Goal: Task Accomplishment & Management: Manage account settings

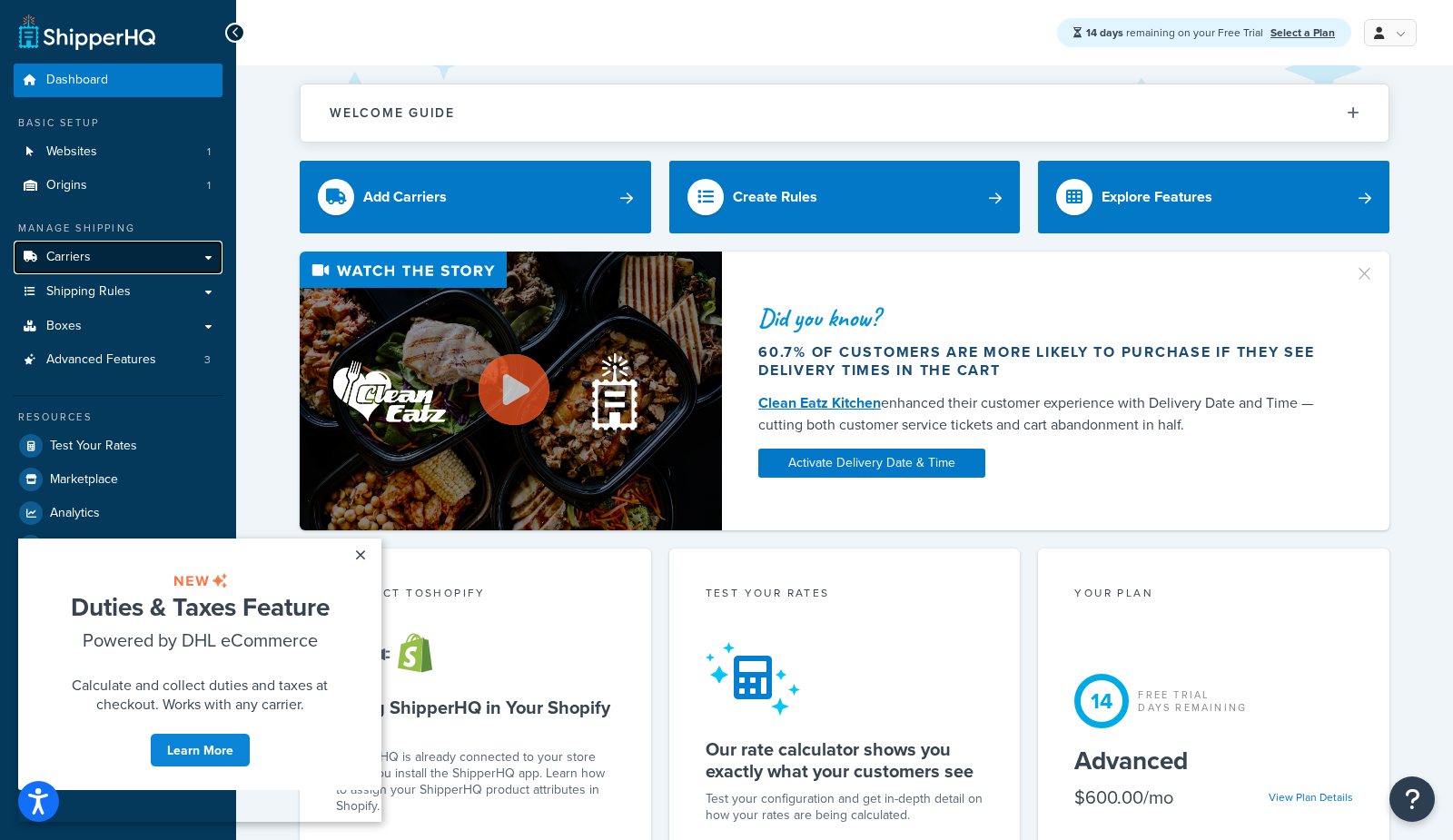
click at [94, 256] on link "Carriers" at bounding box center [117, 257] width 209 height 34
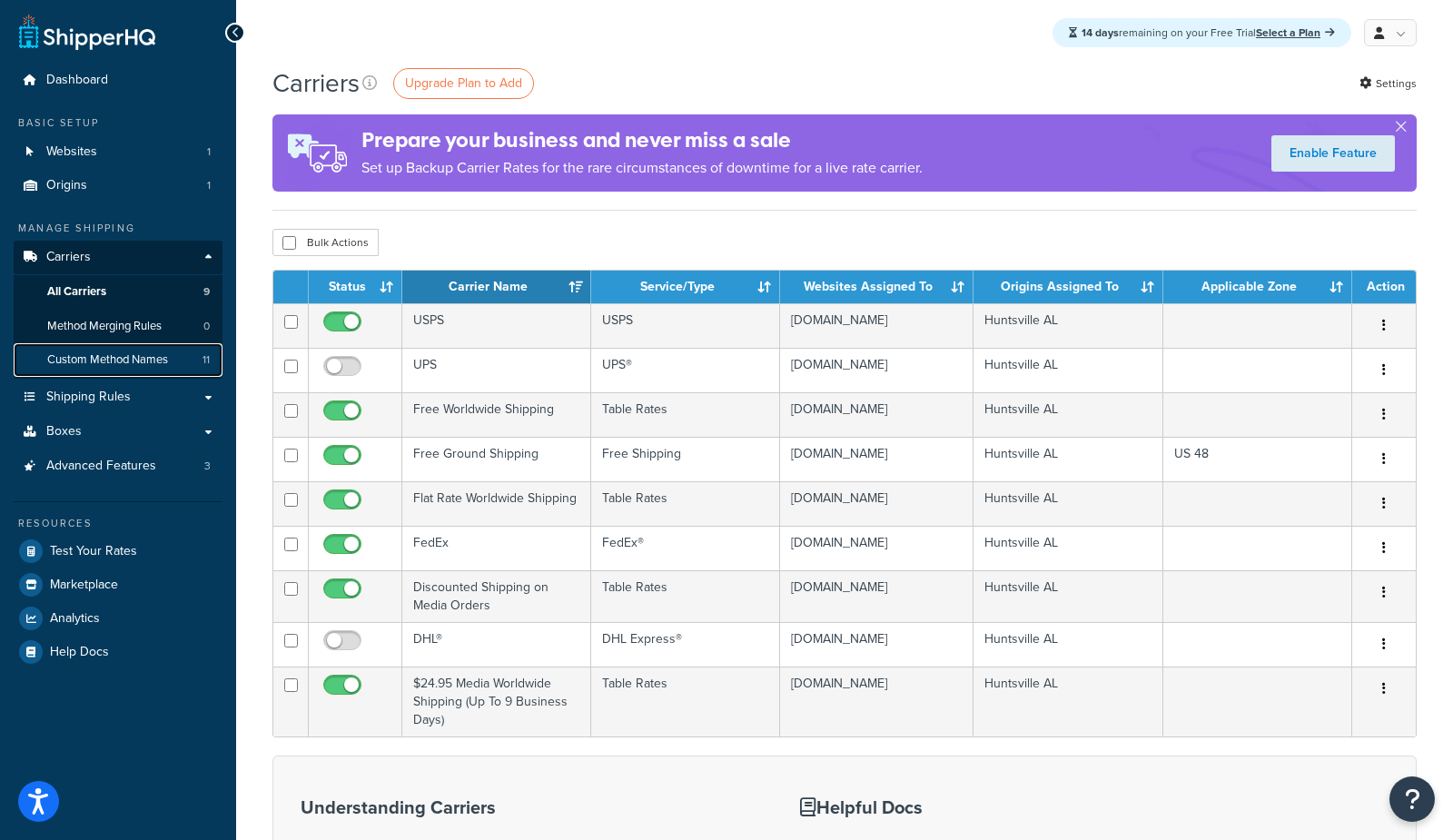
click at [105, 363] on span "Custom Method Names" at bounding box center [107, 360] width 121 height 15
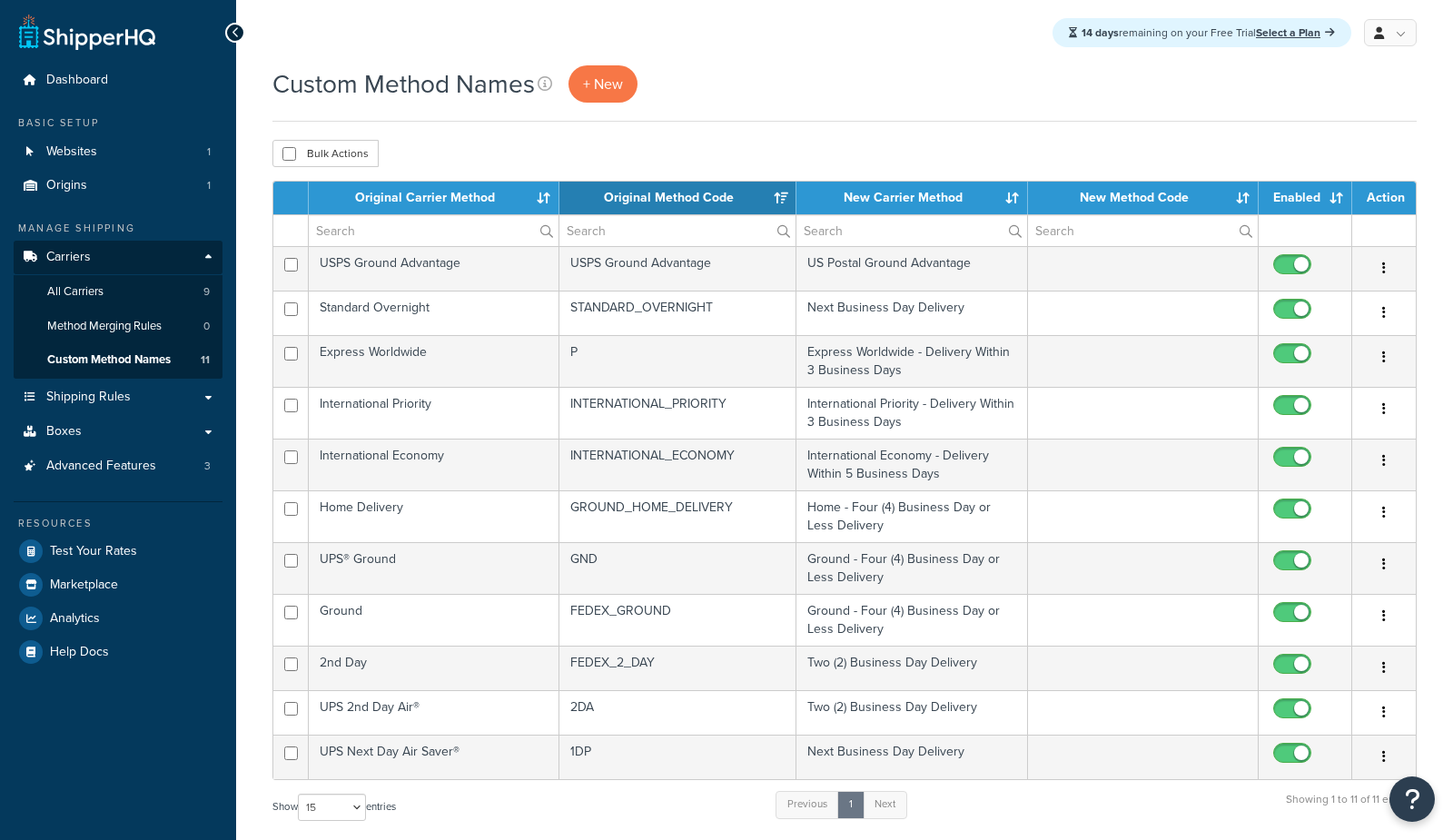
select select "15"
click at [922, 187] on th "New Carrier Method" at bounding box center [912, 197] width 231 height 33
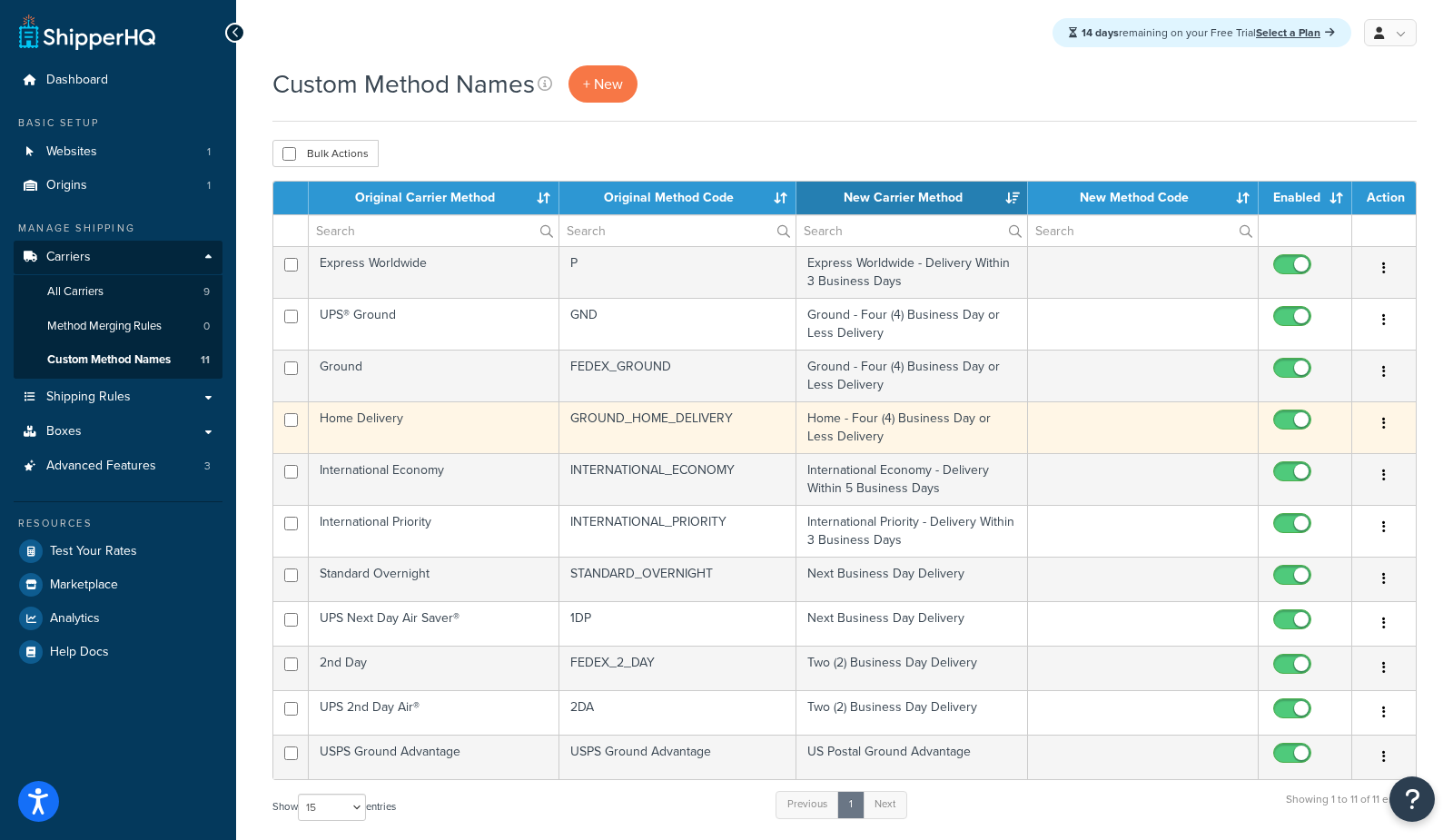
click at [636, 431] on td "GROUND_HOME_DELIVERY" at bounding box center [678, 427] width 238 height 52
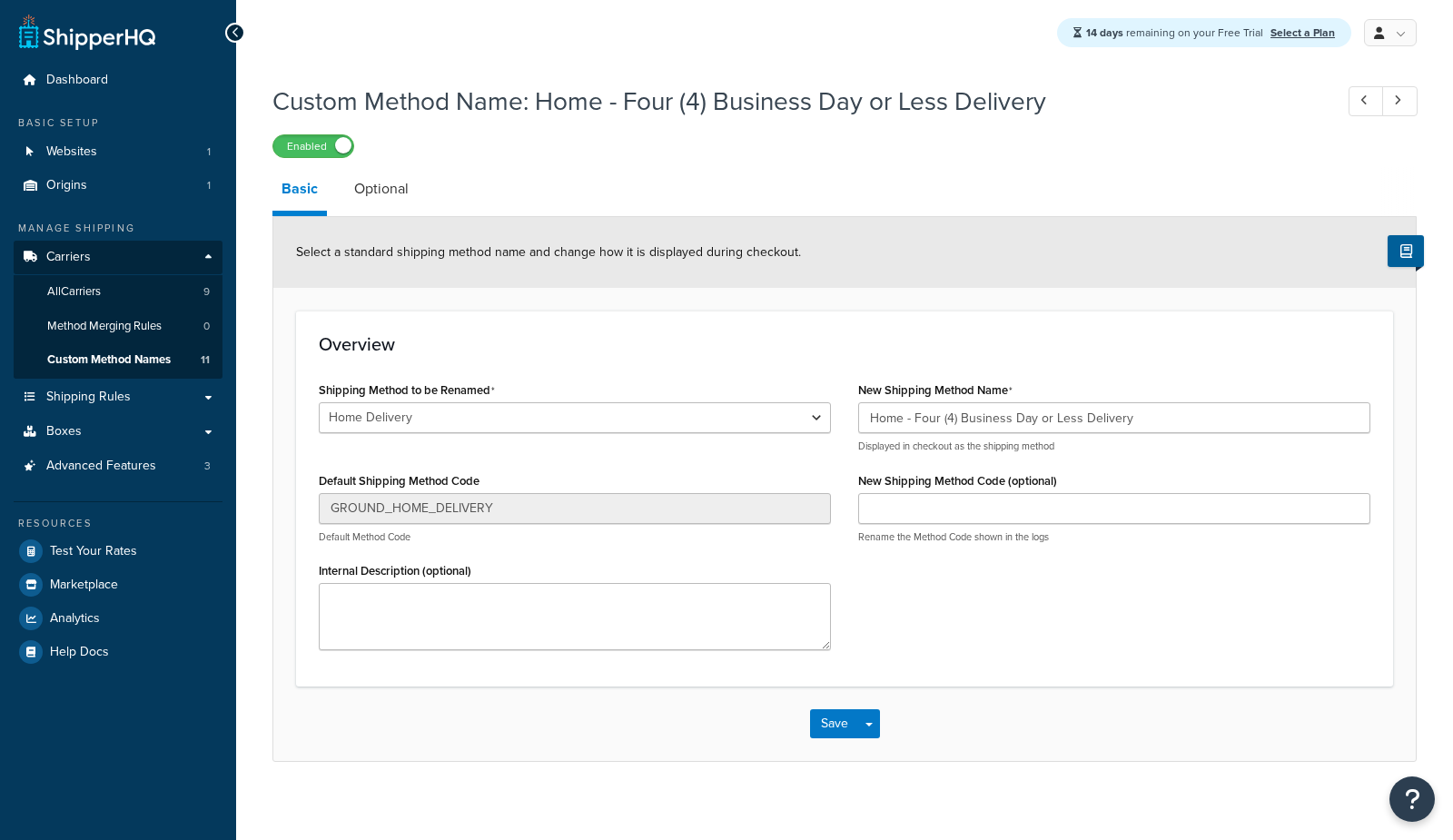
select select "703146"
click at [523, 424] on select "Express Worldwide Ground 2nd Day Home Delivery Standard Overnight International…" at bounding box center [574, 417] width 512 height 31
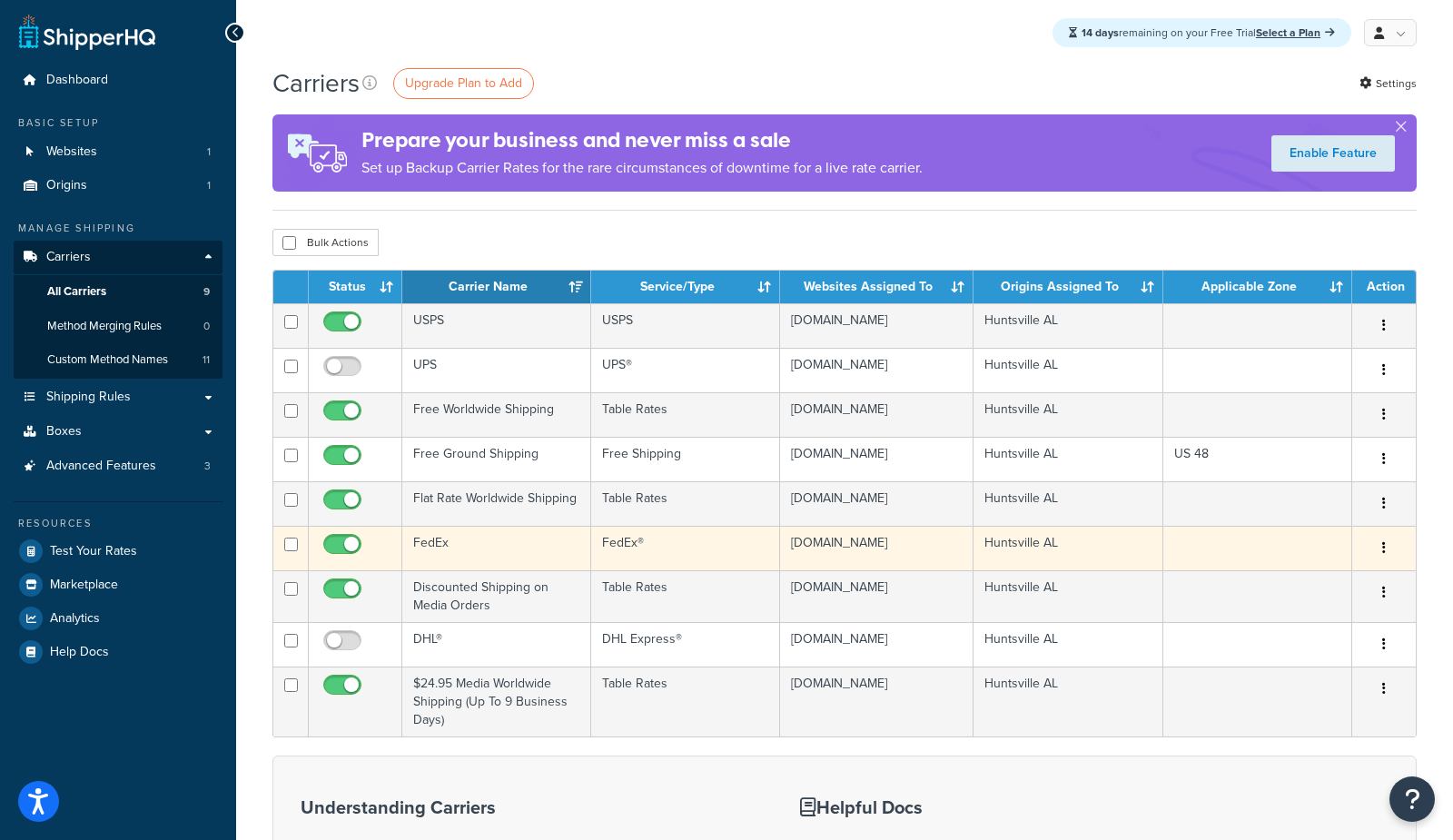
click at [658, 544] on td "FedEx®" at bounding box center [685, 547] width 189 height 44
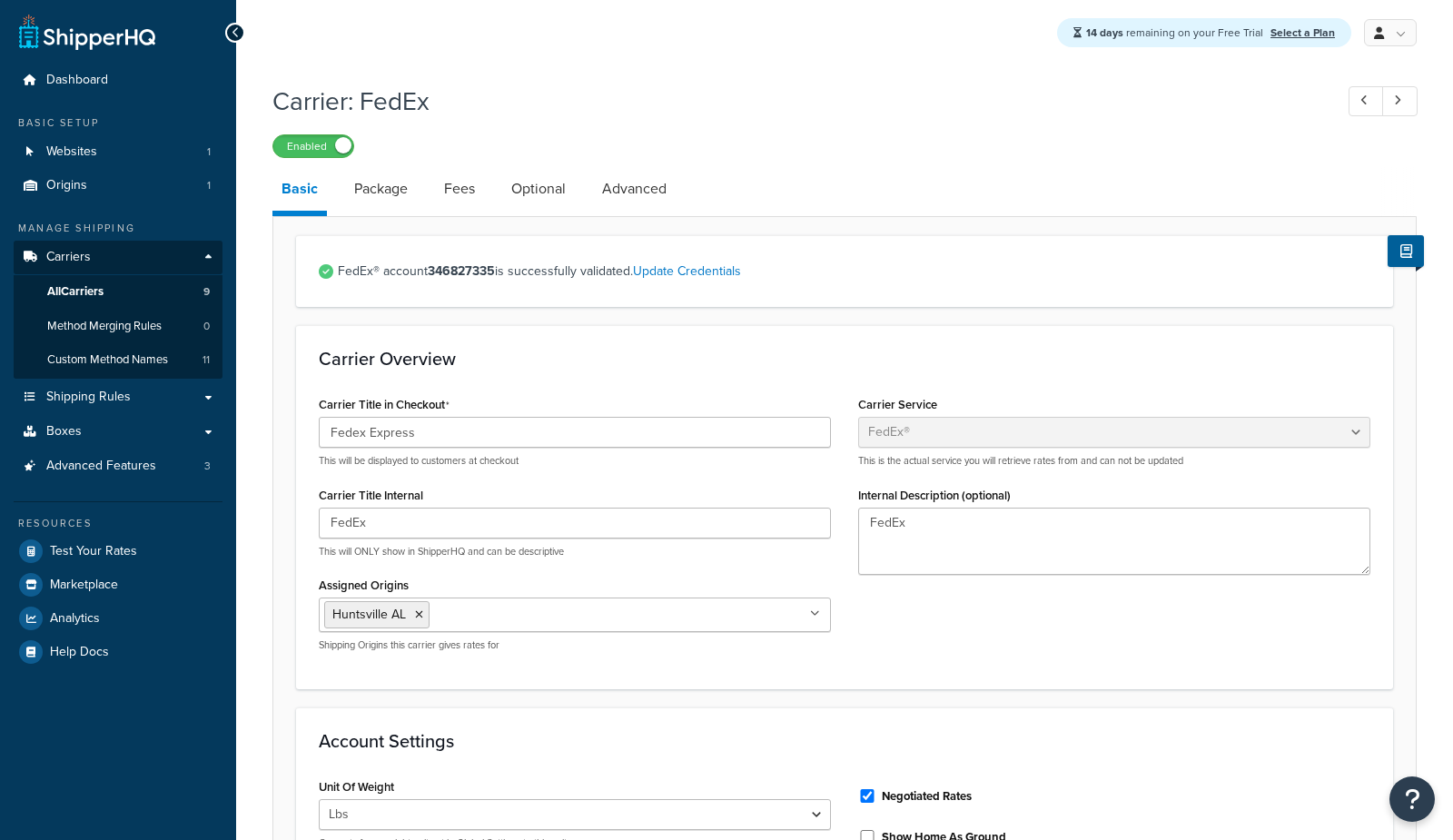
select select "fedEx"
select select "REGULAR_PICKUP"
select select "YOUR_PACKAGING"
click at [87, 395] on span "Shipping Rules" at bounding box center [88, 397] width 85 height 15
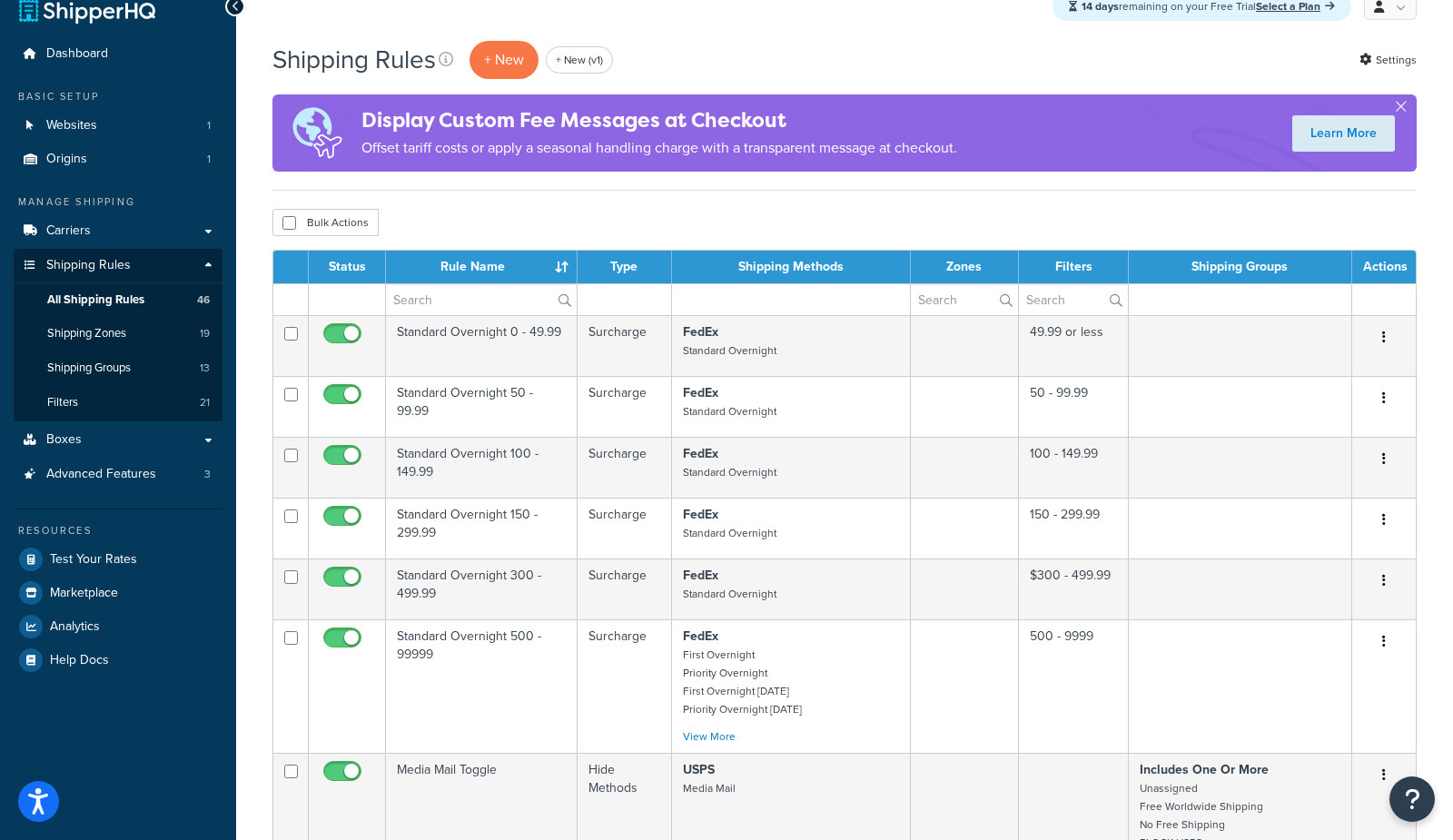
scroll to position [786, 0]
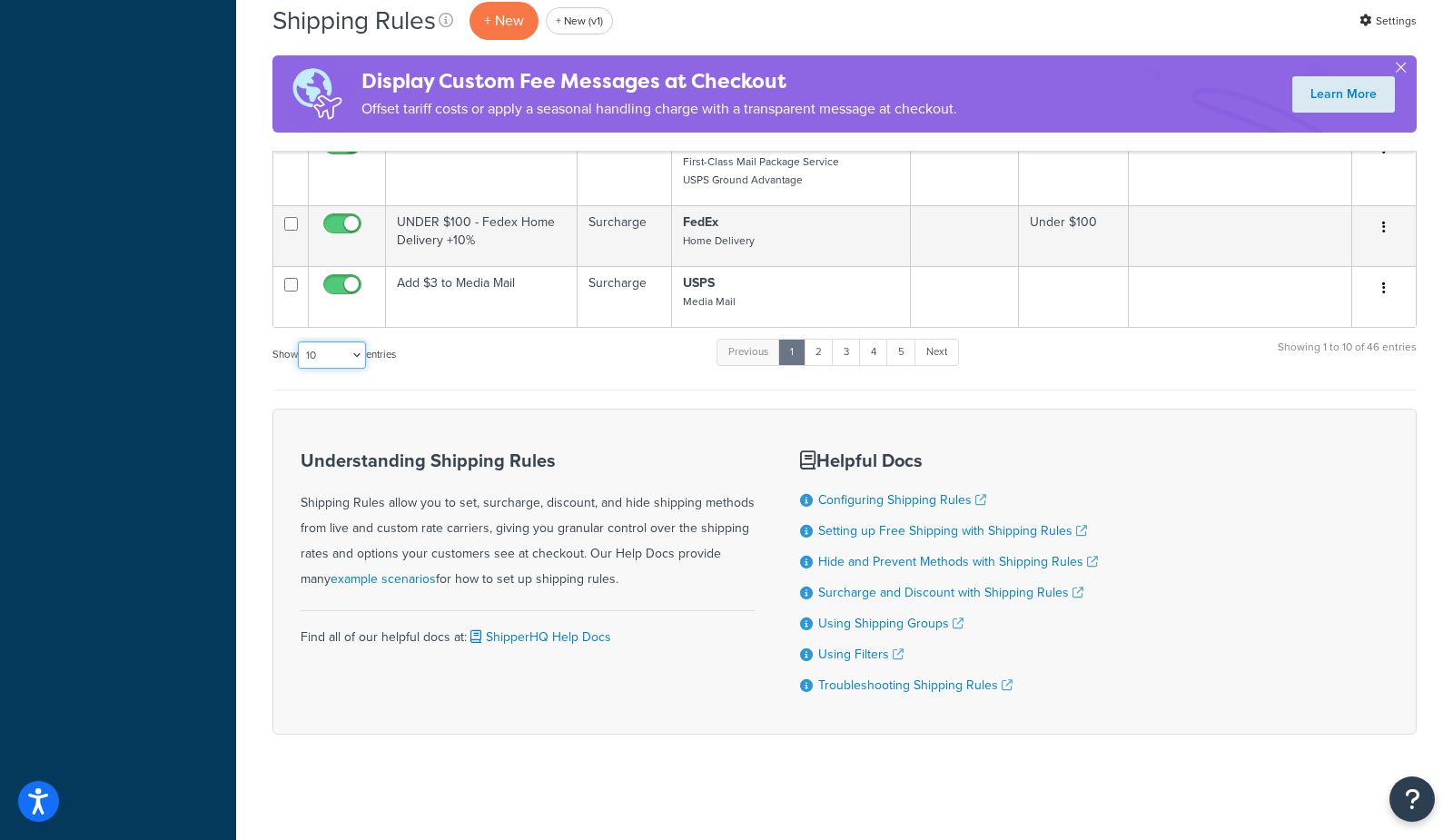
click at [320, 350] on select "10 15 25 50 100 1000" at bounding box center [332, 354] width 68 height 27
select select "1000"
click at [300, 341] on select "10 15 25 50 100 1000" at bounding box center [332, 354] width 68 height 27
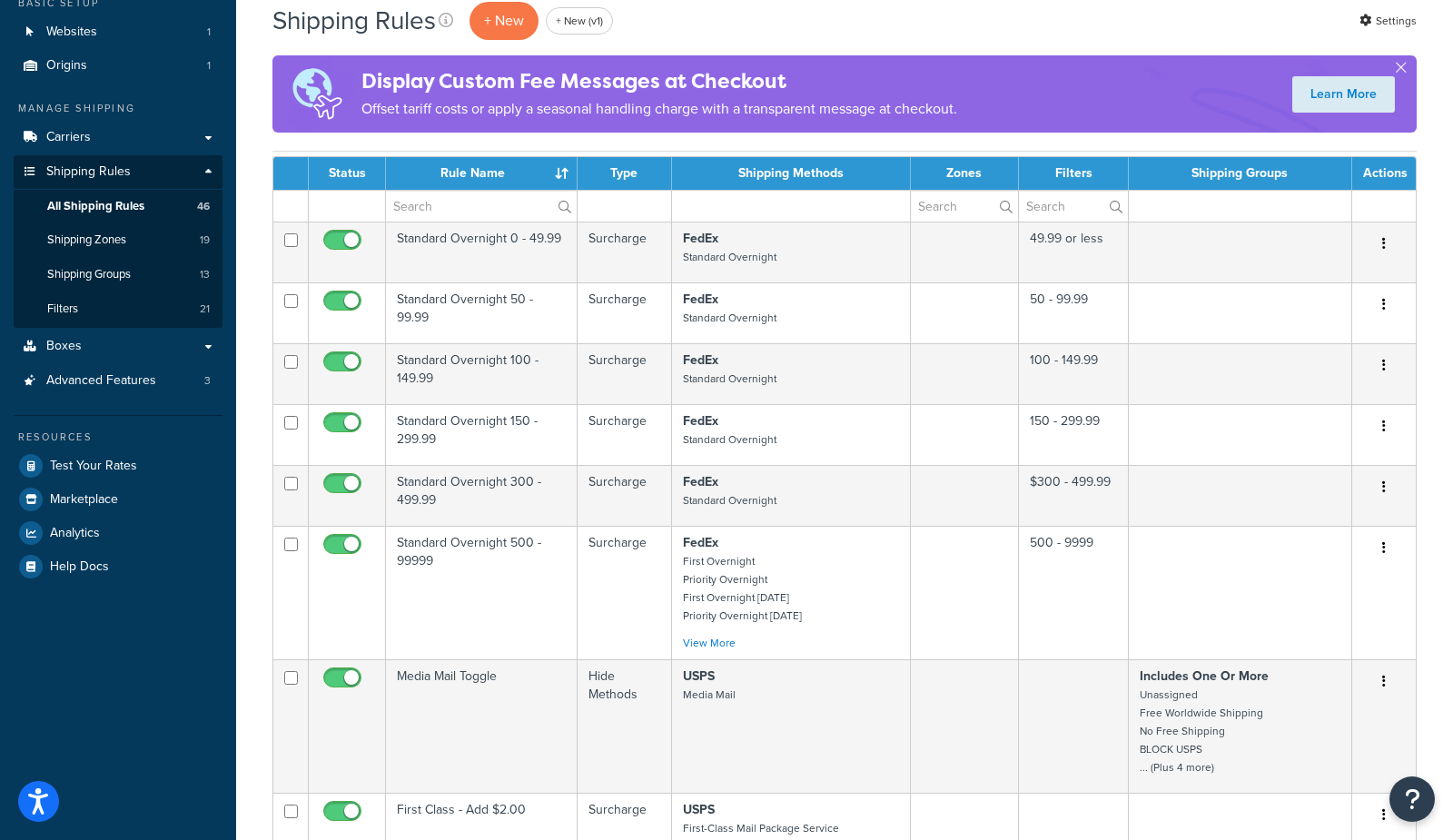
scroll to position [0, 0]
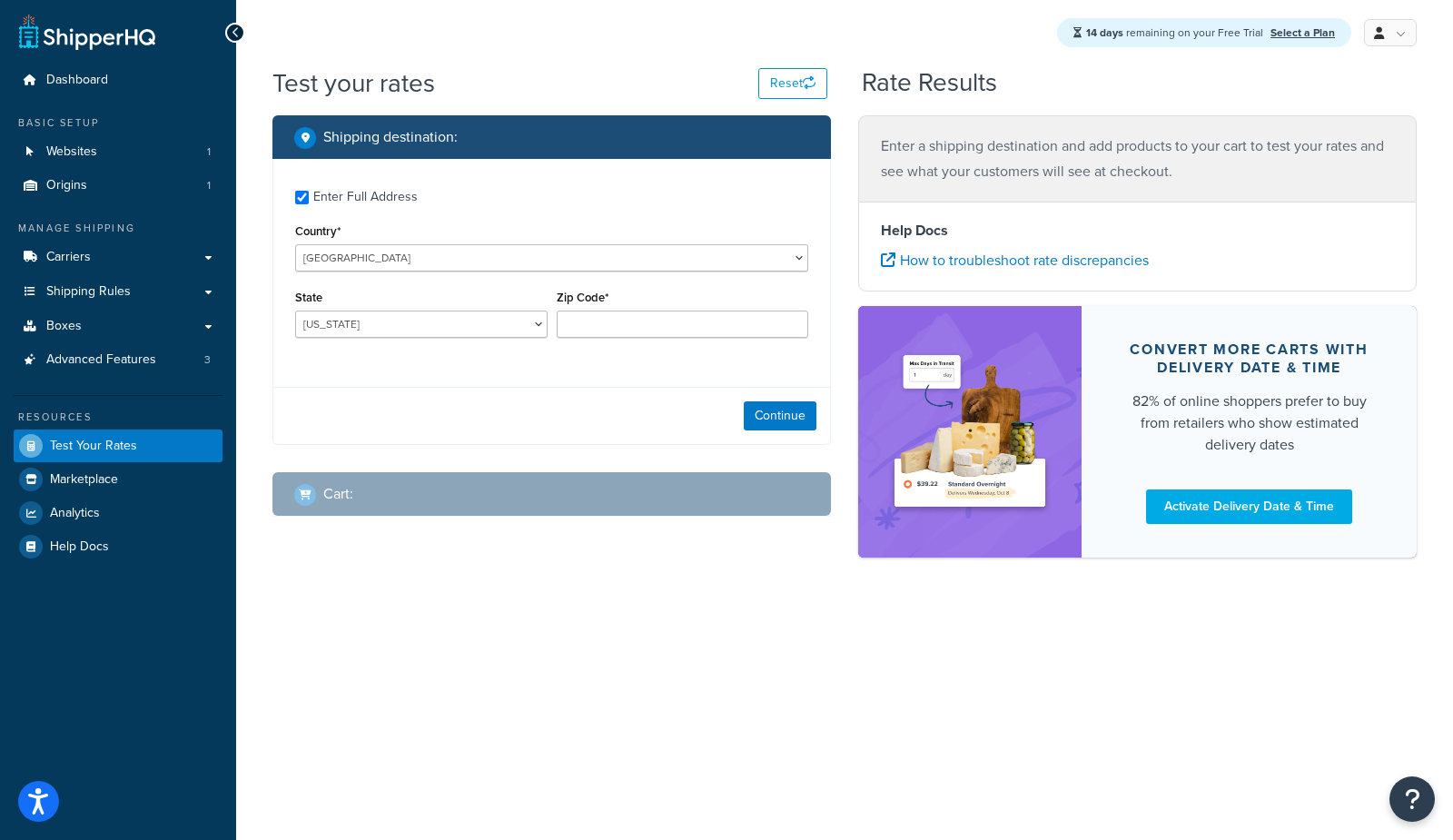
checkbox input "true"
type input "90041"
select select "CA"
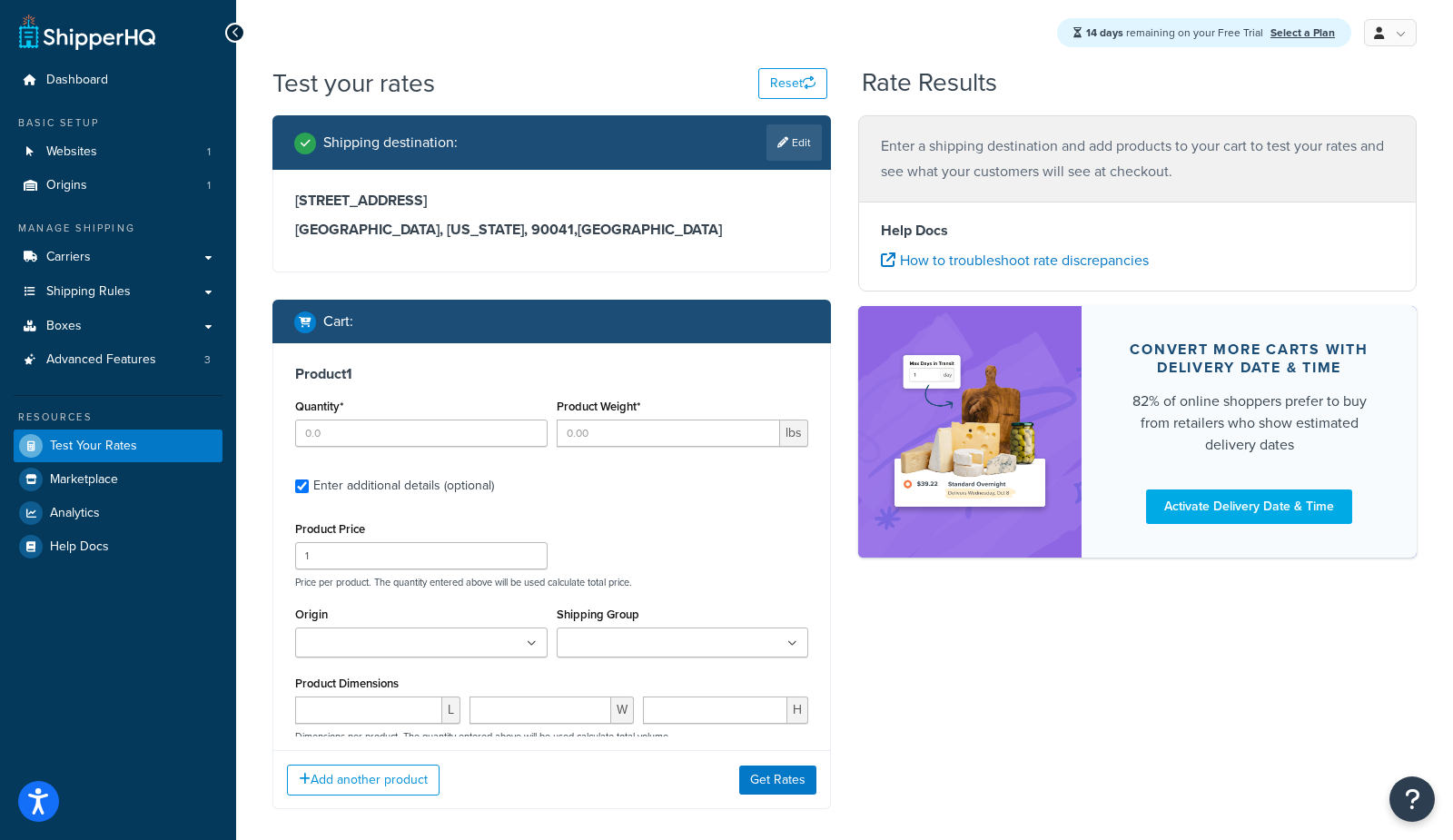
type input "1"
type input "1.0627"
type input "24.95"
type input "1"
type input "3.8934"
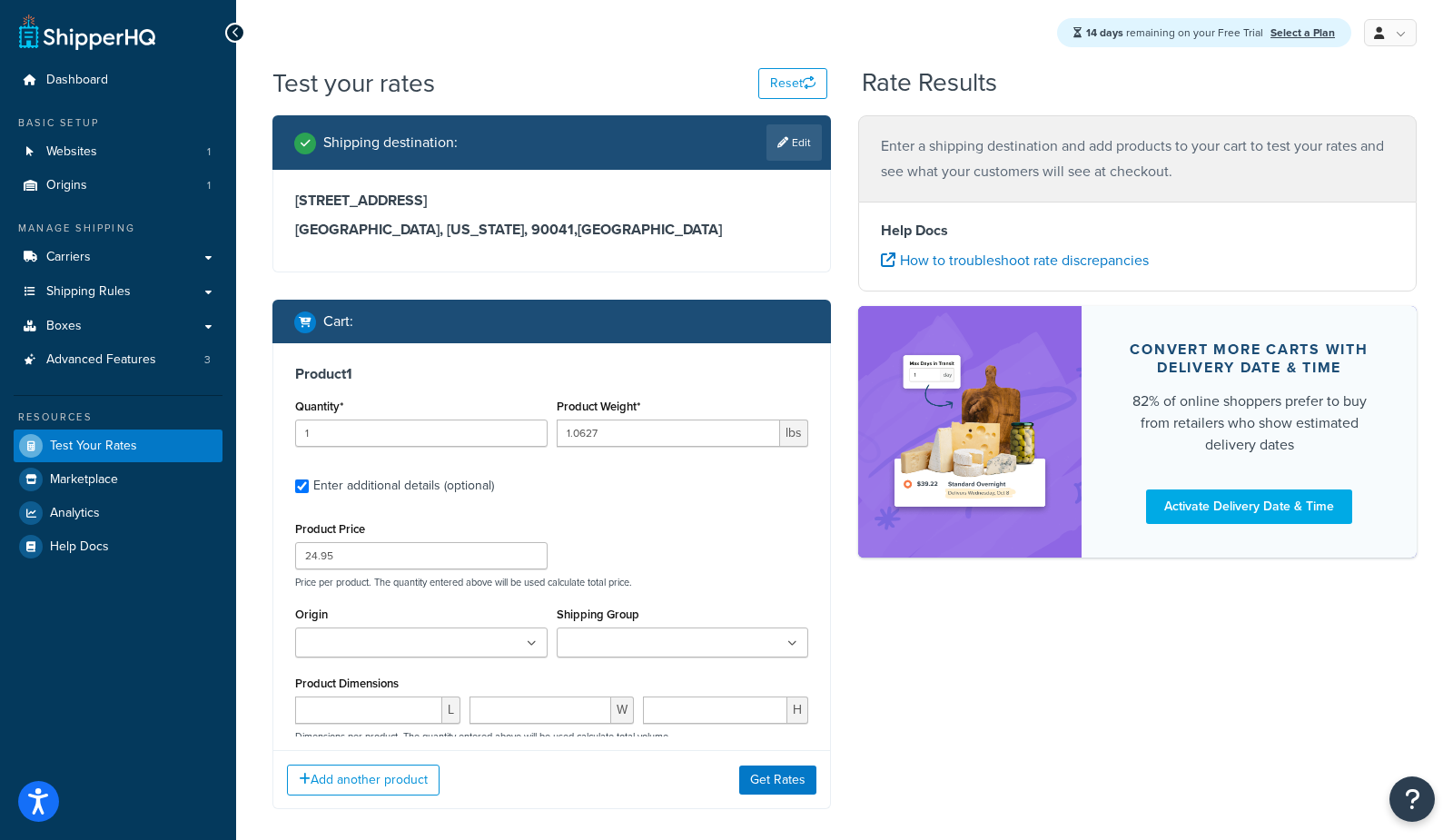
type input "395"
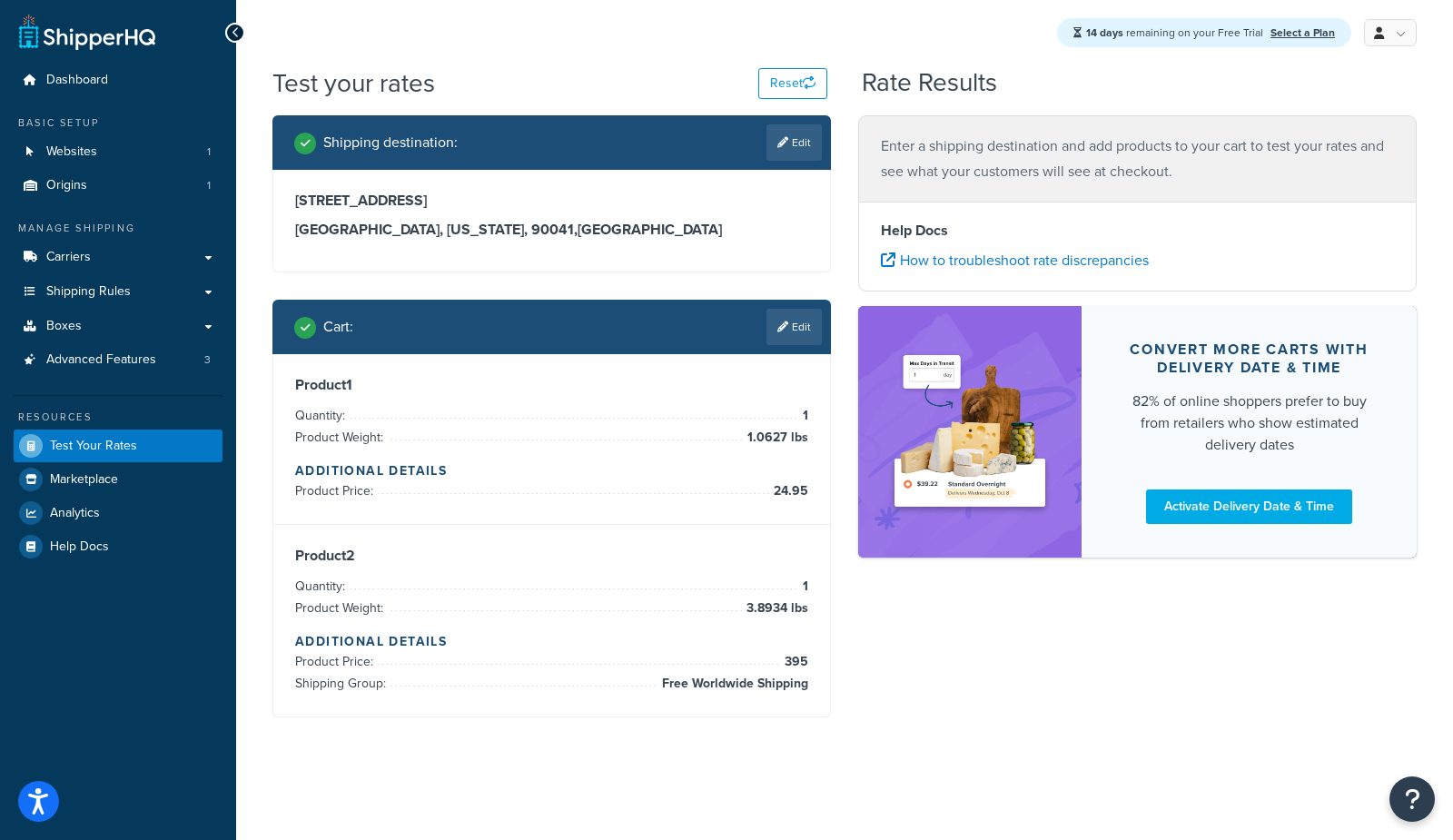
scroll to position [366, 0]
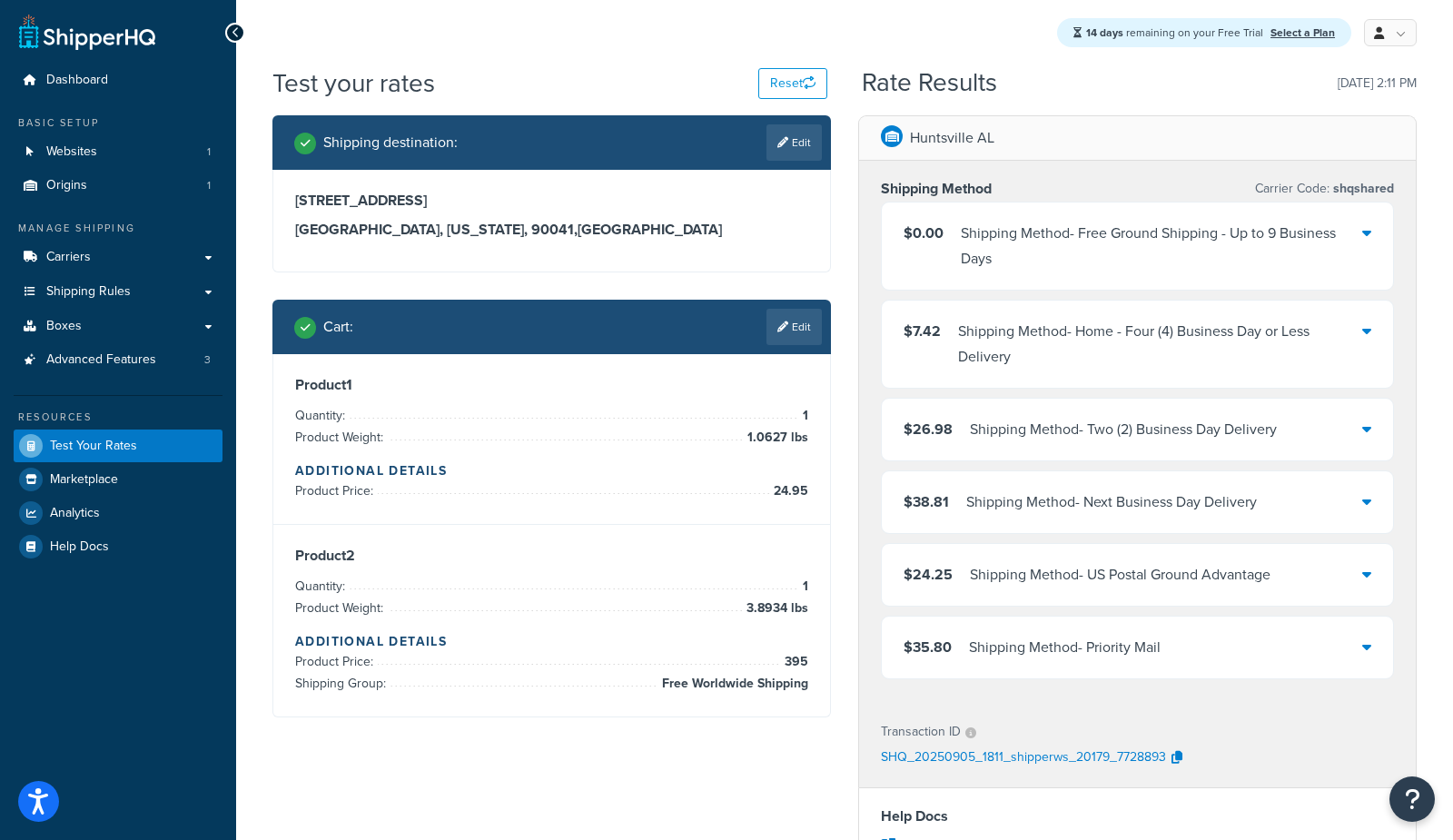
click at [1039, 312] on div "$7.42 Shipping Method - Home - Four (4) Business Day or Less Delivery" at bounding box center [1137, 344] width 511 height 87
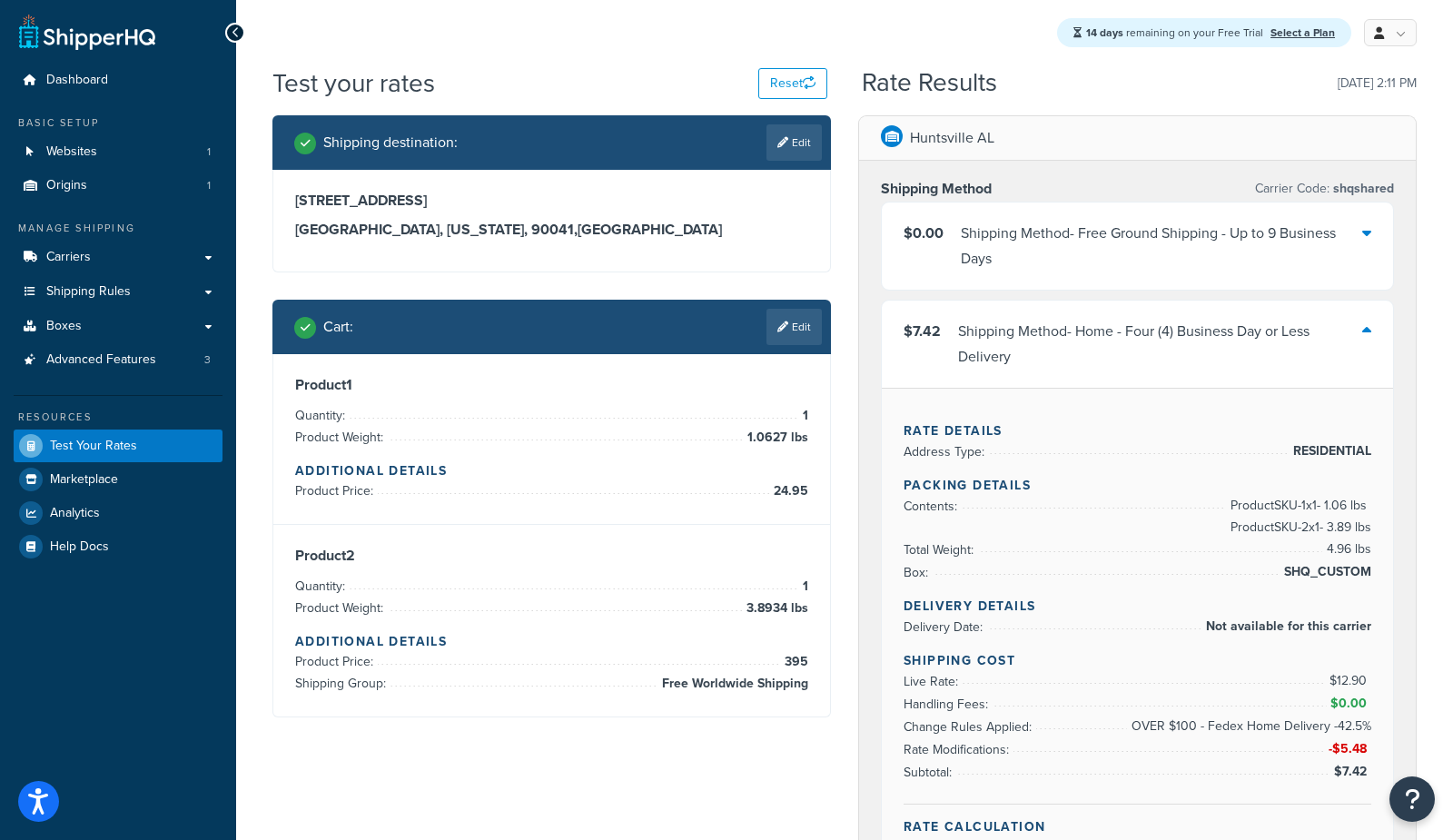
click at [773, 600] on span "3.8934 lbs" at bounding box center [774, 608] width 67 height 22
copy span "3.8934"
click at [786, 328] on icon at bounding box center [783, 327] width 11 height 11
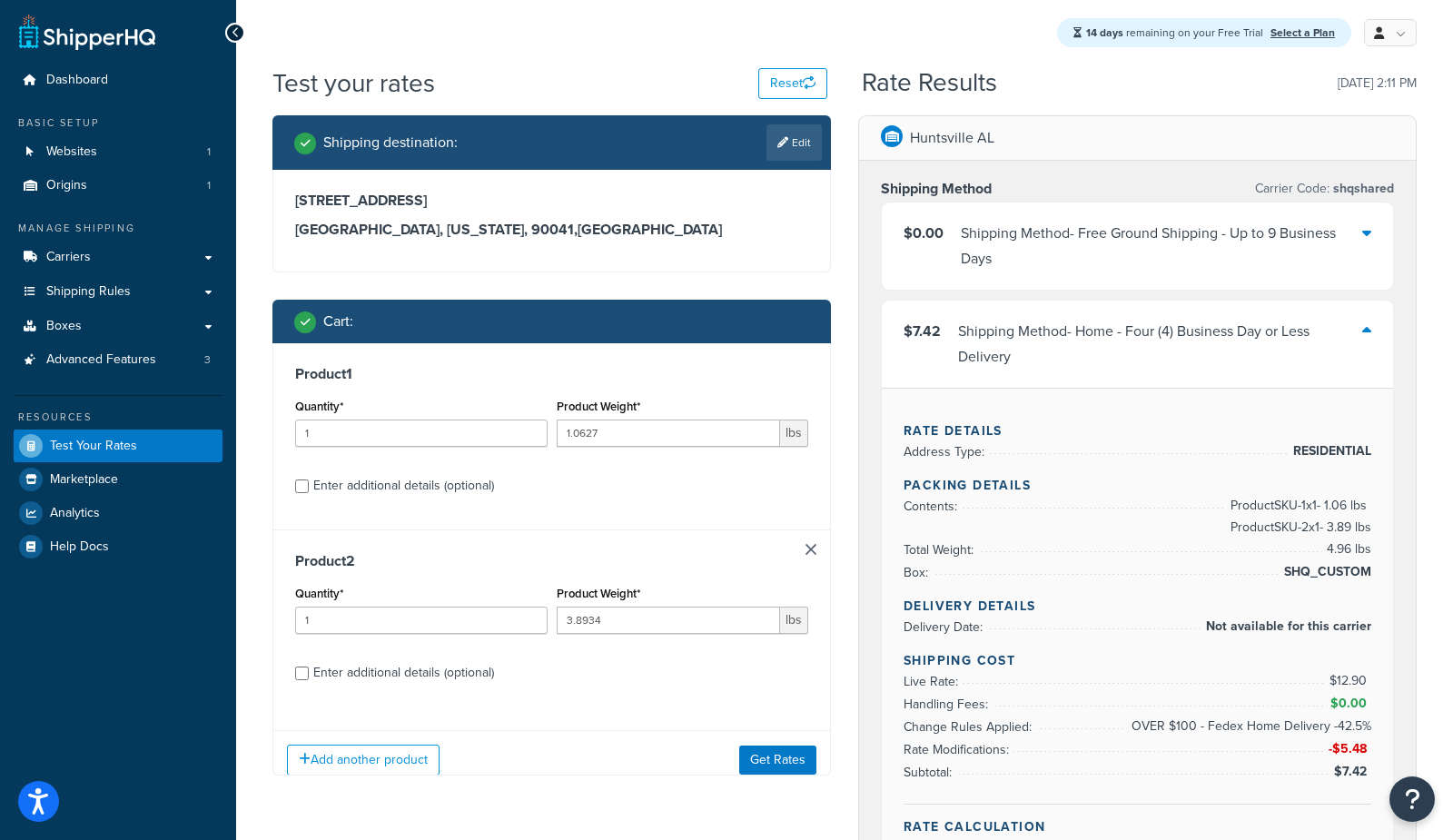
scroll to position [0, 0]
drag, startPoint x: 643, startPoint y: 439, endPoint x: 471, endPoint y: 461, distance: 173.4
click at [497, 433] on div "Quantity* 1 Product Weight* 1.0627 lbs" at bounding box center [552, 427] width 523 height 67
paste input "3.8934"
type input "3.8934"
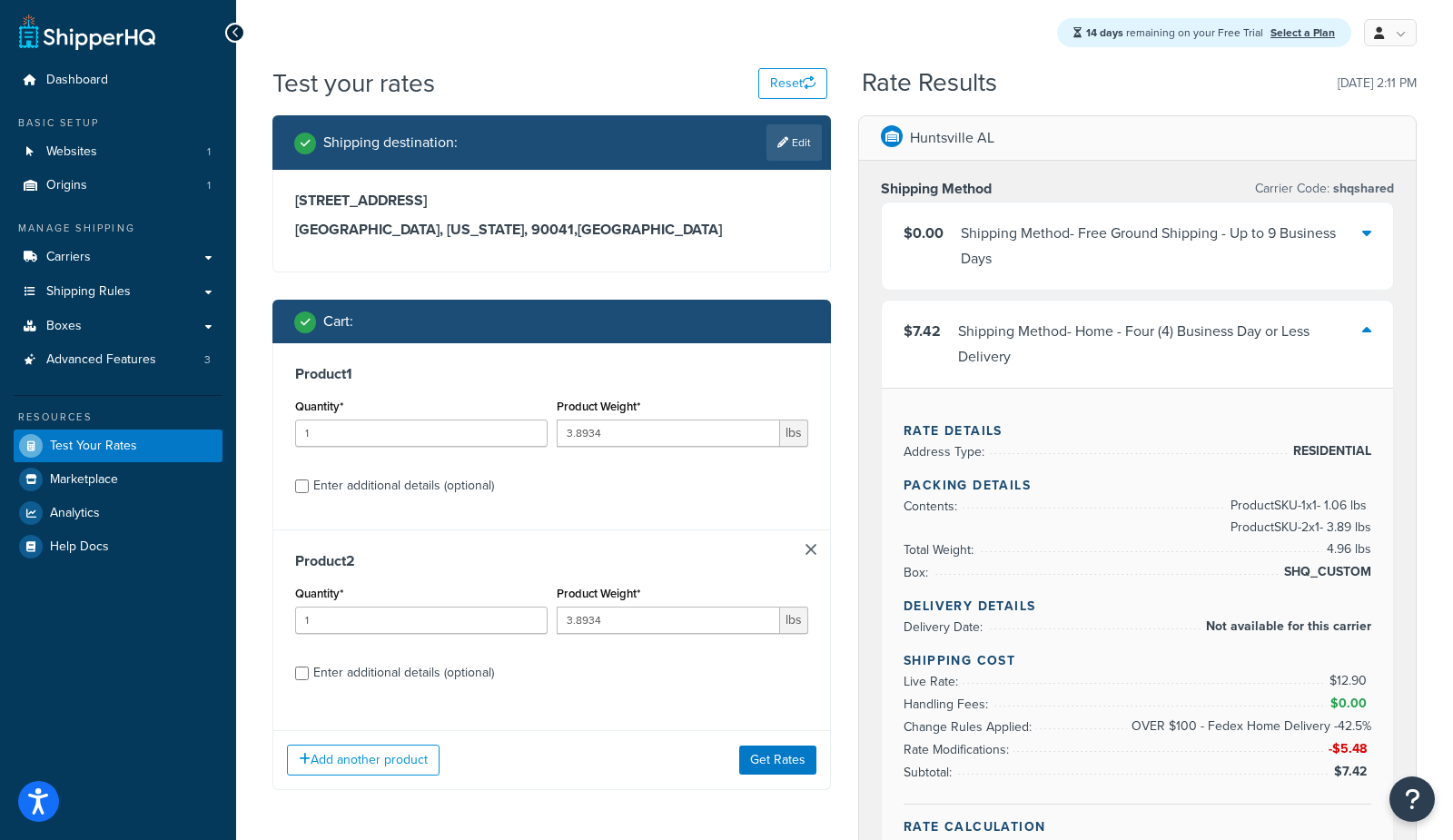
click at [432, 480] on div "Enter additional details (optional)" at bounding box center [403, 485] width 180 height 25
click at [309, 480] on input "Enter additional details (optional)" at bounding box center [302, 486] width 13 height 13
checkbox input "true"
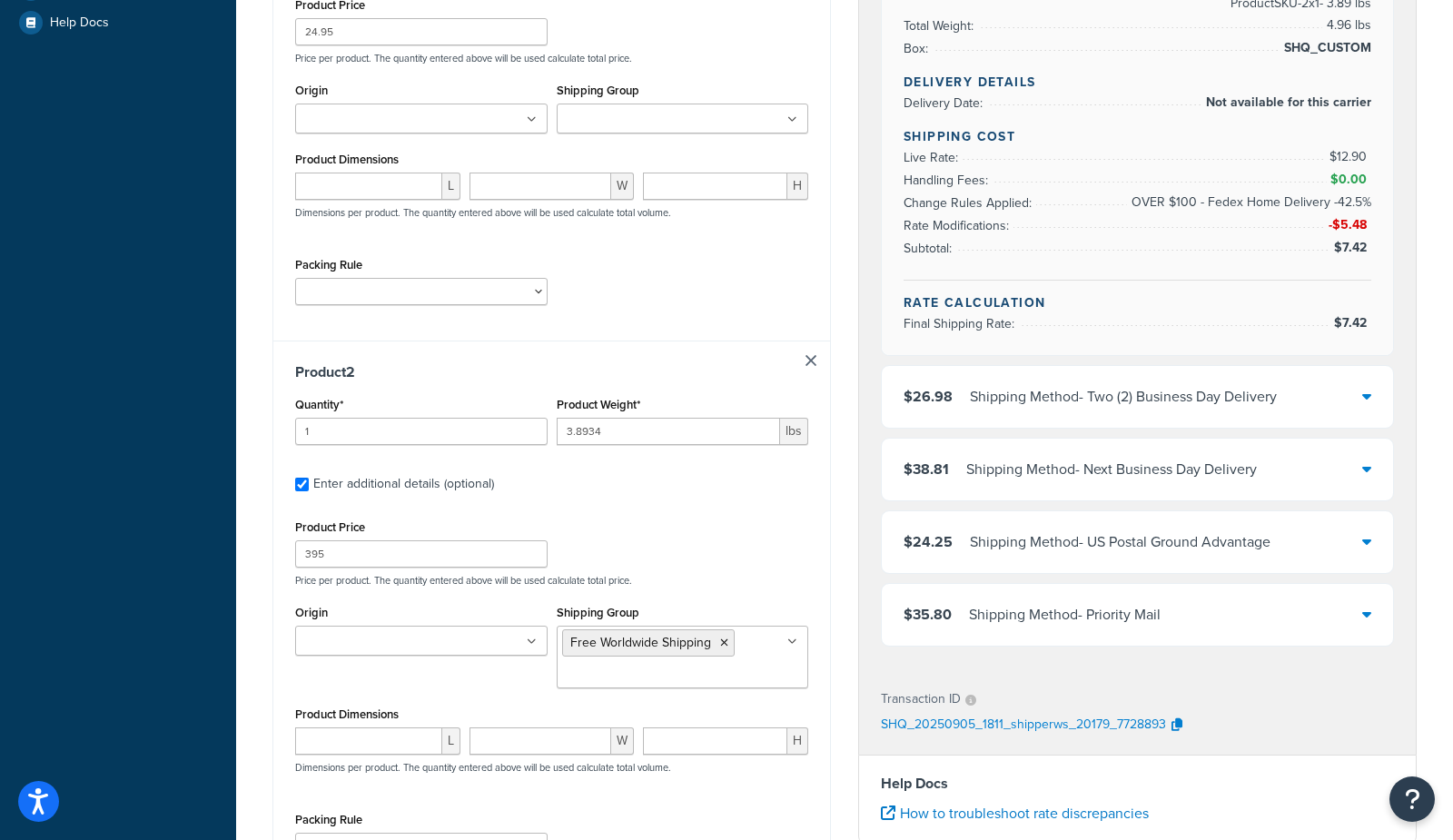
scroll to position [531, 0]
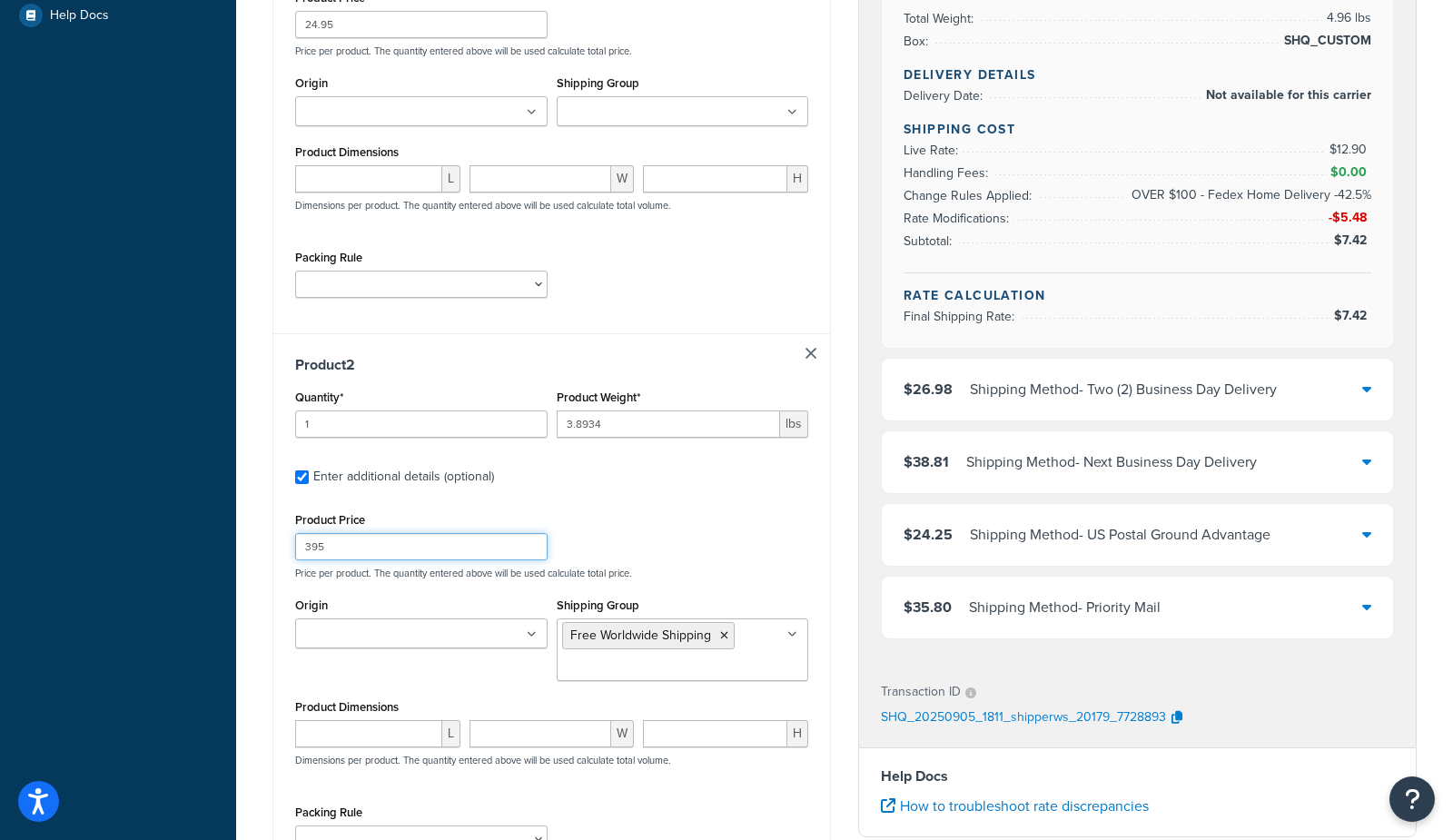
click at [341, 556] on input "395" at bounding box center [421, 546] width 253 height 27
click at [422, 32] on input "24.95" at bounding box center [421, 24] width 253 height 27
paste input "3"
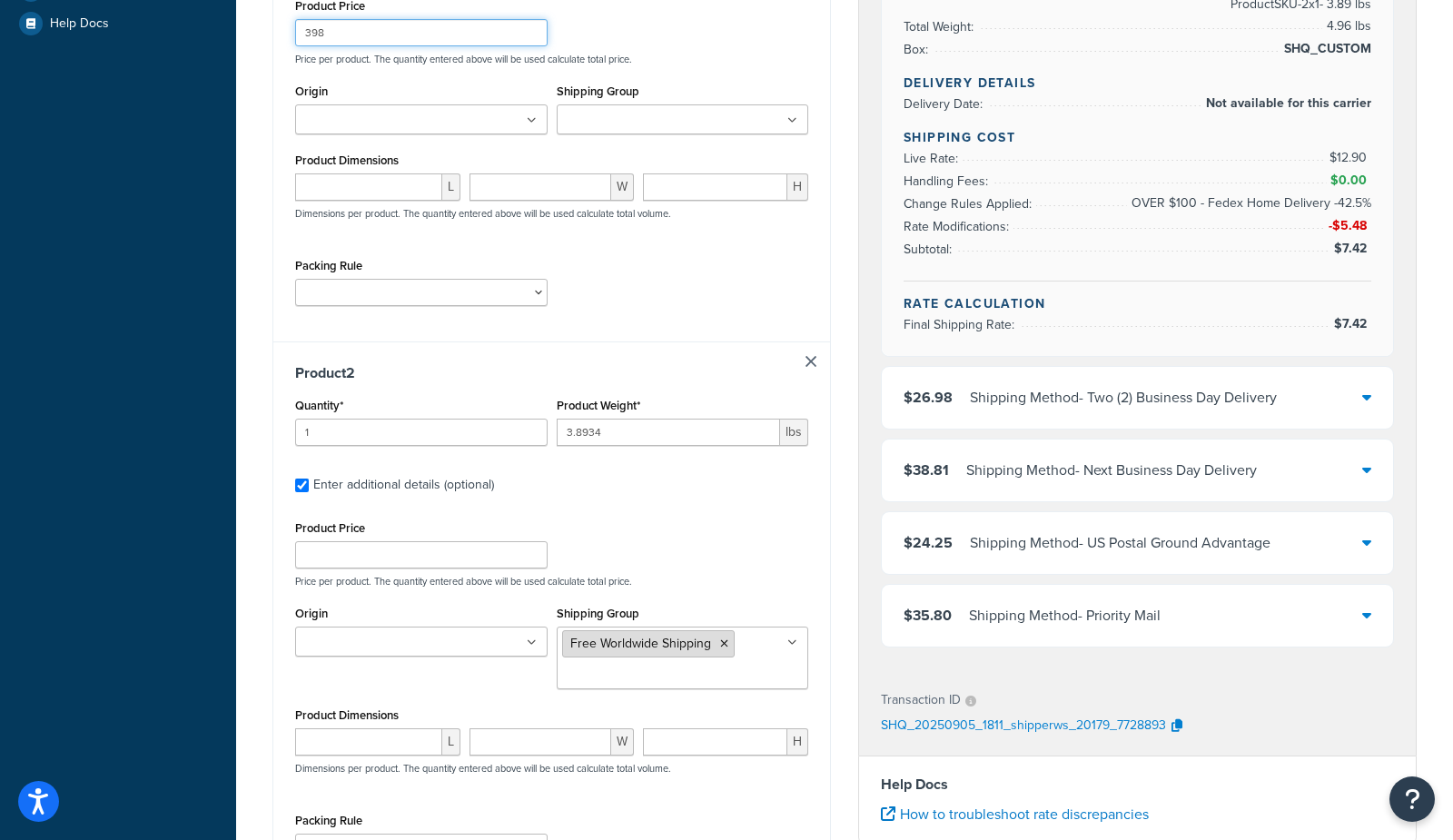
type input "398"
click at [722, 645] on icon at bounding box center [724, 644] width 8 height 11
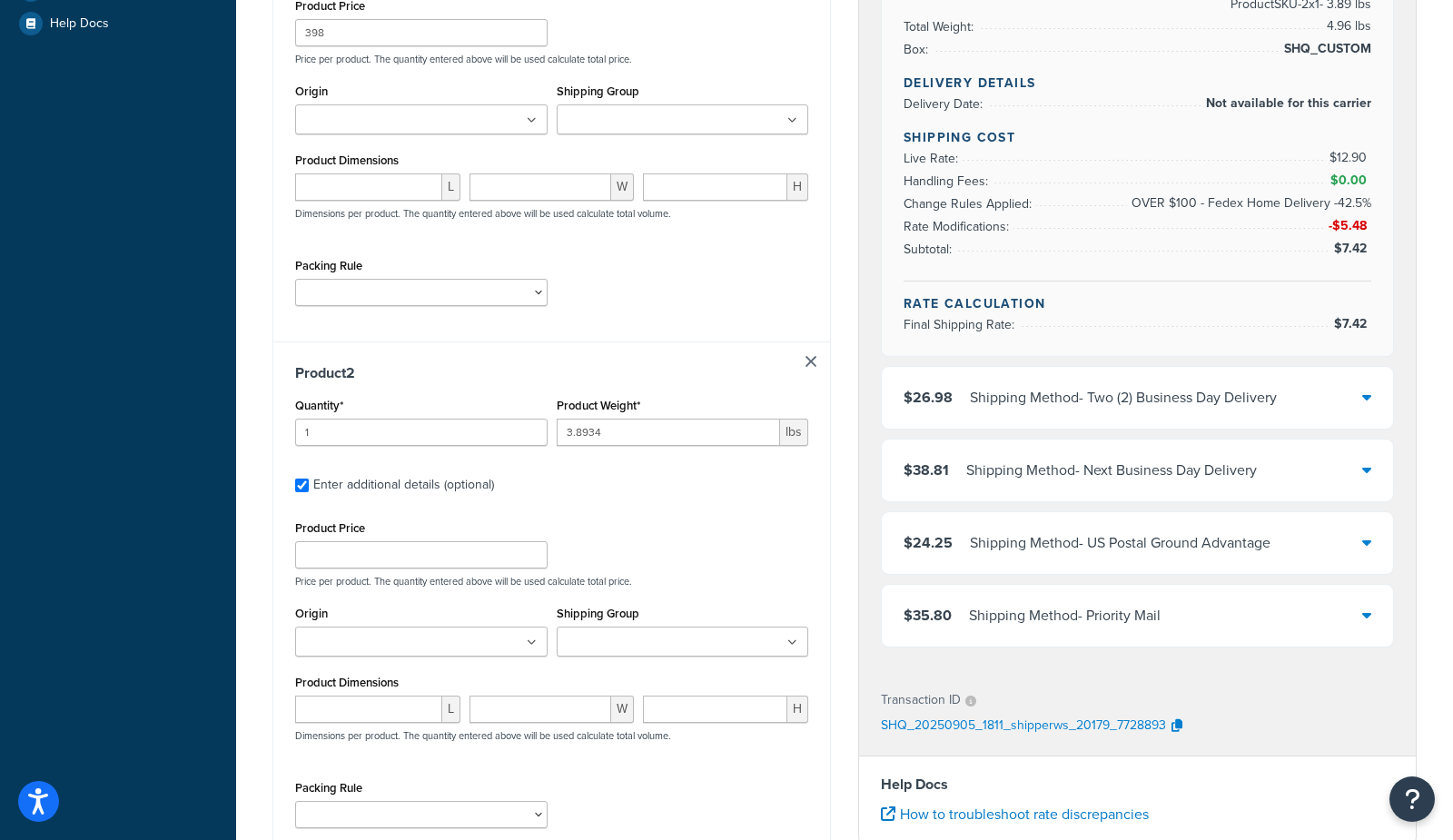
drag, startPoint x: 643, startPoint y: 101, endPoint x: 633, endPoint y: 114, distance: 16.4
click at [641, 101] on div "Shipping Group 9.95 Flat Rate Worldwide Shipping BLOCK USPS CALIFORNIA CATALOG …" at bounding box center [682, 106] width 253 height 55
click at [633, 114] on input "Shipping Group" at bounding box center [642, 120] width 161 height 20
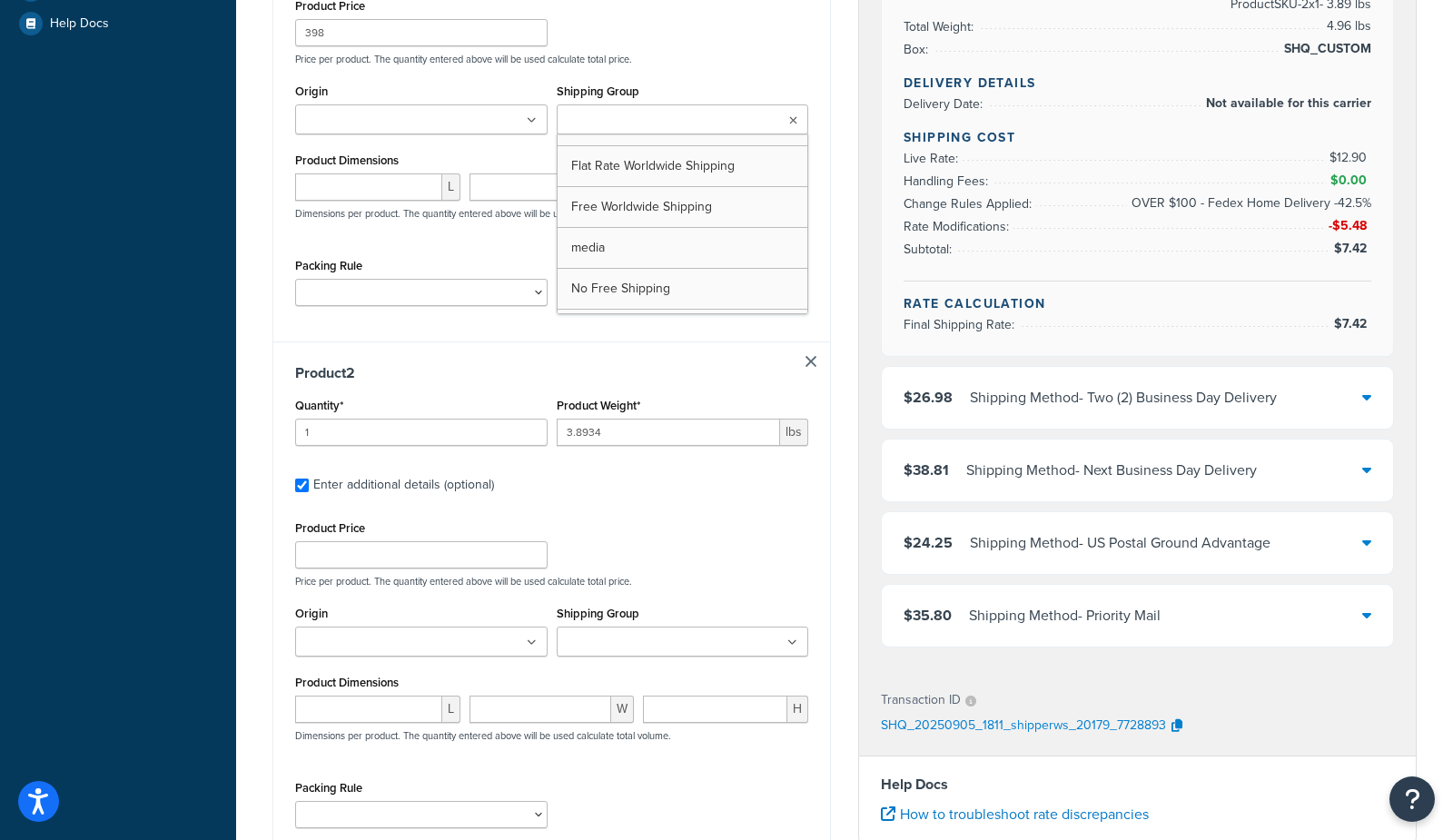
scroll to position [187, 0]
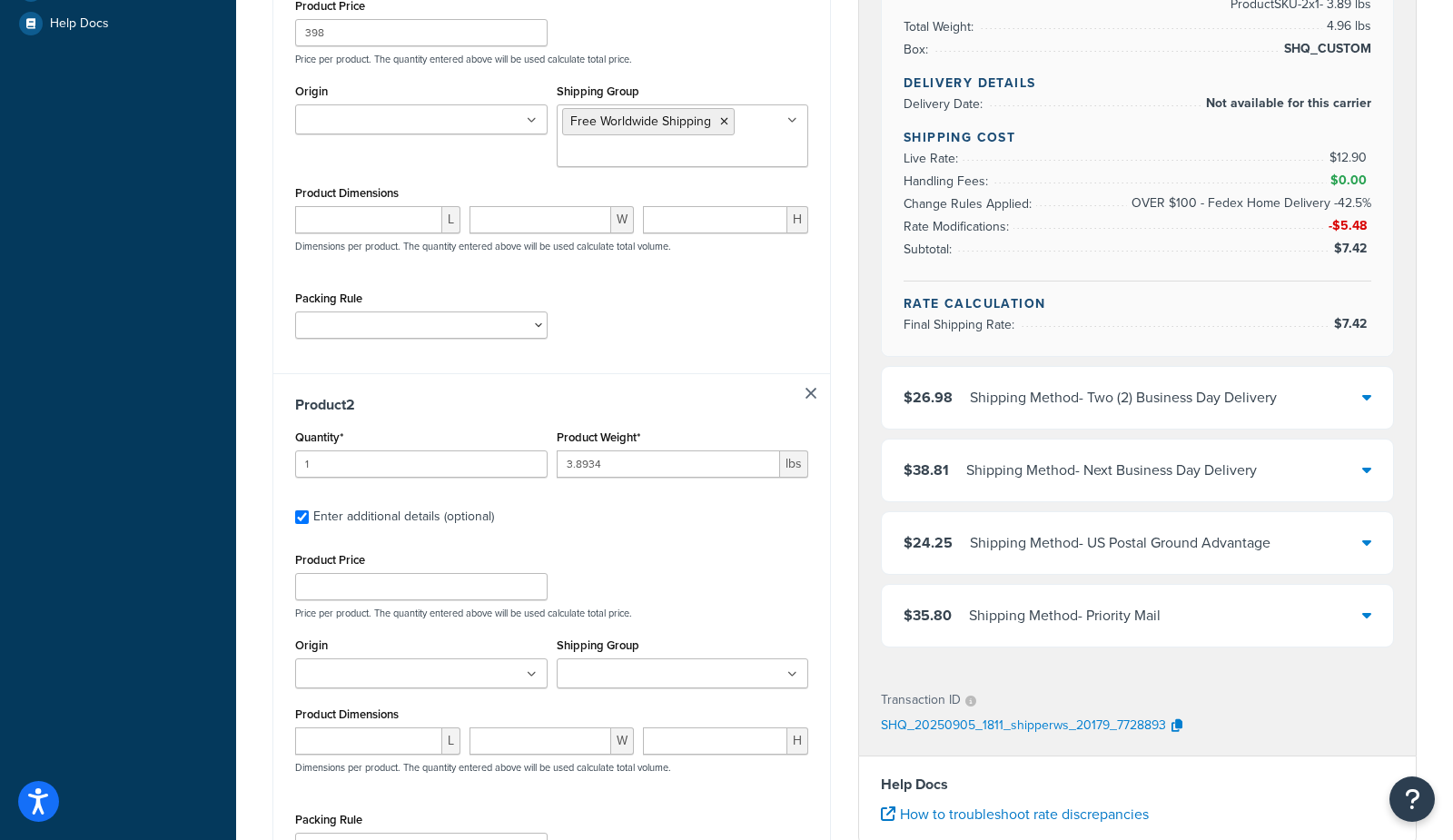
click at [169, 302] on div "Dashboard Basic Setup Websites 1 Origins 1 Manage Shipping Carriers Carriers Al…" at bounding box center [117, 348] width 236 height 1743
click at [814, 393] on link at bounding box center [811, 395] width 11 height 11
checkbox input "false"
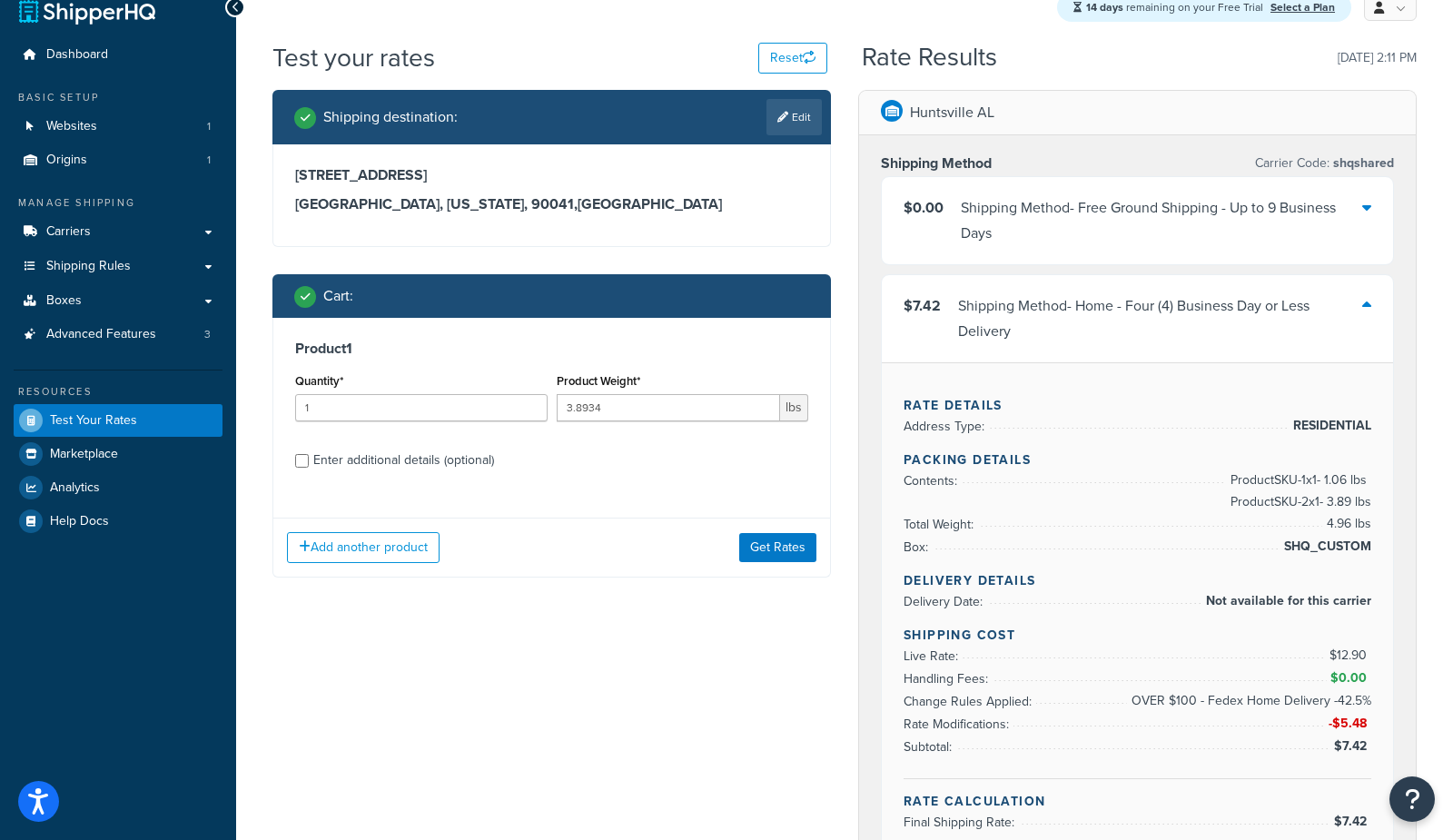
scroll to position [0, 0]
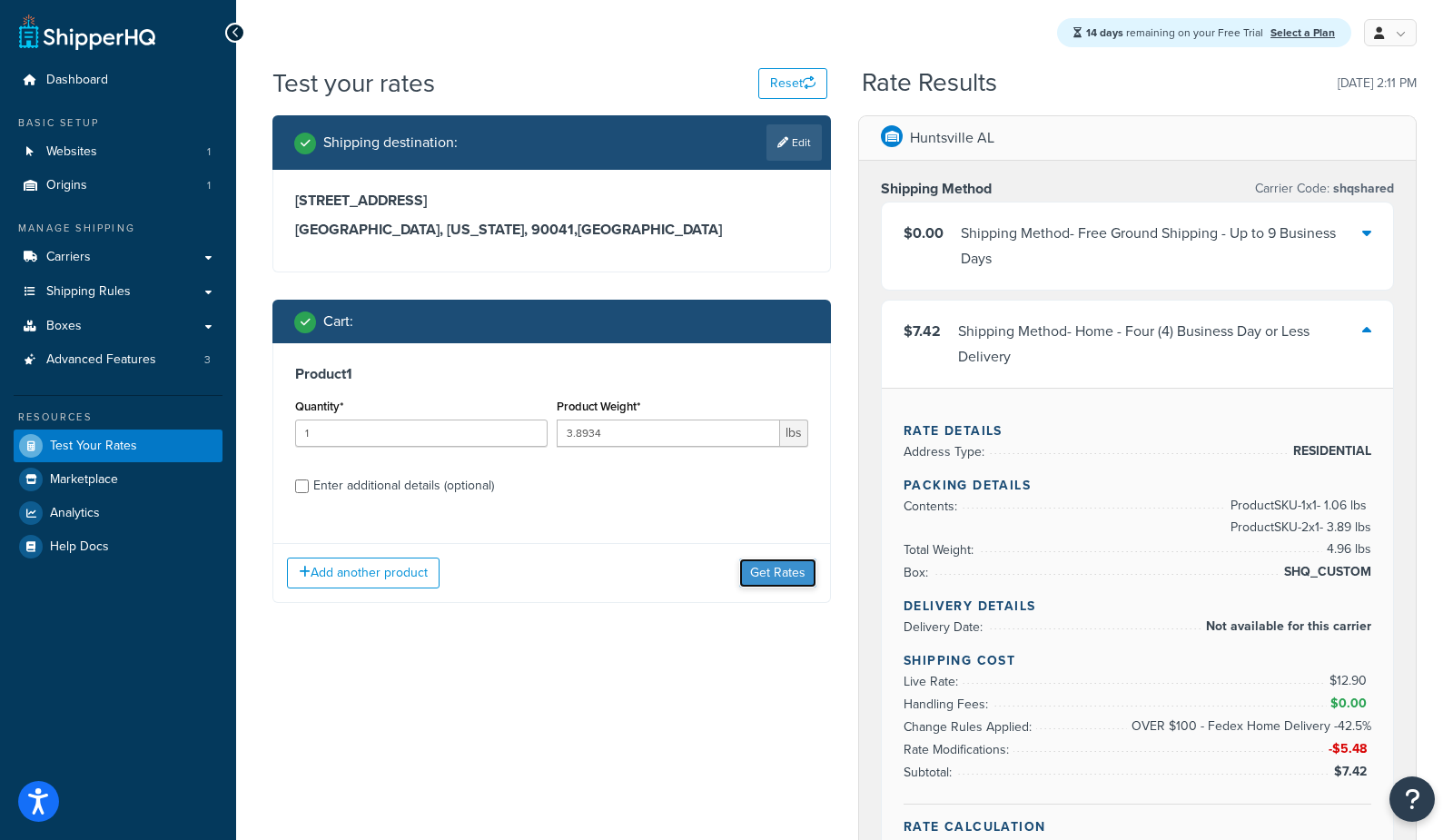
click at [773, 569] on button "Get Rates" at bounding box center [778, 572] width 77 height 29
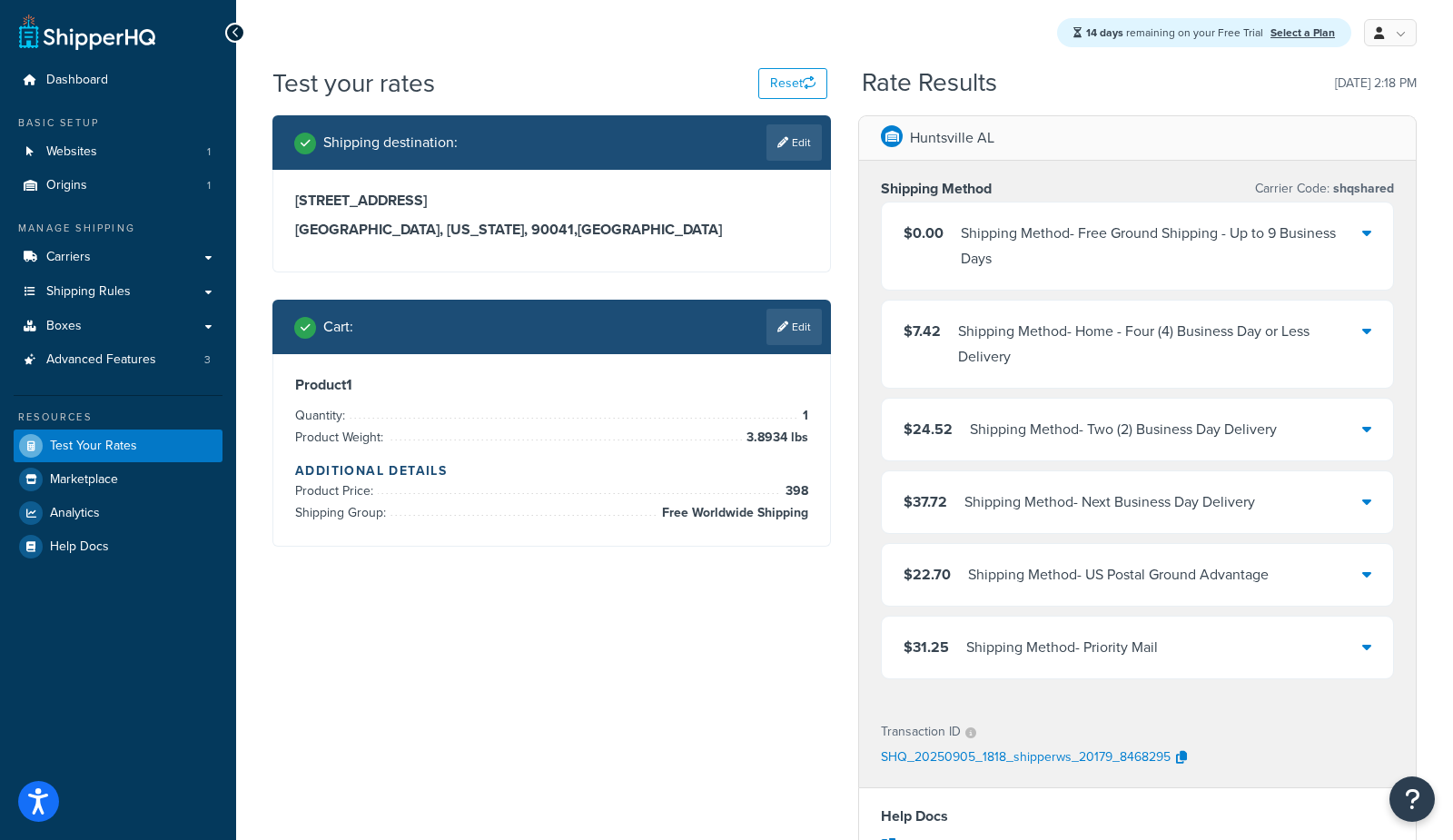
click at [1055, 348] on div "Shipping Method - Home - Four (4) Business Day or Less Delivery" at bounding box center [1160, 344] width 404 height 51
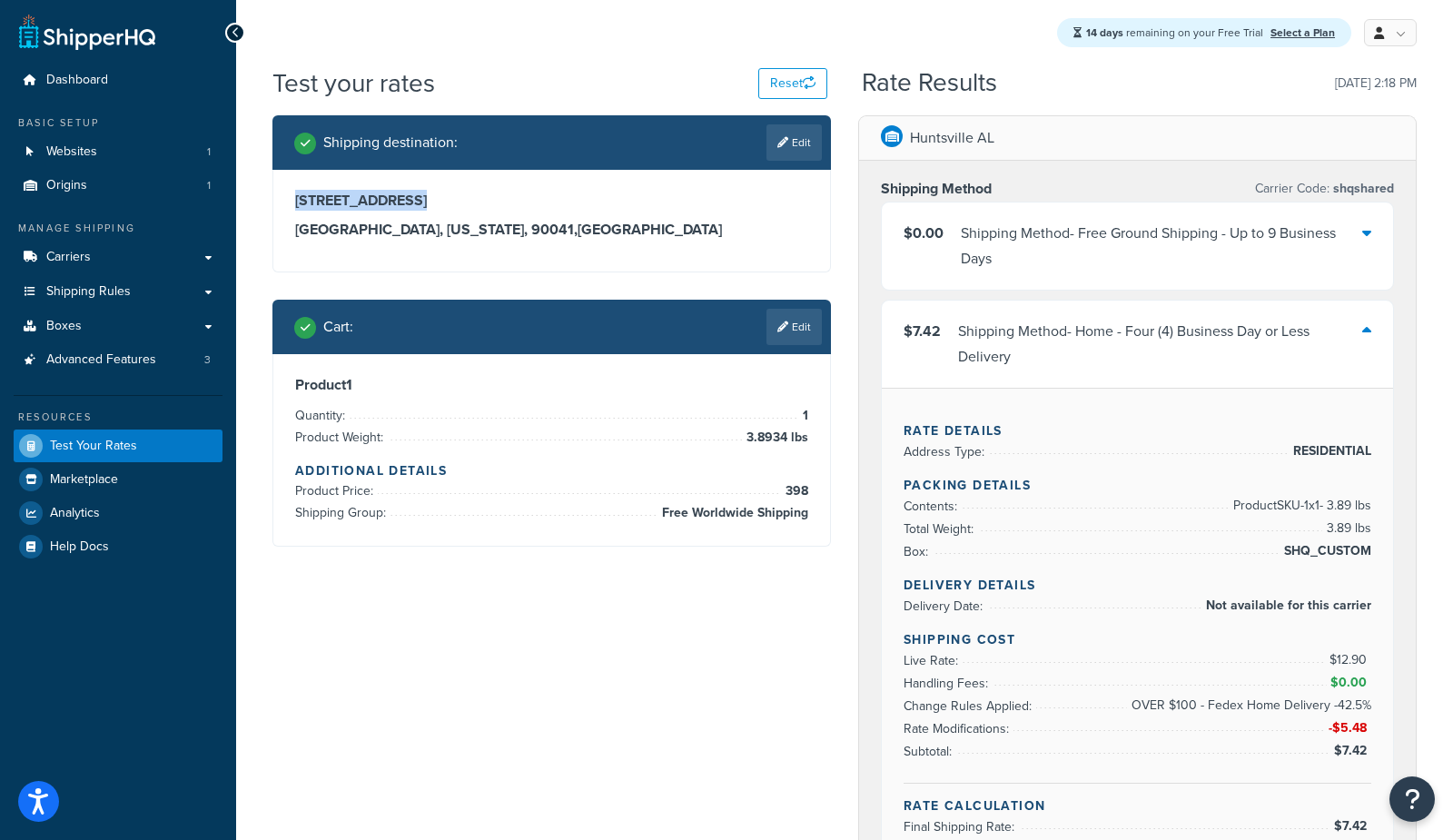
drag, startPoint x: 302, startPoint y: 197, endPoint x: 276, endPoint y: 199, distance: 26.1
click at [277, 200] on div "2469 Medlow Ave. Los Angeles, California, 90041 , United States" at bounding box center [552, 221] width 556 height 101
copy h3 "2469 Medlow Ave."
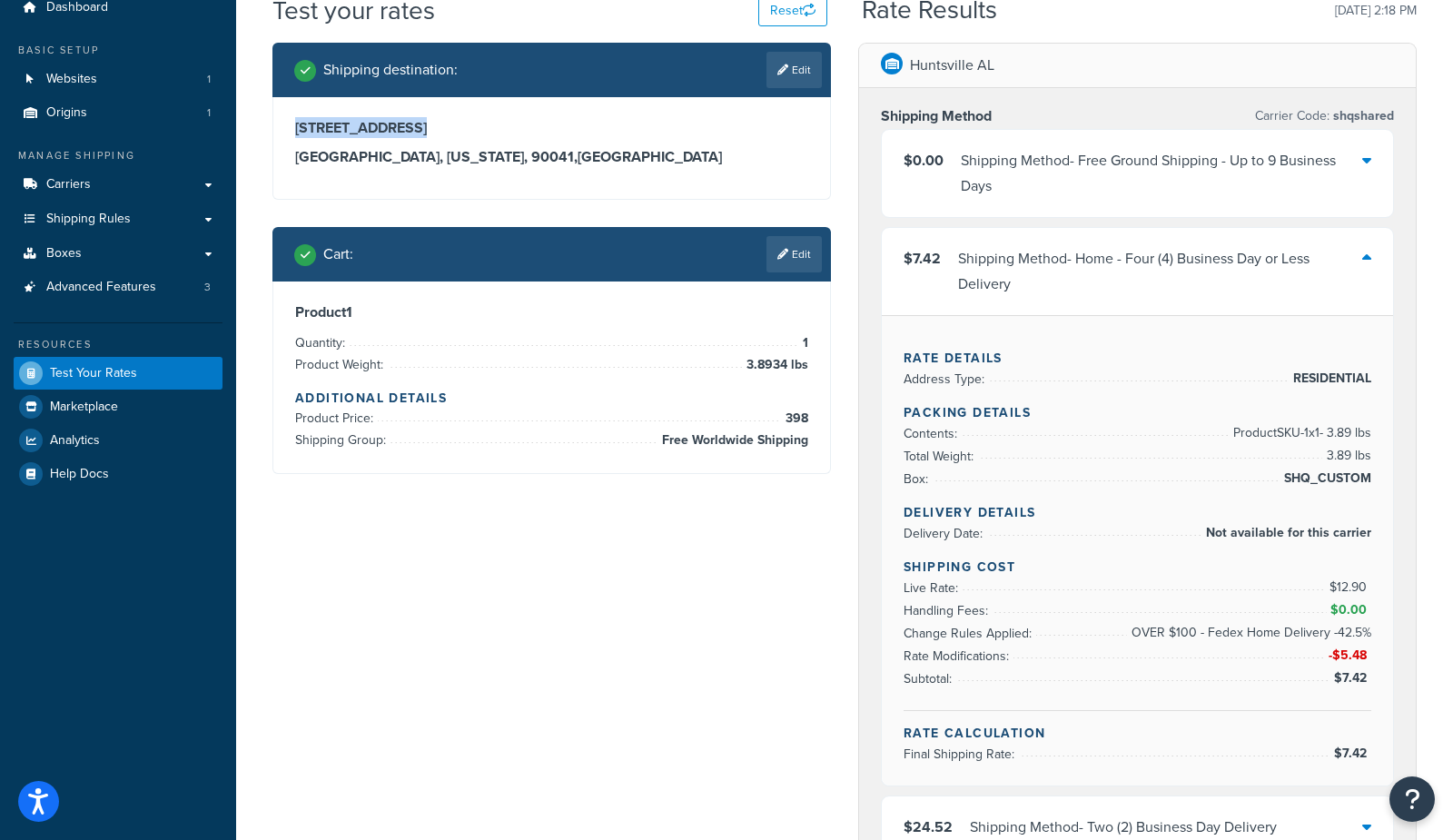
scroll to position [82, 0]
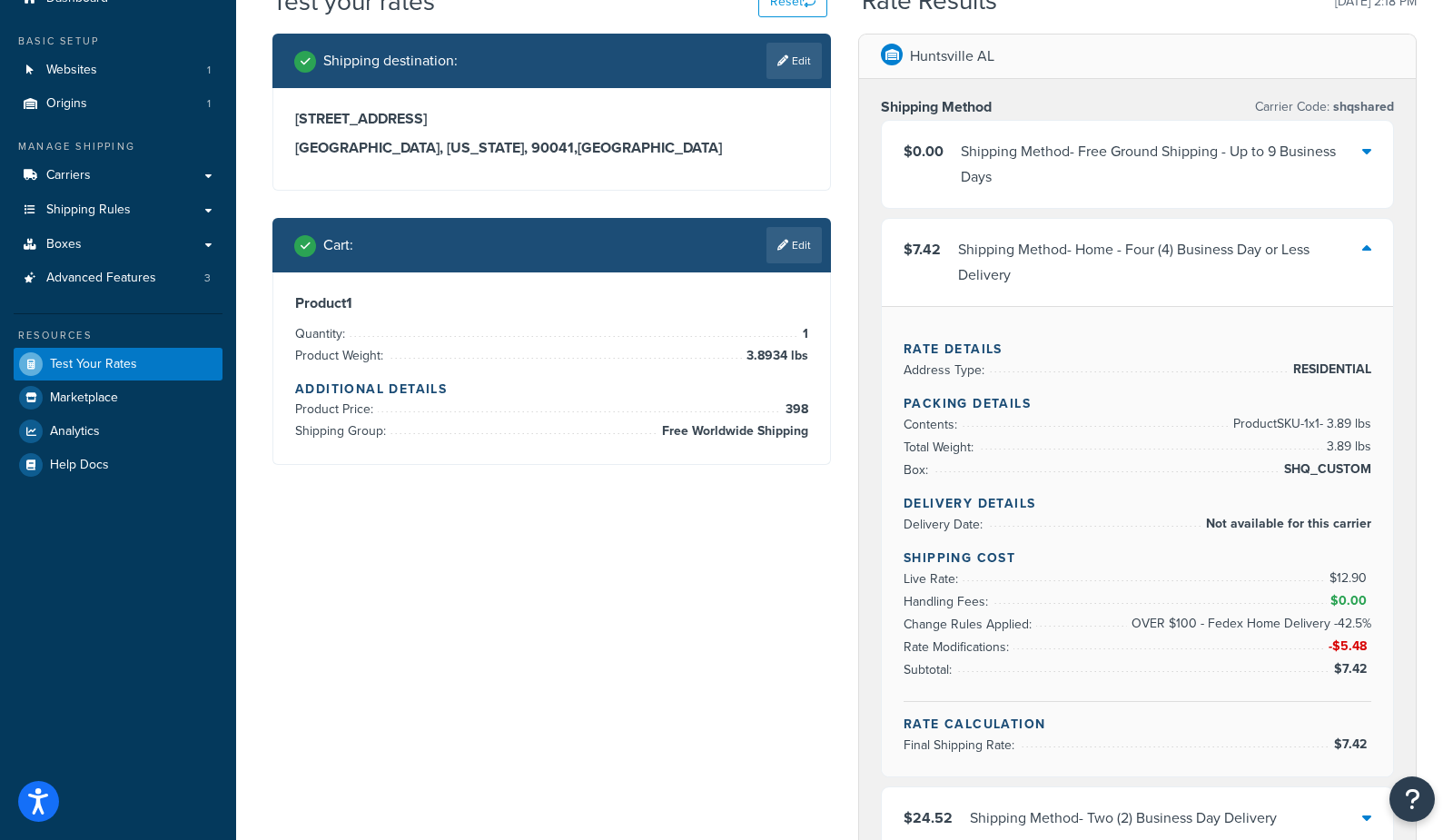
click at [1061, 628] on li "Change Rules Applied: OVER $100 - Fedex Home Delivery -42.5%" at bounding box center [1137, 624] width 468 height 23
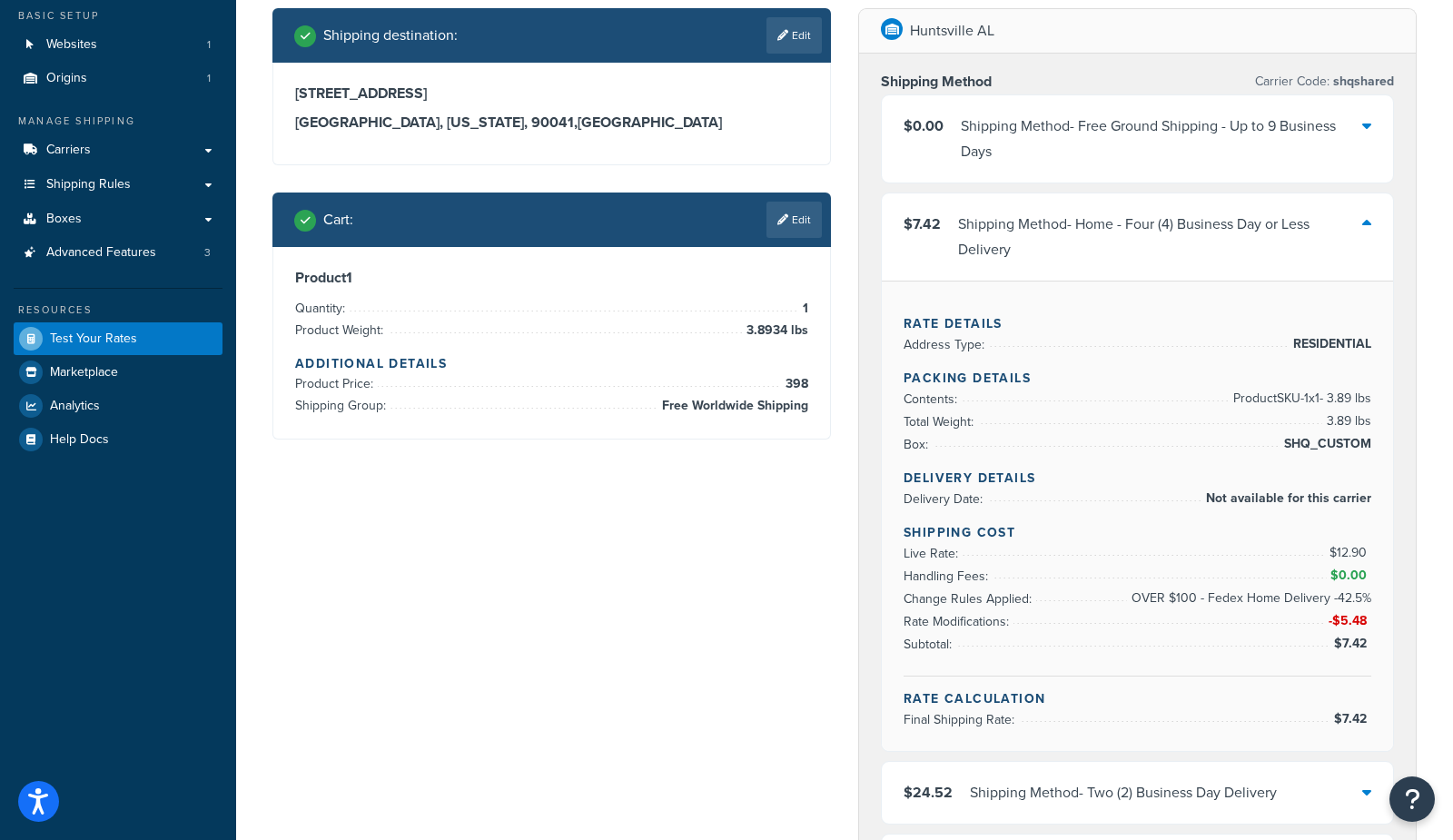
scroll to position [110, 0]
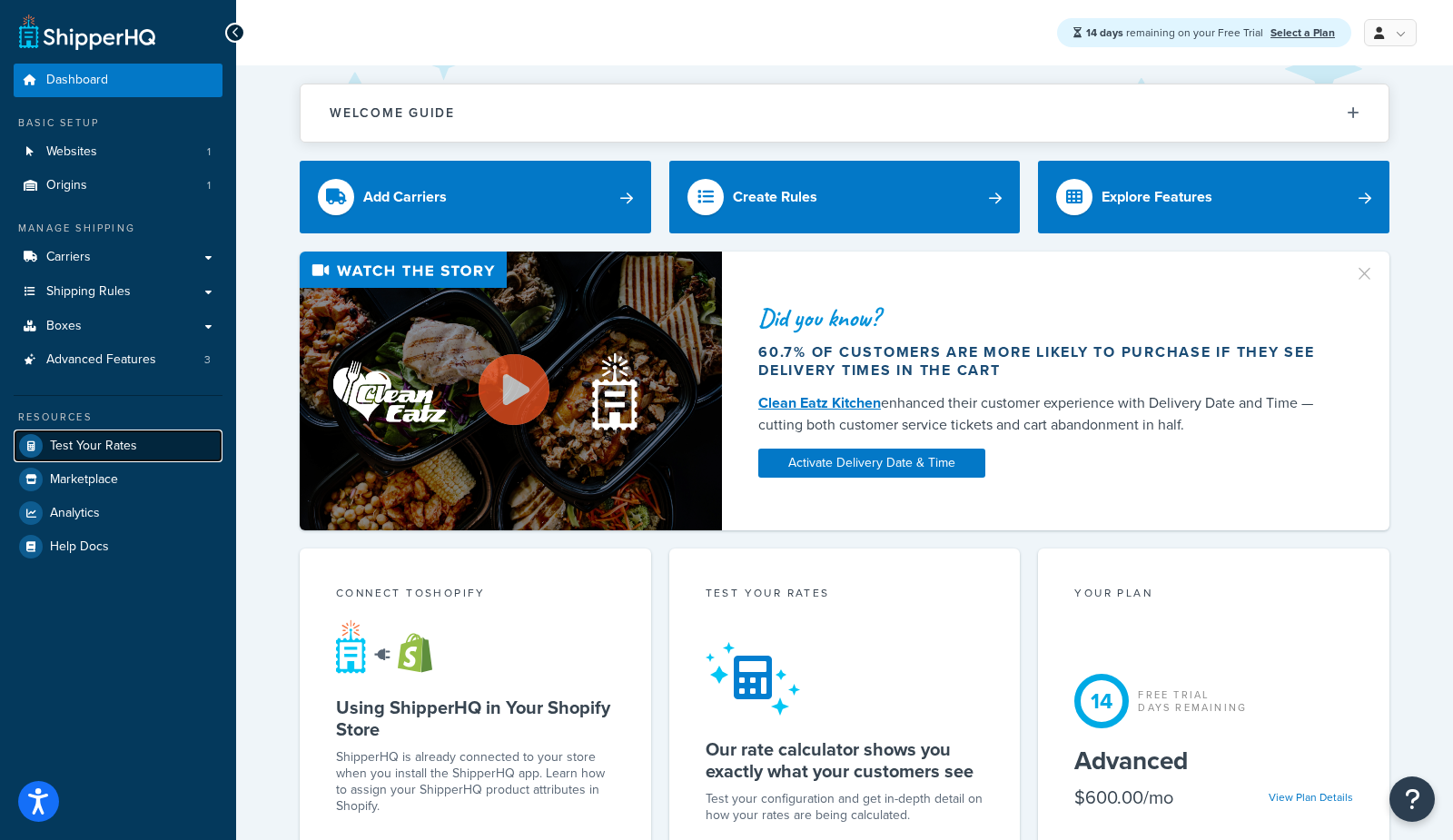
click at [69, 451] on span "Test Your Rates" at bounding box center [93, 446] width 87 height 15
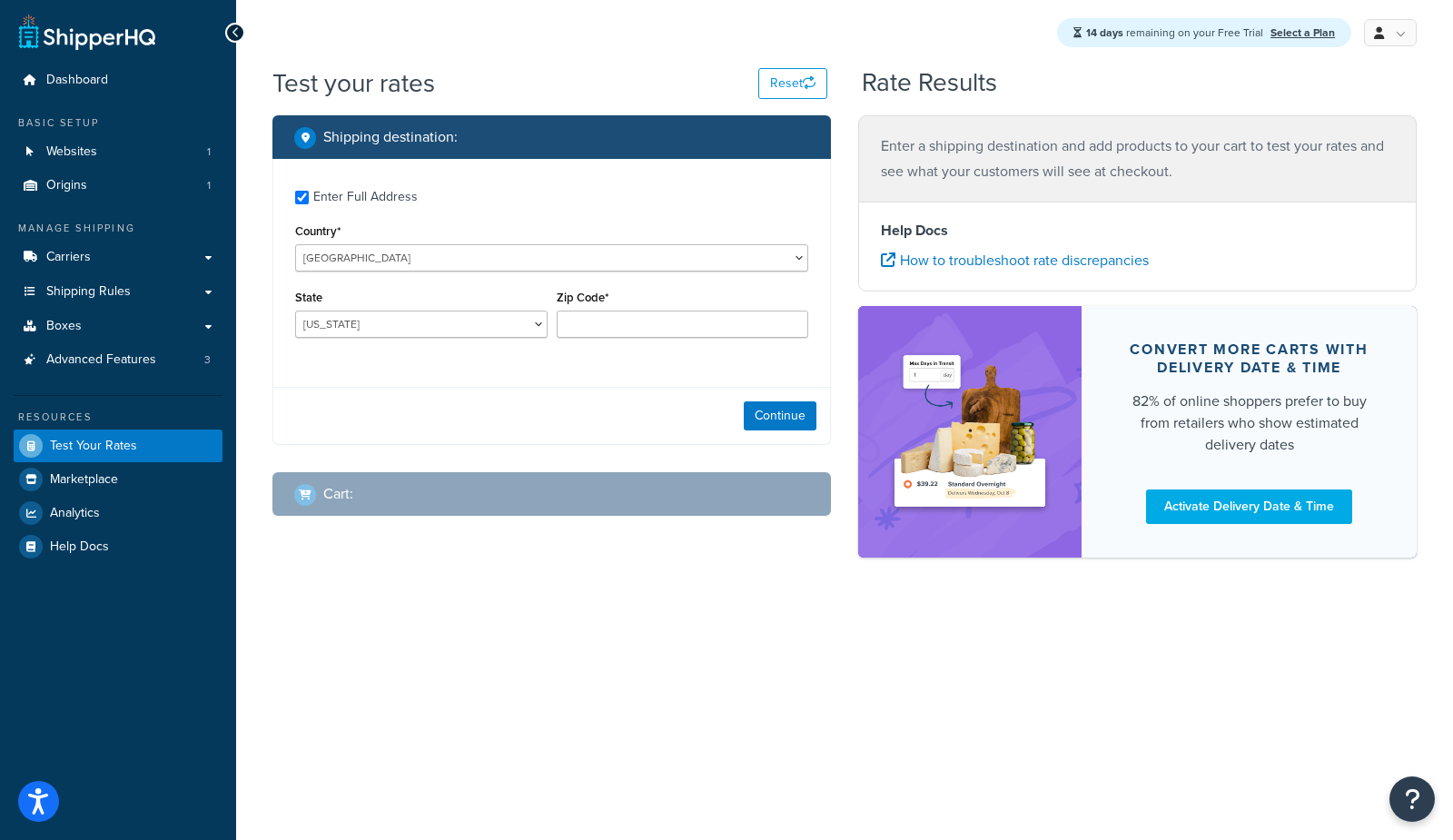
checkbox input "true"
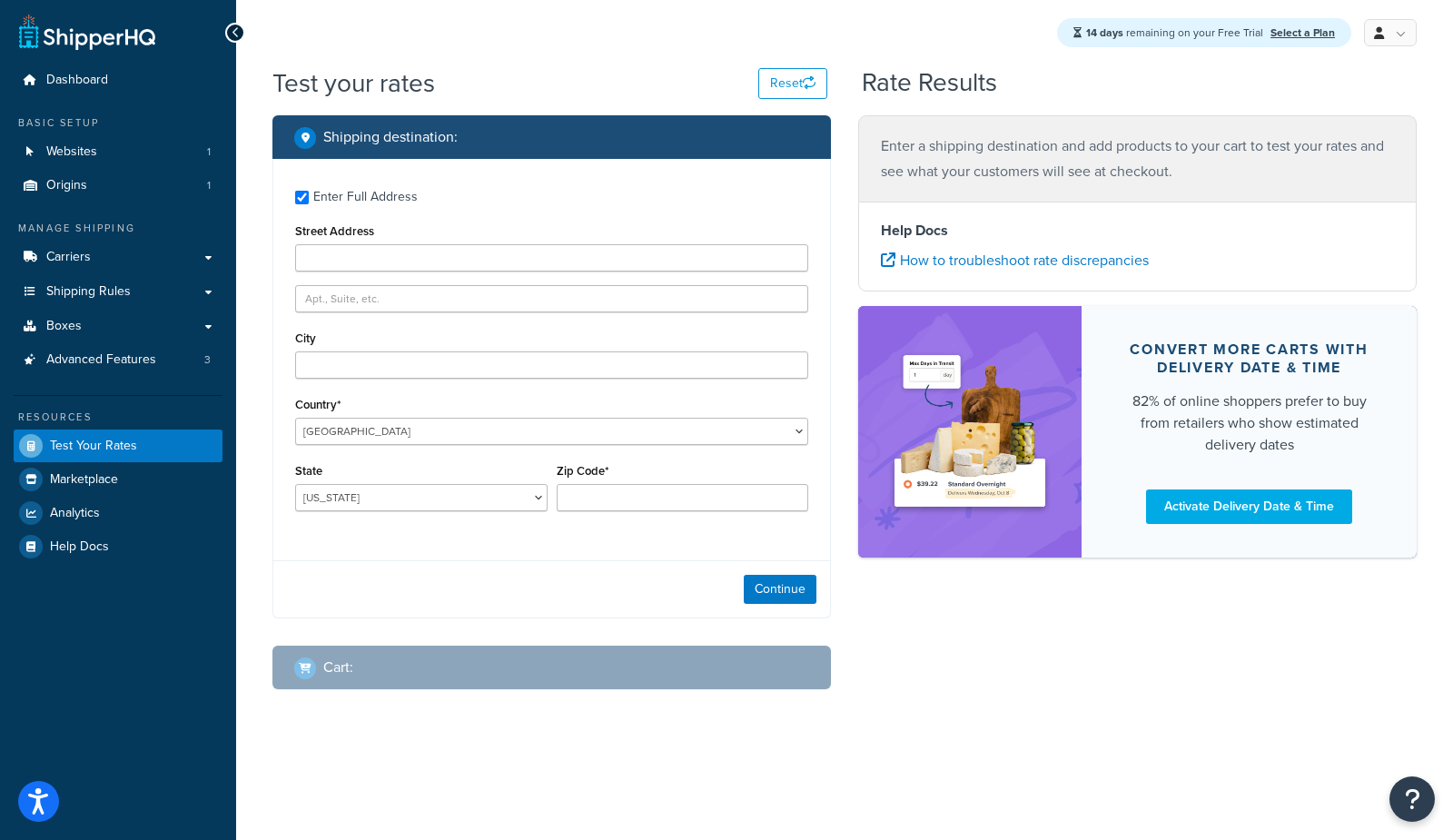
type input "9107 Orange Avenue"
type input "Fort Pierce"
type input "34945"
select select "FL"
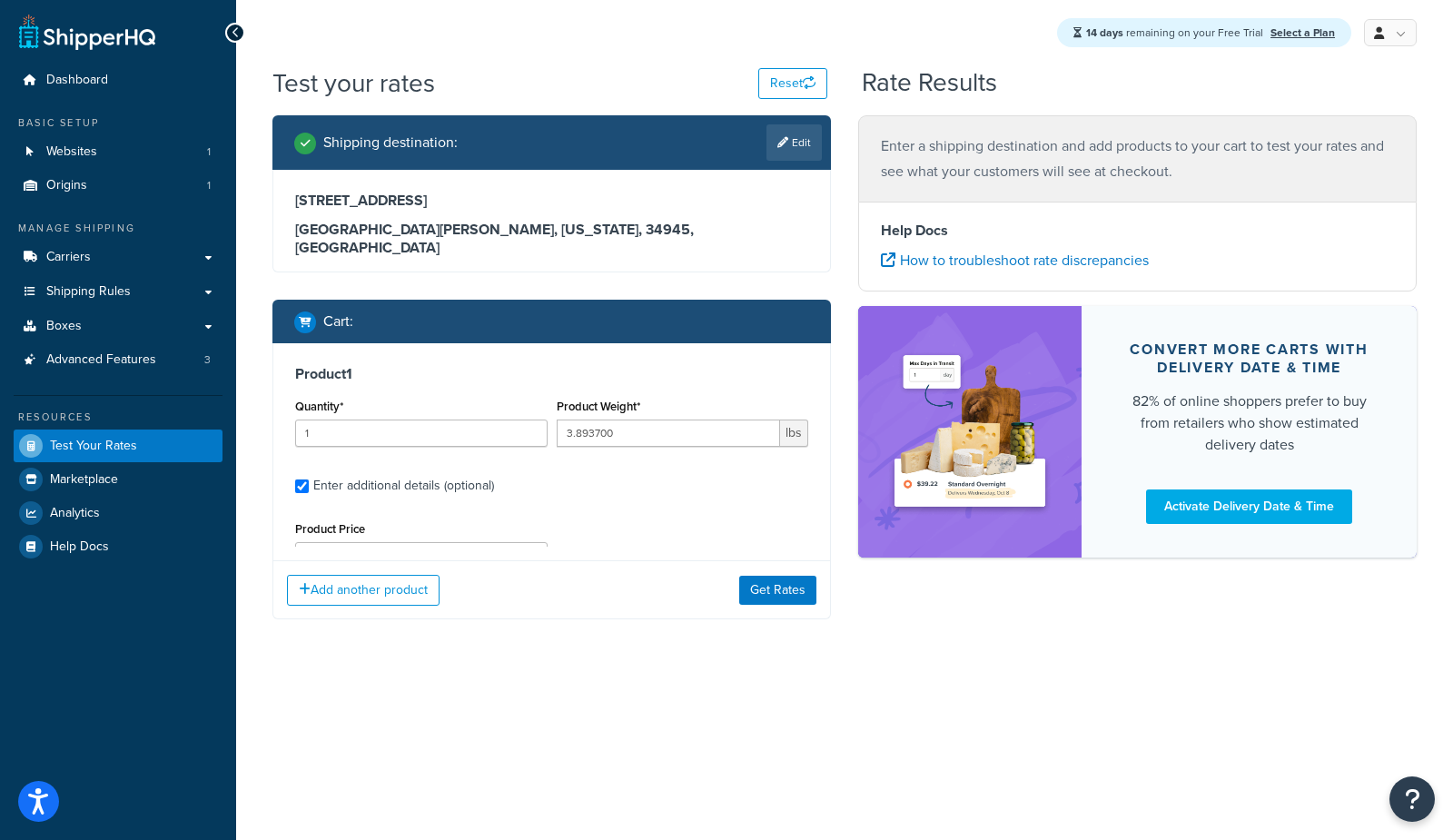
scroll to position [132, 0]
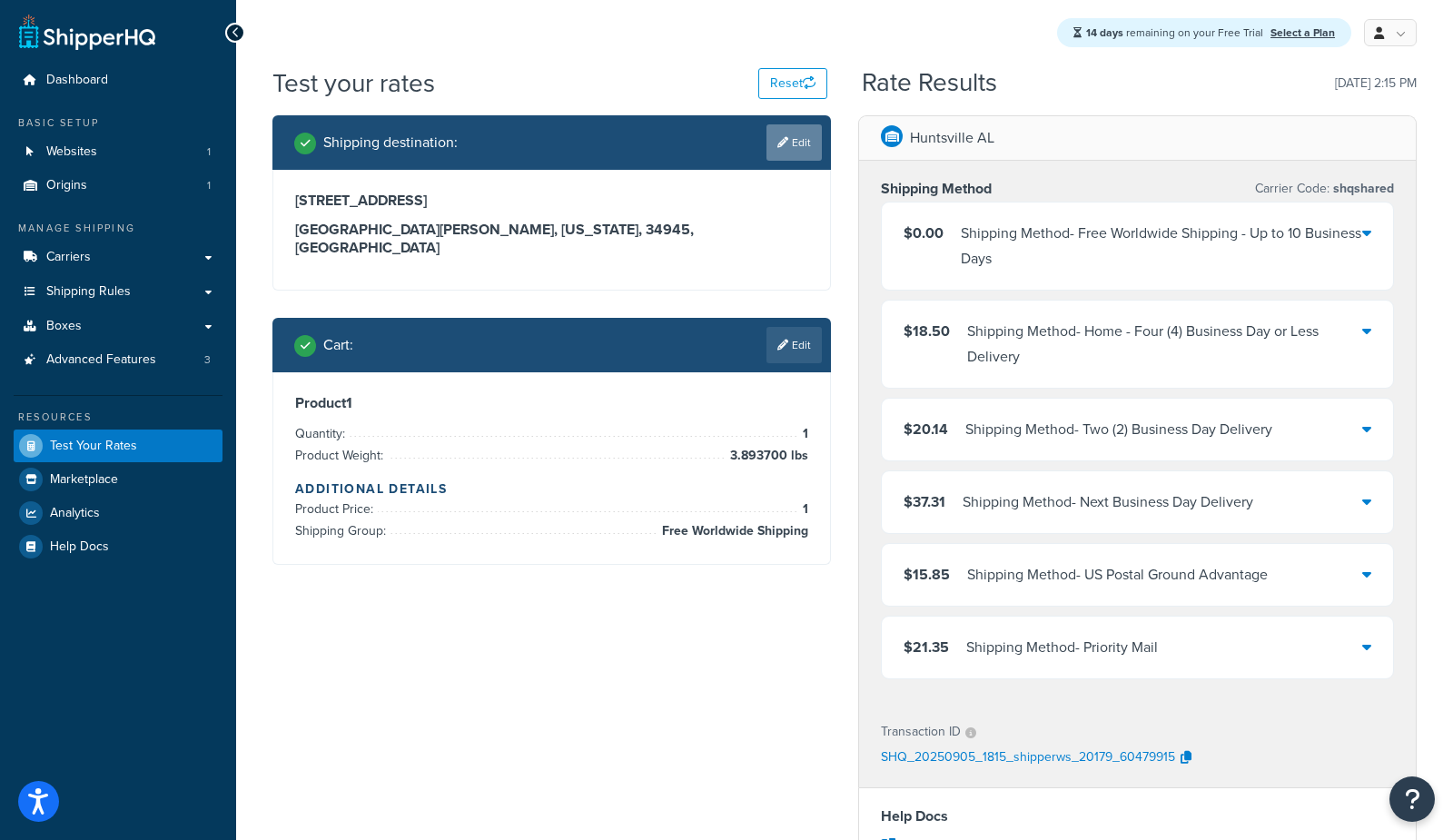
click at [799, 143] on link "Edit" at bounding box center [794, 142] width 55 height 37
select select "FL"
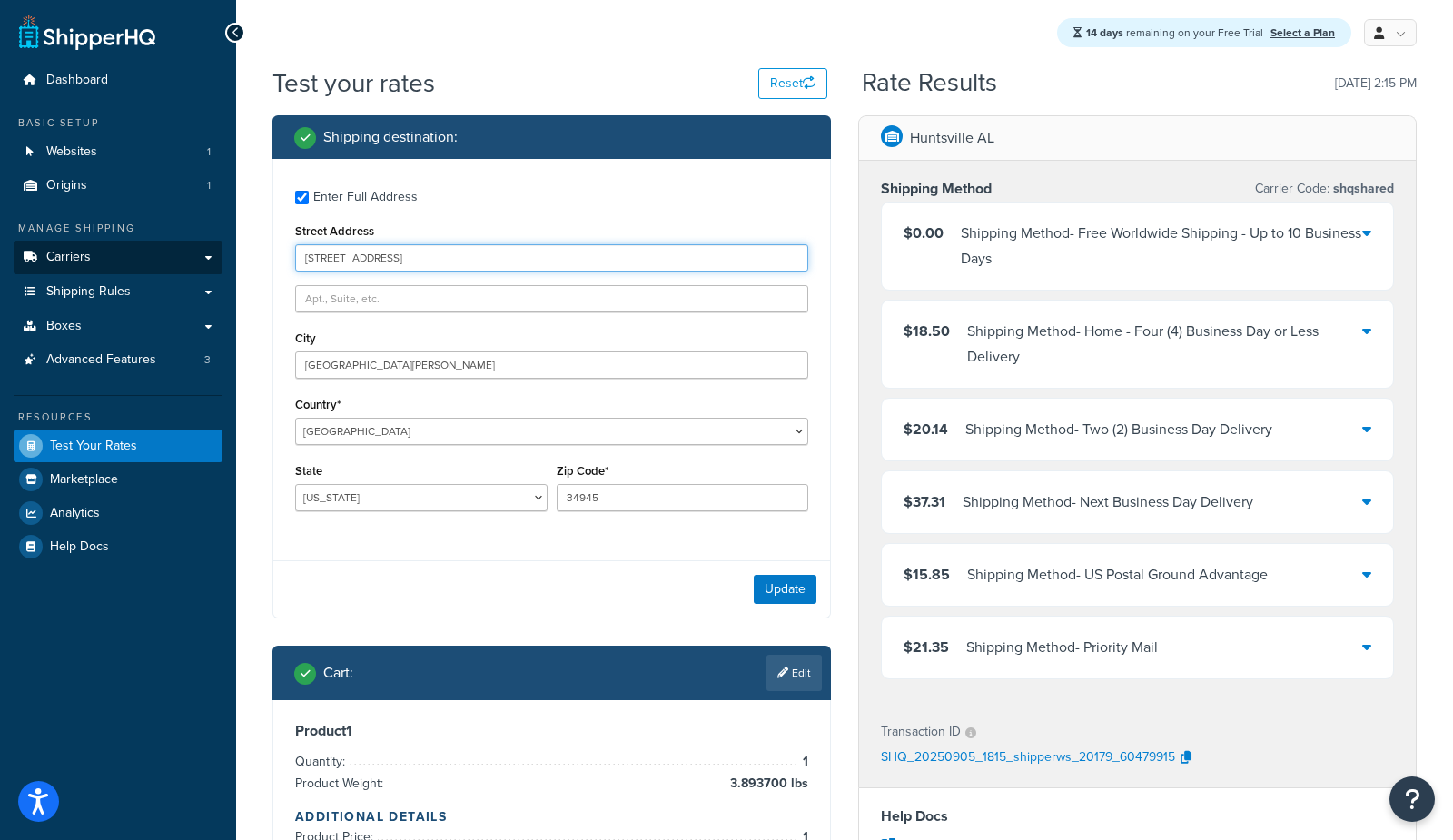
drag, startPoint x: 481, startPoint y: 260, endPoint x: 142, endPoint y: 254, distance: 339.1
click at [142, 255] on div "Dashboard Basic Setup Websites 1 Origins 1 Manage Shipping Carriers Carriers Al…" at bounding box center [726, 626] width 1453 height 1252
paste input "2469 Medlow Ave."
type input "2469 Medlow Ave."
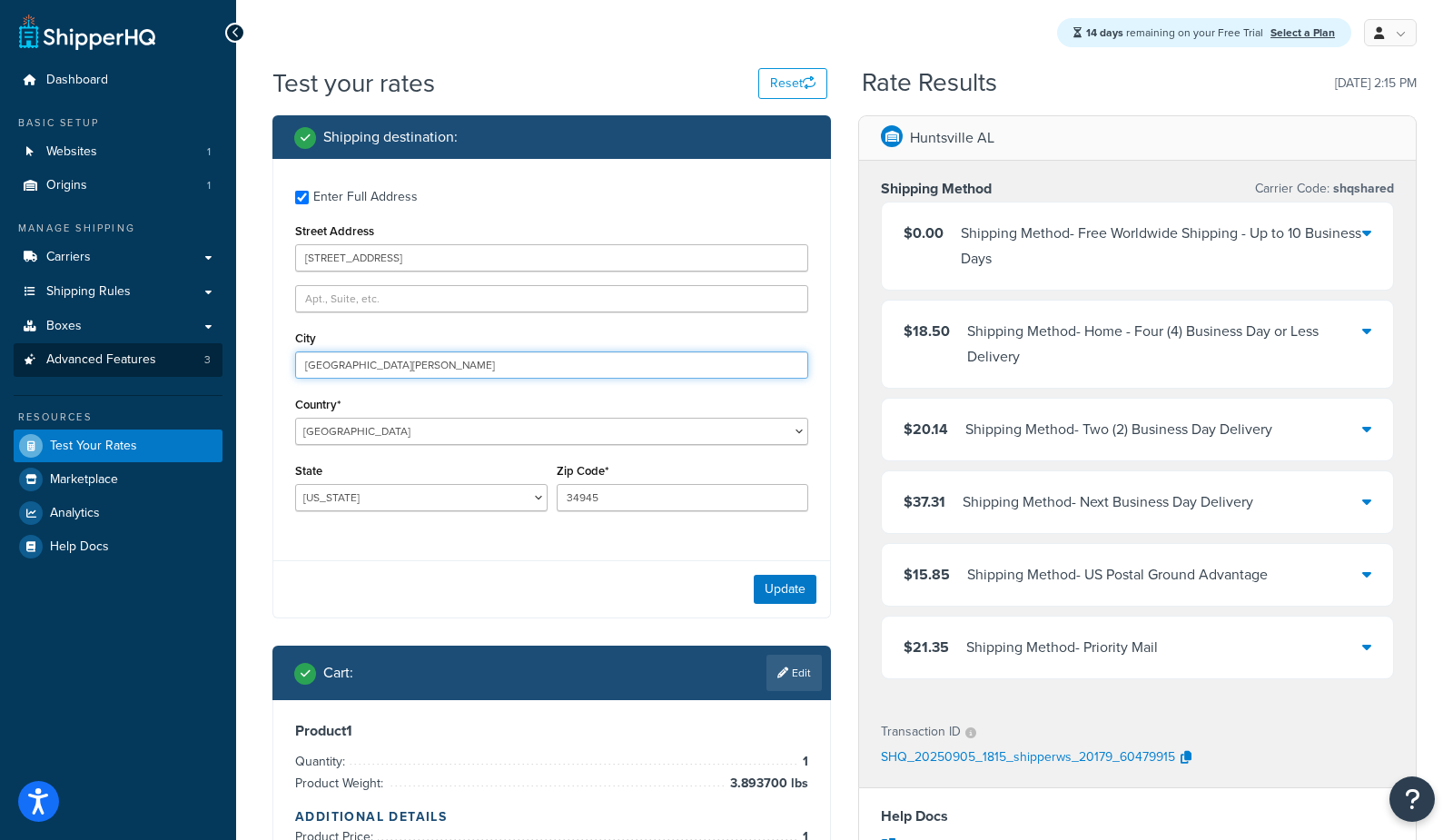
drag, startPoint x: 413, startPoint y: 366, endPoint x: 80, endPoint y: 355, distance: 333.2
click at [80, 355] on div "Dashboard Basic Setup Websites 1 Origins 1 Manage Shipping Carriers Carriers Al…" at bounding box center [726, 626] width 1453 height 1252
type input "Los Angeles"
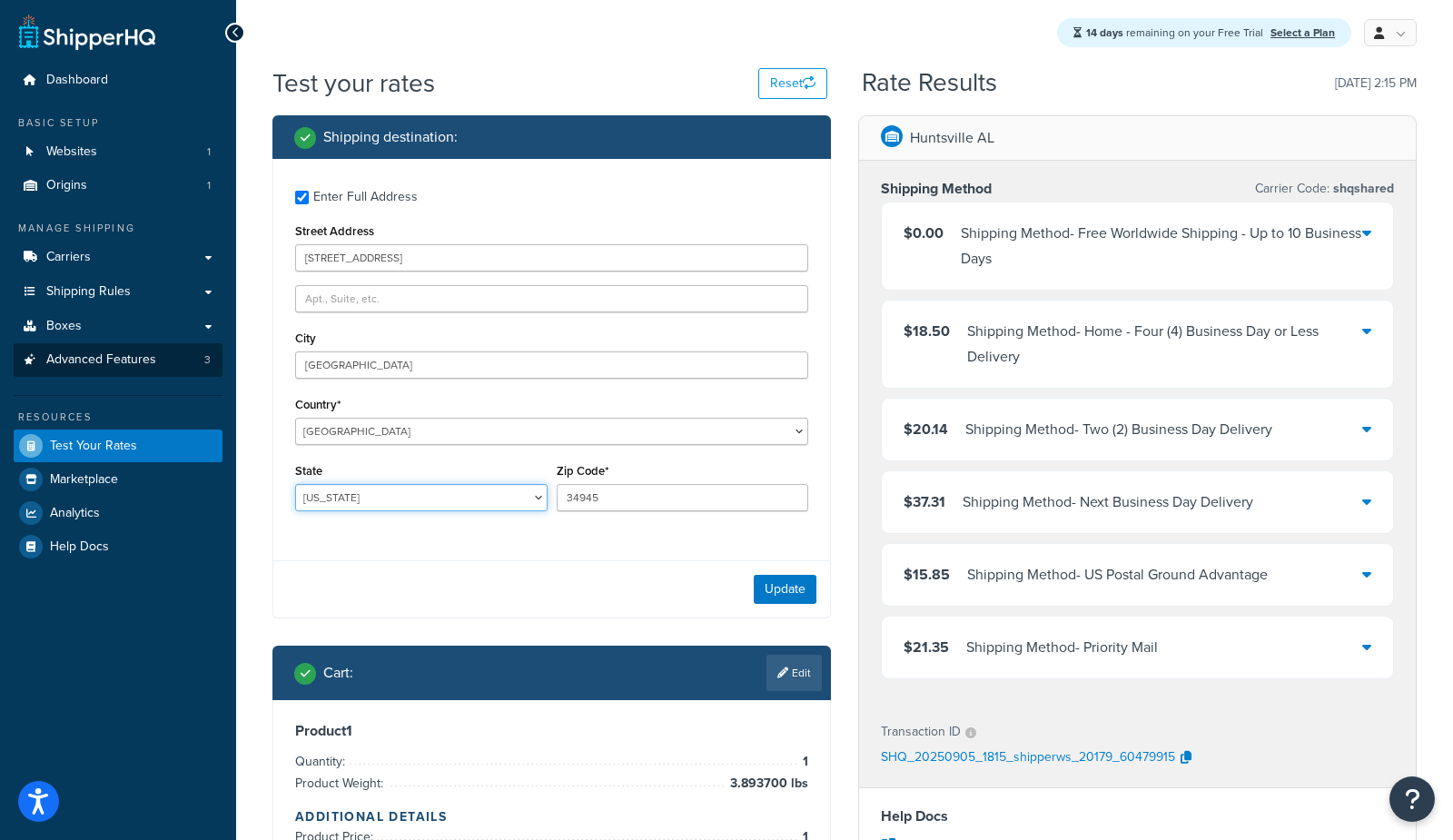
select select "CA"
type input "90041"
click at [798, 583] on button "Update" at bounding box center [785, 589] width 63 height 29
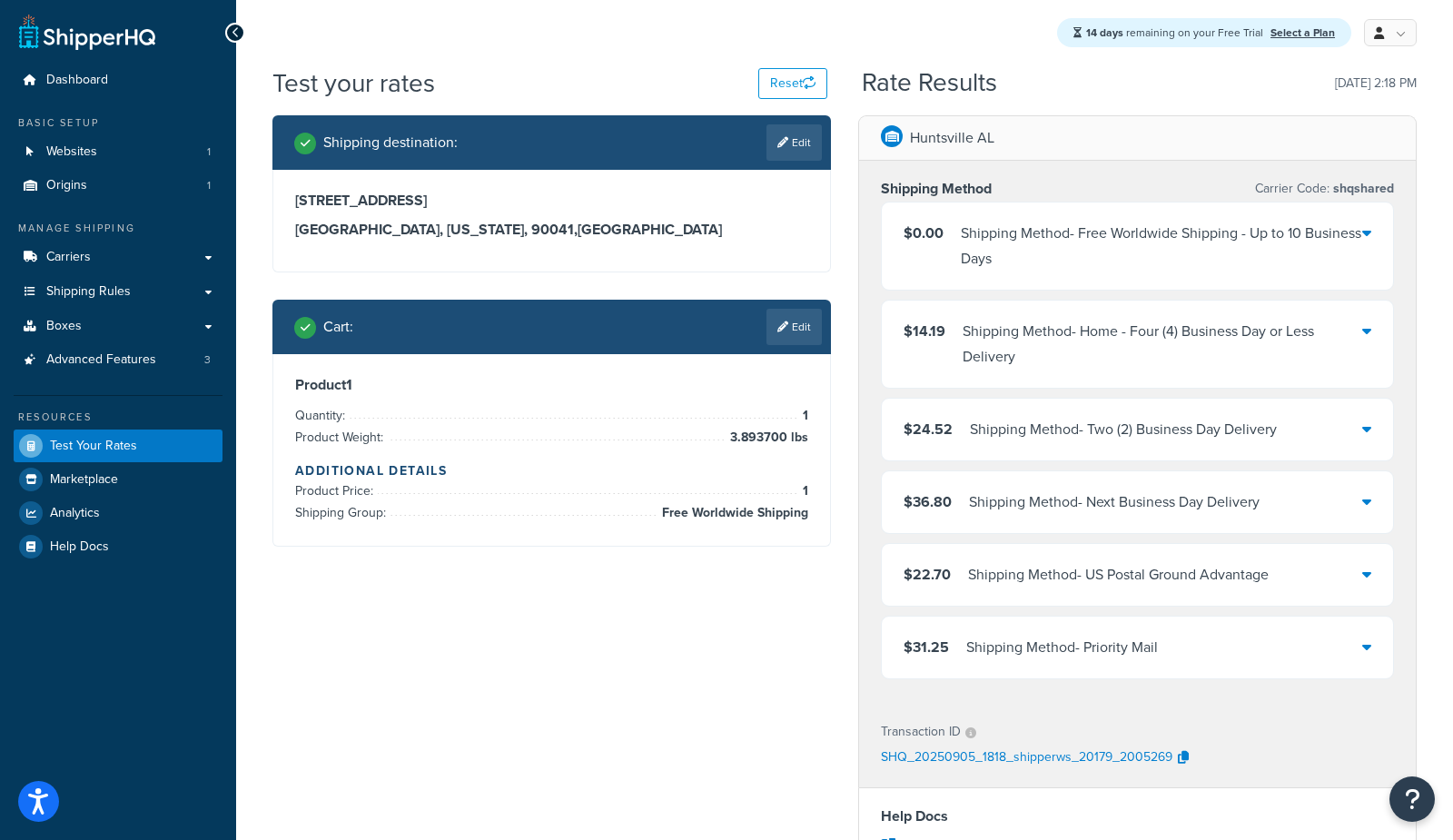
click at [978, 339] on div "Shipping Method - Home - Four (4) Business Day or Less Delivery" at bounding box center [1162, 344] width 399 height 51
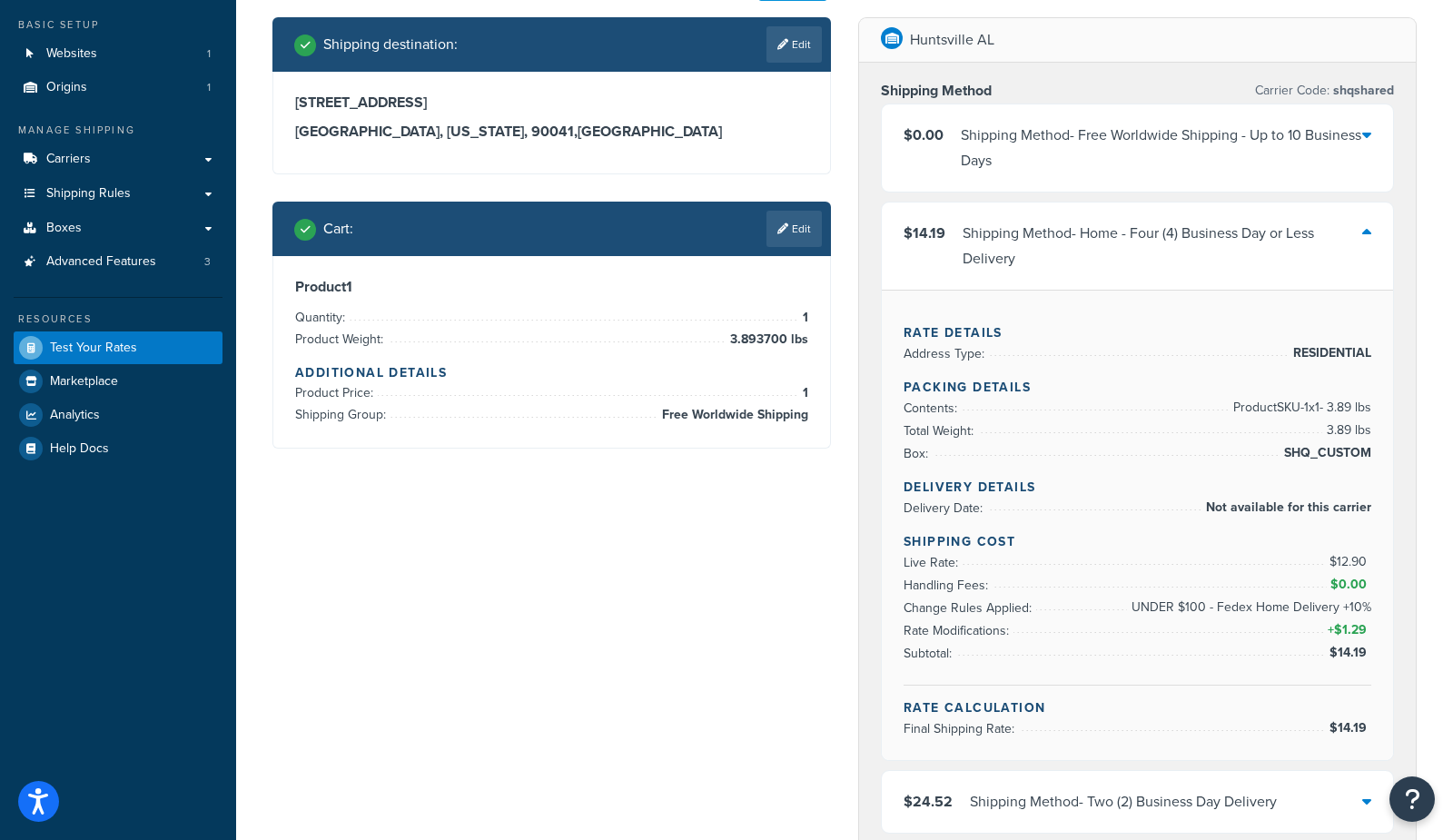
scroll to position [115, 0]
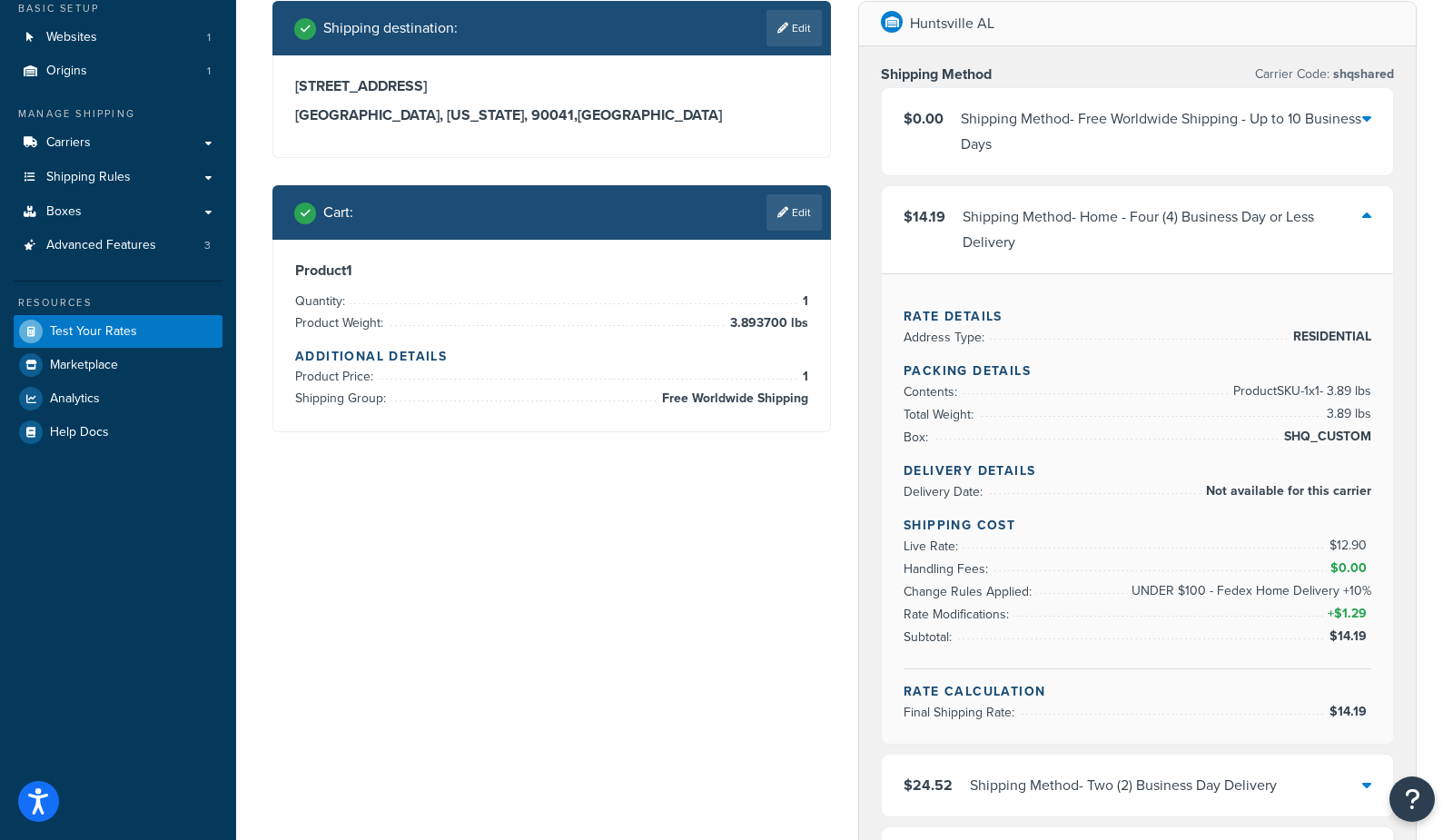
click at [1165, 582] on span "UNDER $100 - Fedex Home Delivery +10%" at bounding box center [1249, 590] width 244 height 22
copy span "UNDER"
click at [1293, 569] on li "Handling Fees: $0.00" at bounding box center [1137, 568] width 468 height 23
click at [814, 212] on link "Edit" at bounding box center [794, 212] width 55 height 37
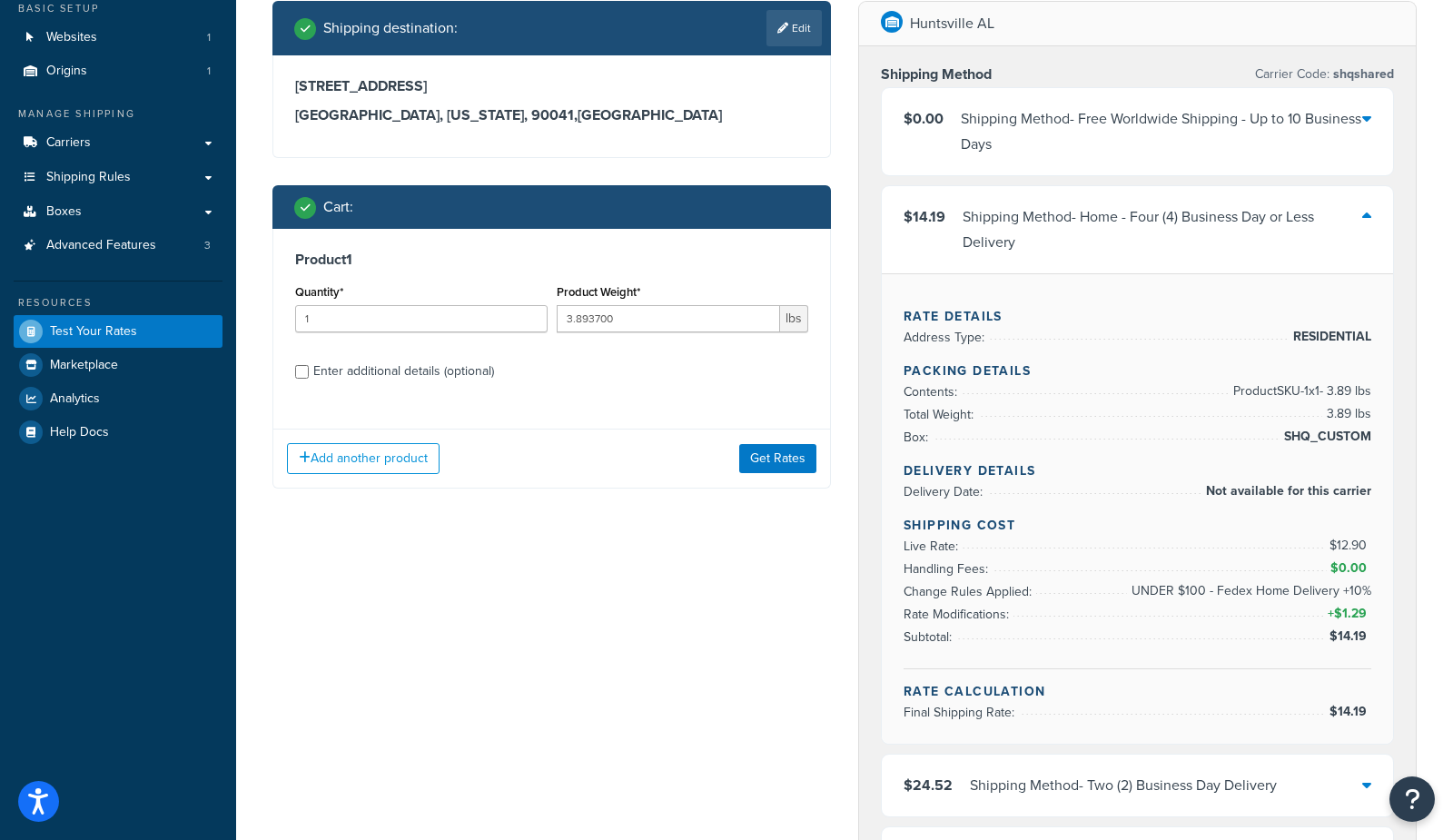
scroll to position [0, 0]
click at [475, 373] on div "Enter additional details (optional)" at bounding box center [403, 371] width 180 height 25
click at [309, 373] on input "Enter additional details (optional)" at bounding box center [302, 371] width 13 height 13
checkbox input "true"
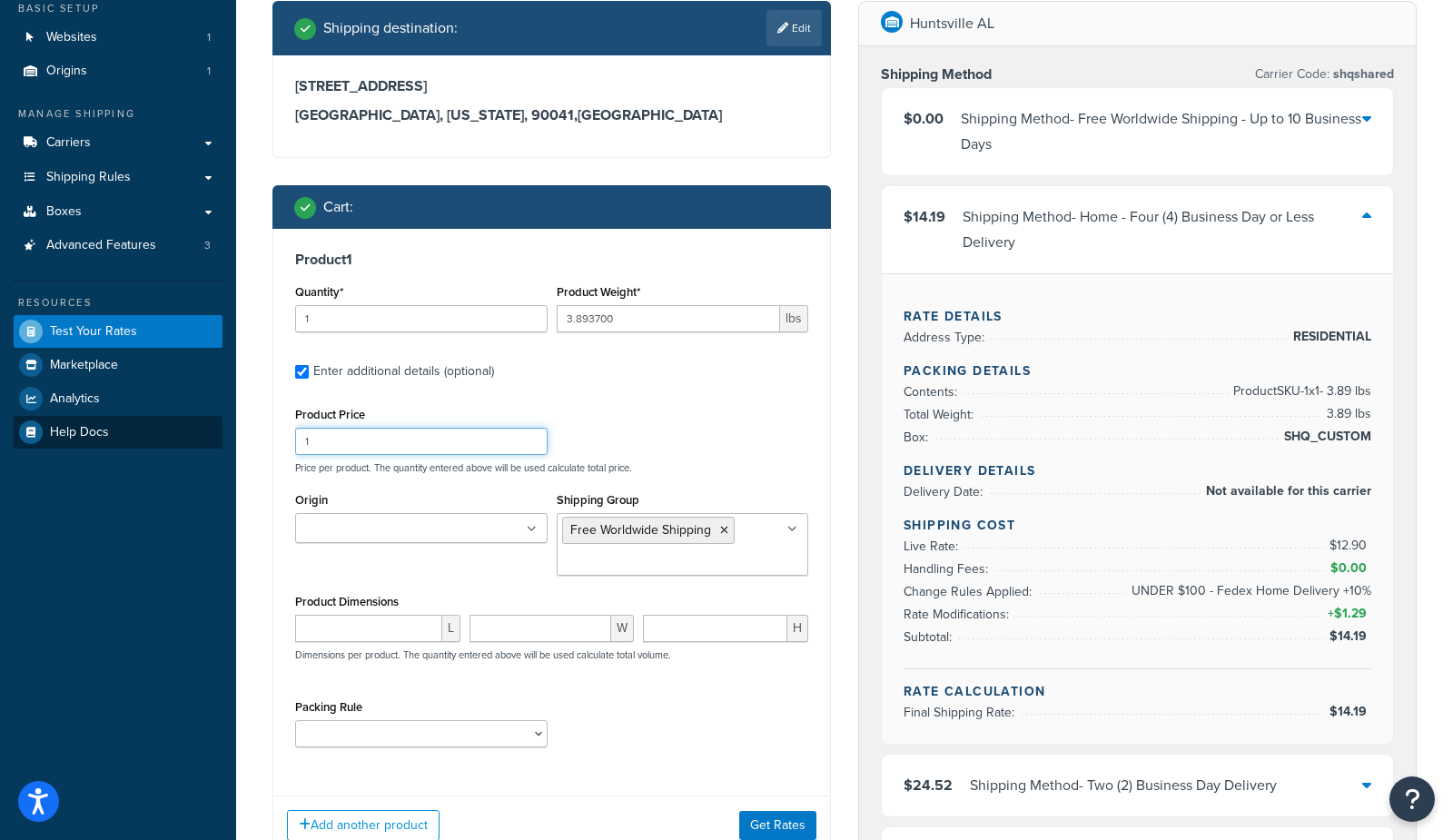
drag, startPoint x: 378, startPoint y: 442, endPoint x: 218, endPoint y: 433, distance: 160.3
click at [218, 433] on div "Dashboard Basic Setup Websites 1 Origins 1 Manage Shipping Carriers Carriers Al…" at bounding box center [726, 746] width 1453 height 1722
type input "0"
click at [826, 430] on div "Product 1 Quantity* 1 Product Weight* 3.893700 lbs Enter additional details (op…" at bounding box center [552, 505] width 556 height 552
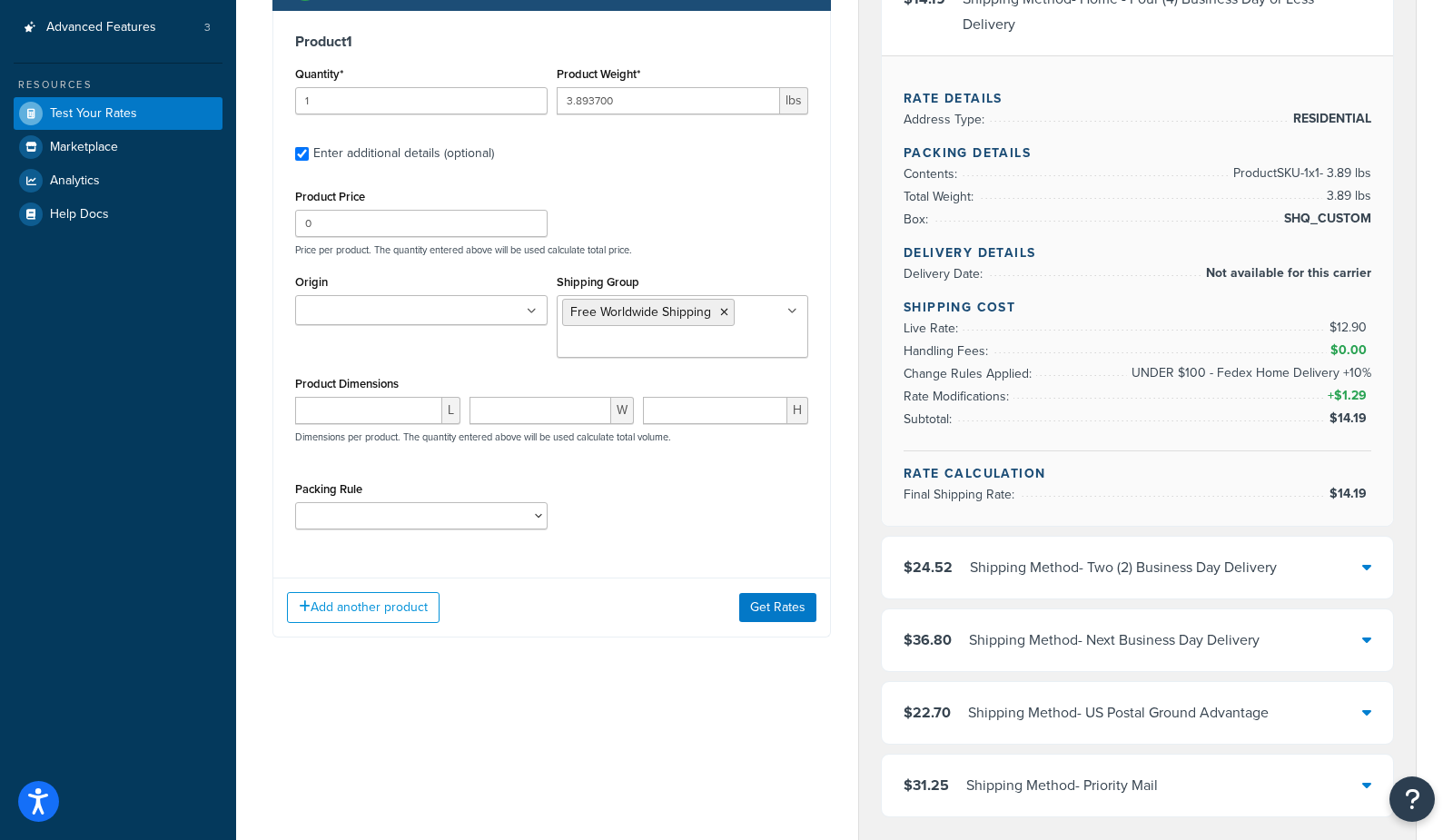
scroll to position [335, 0]
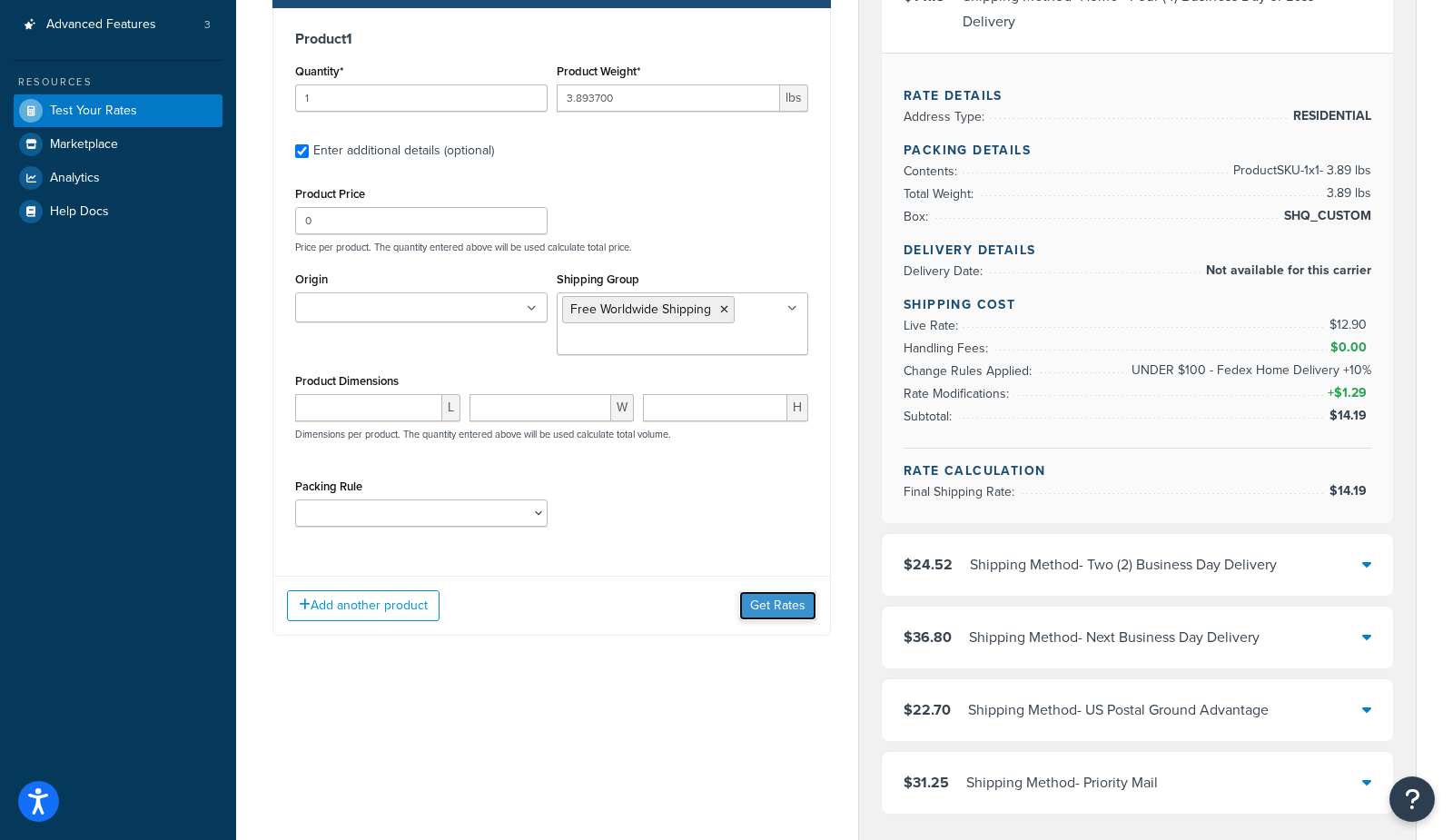
click at [789, 608] on button "Get Rates" at bounding box center [778, 605] width 77 height 29
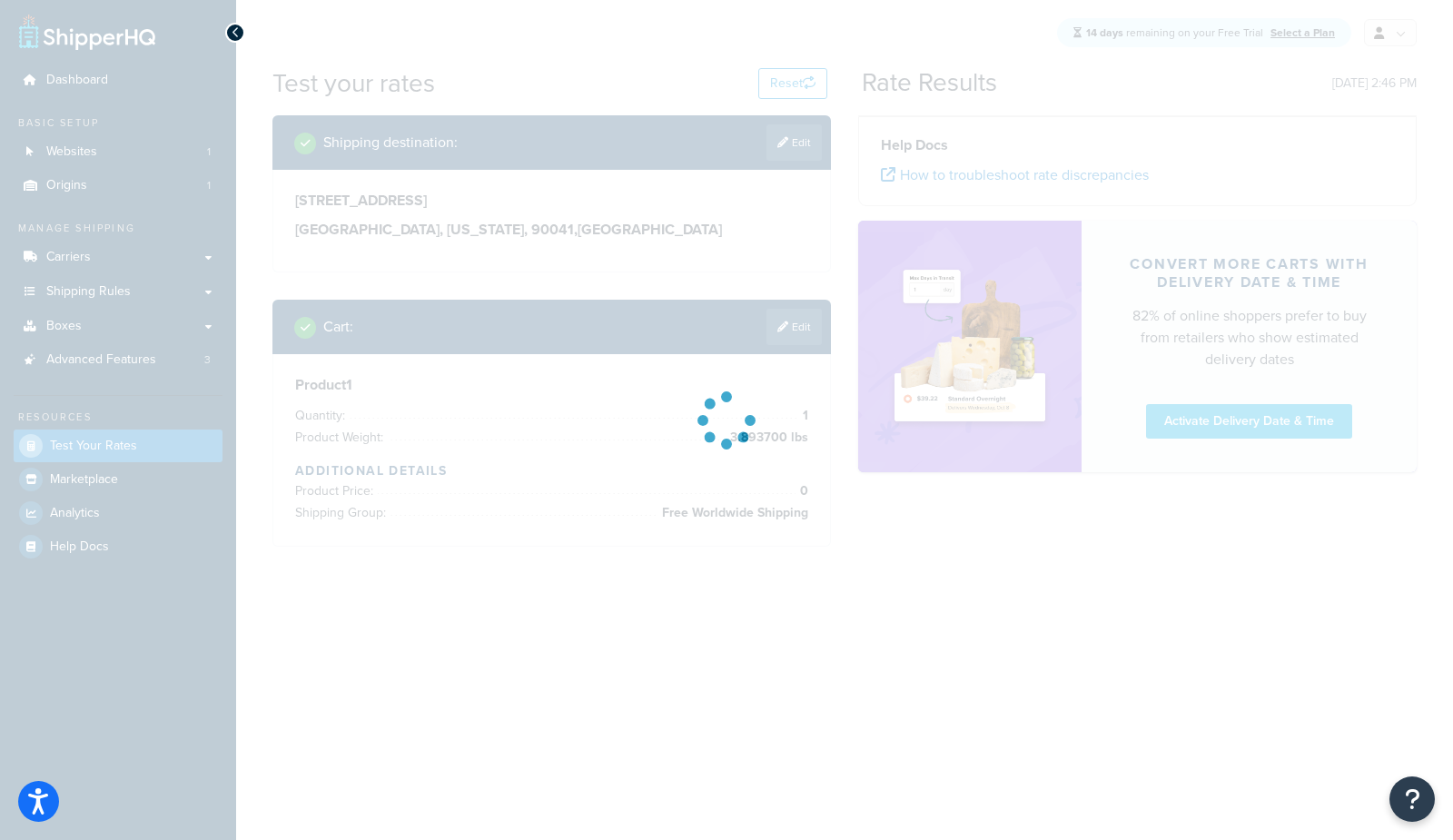
scroll to position [0, 0]
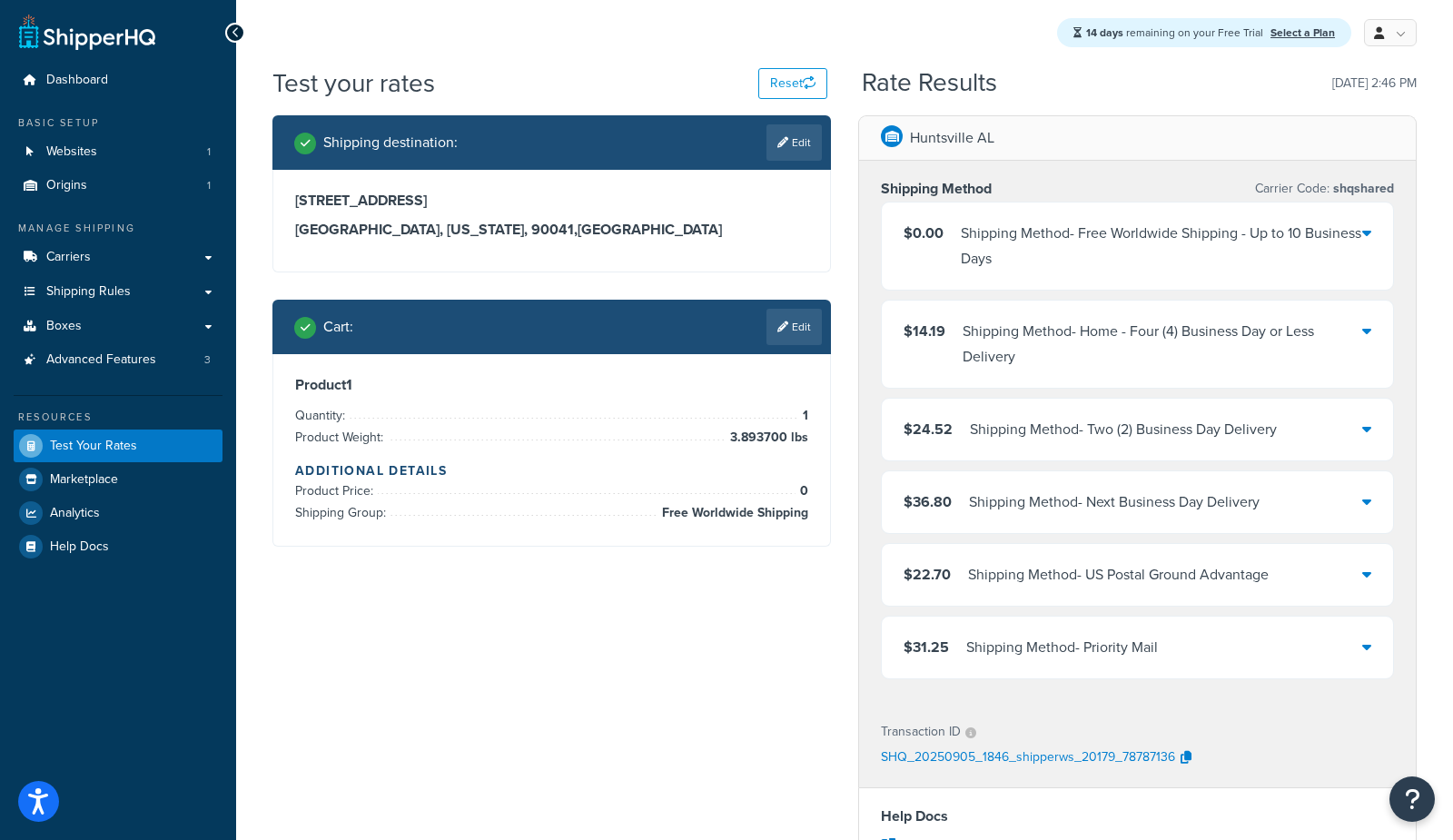
click at [992, 362] on div "Shipping Method - Home - Four (4) Business Day or Less Delivery" at bounding box center [1162, 344] width 399 height 51
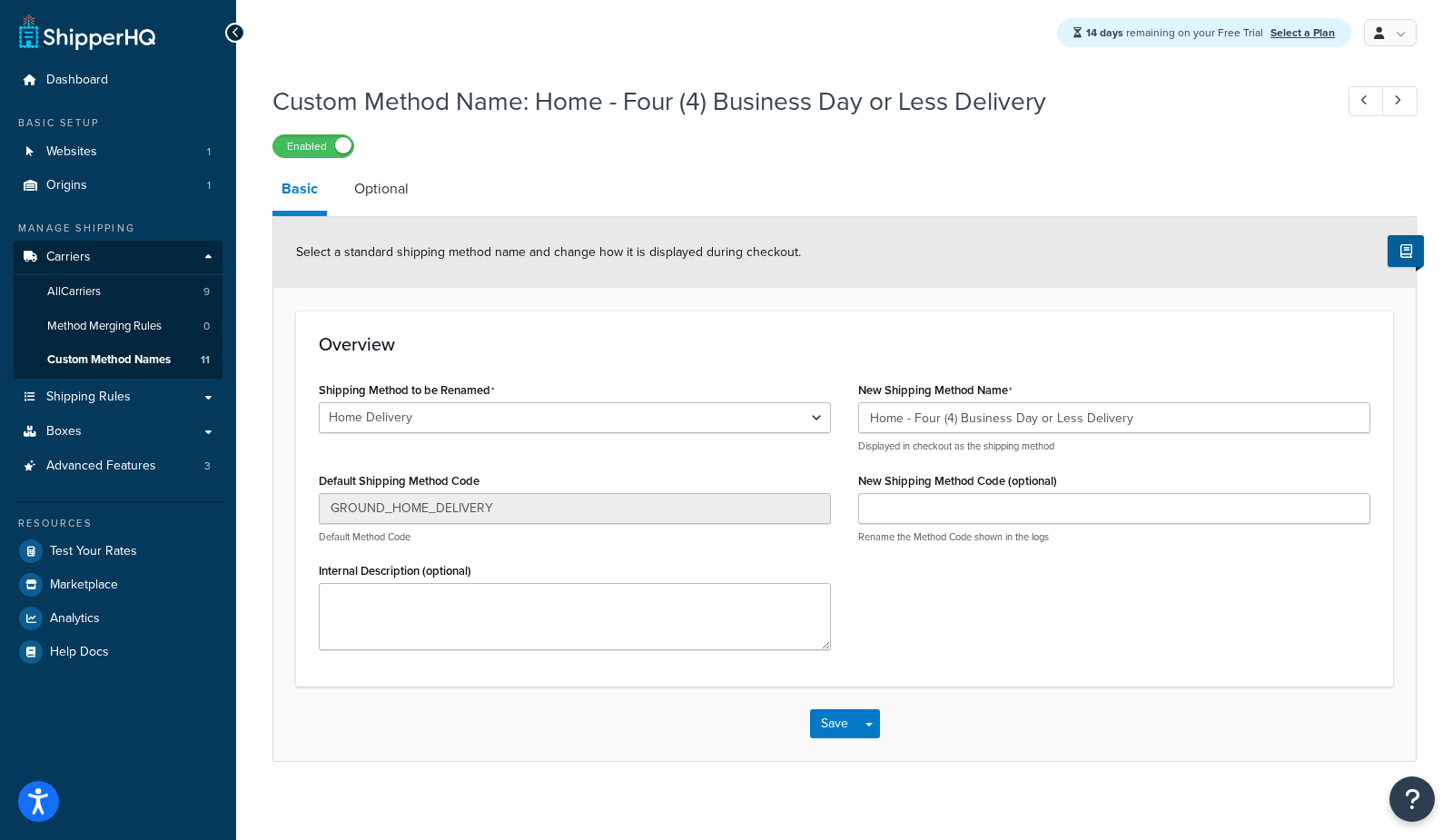
select select "703146"
click at [65, 294] on span "All Carriers" at bounding box center [73, 291] width 54 height 15
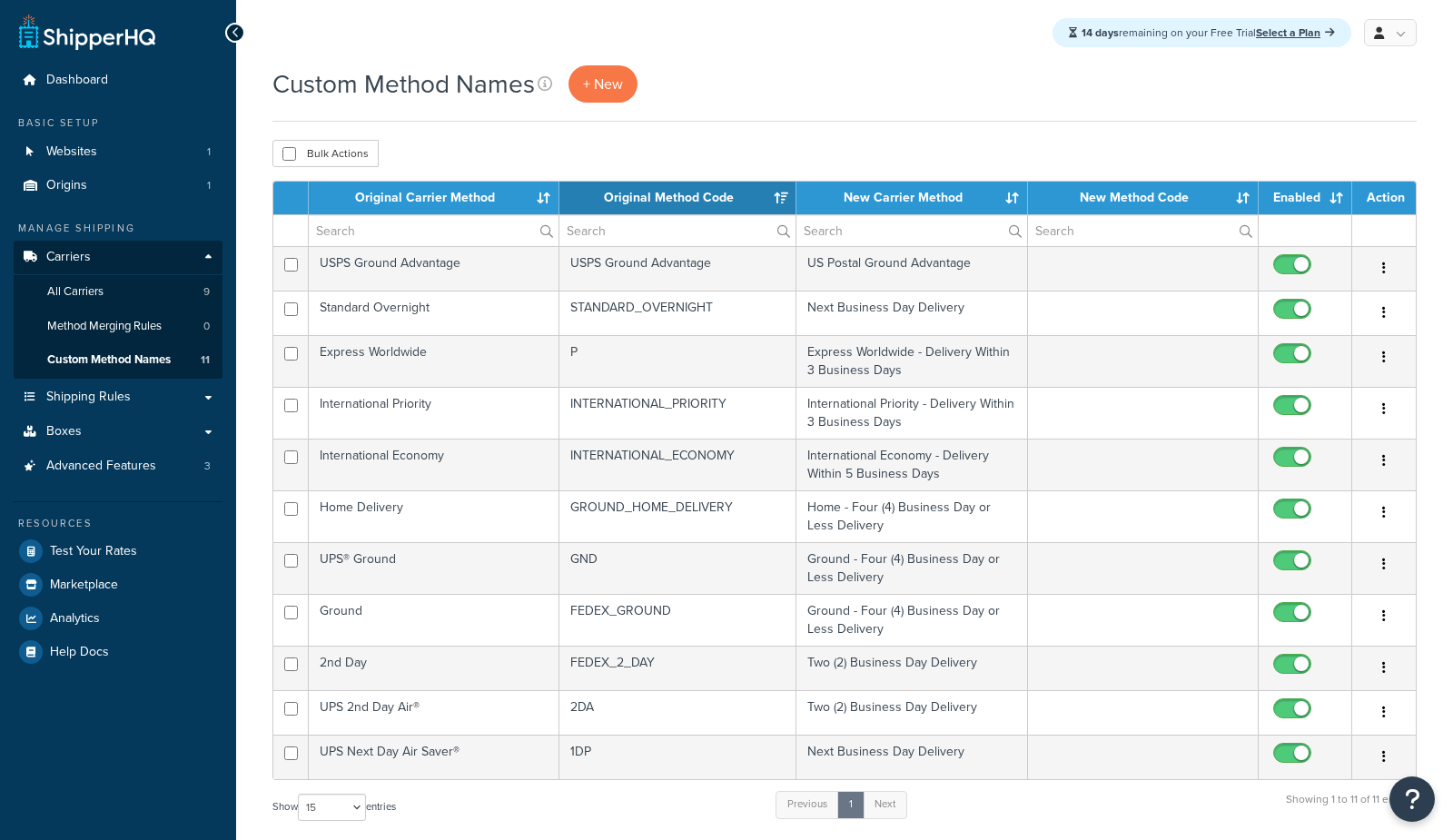
select select "15"
click at [872, 201] on th "New Carrier Method" at bounding box center [912, 197] width 231 height 33
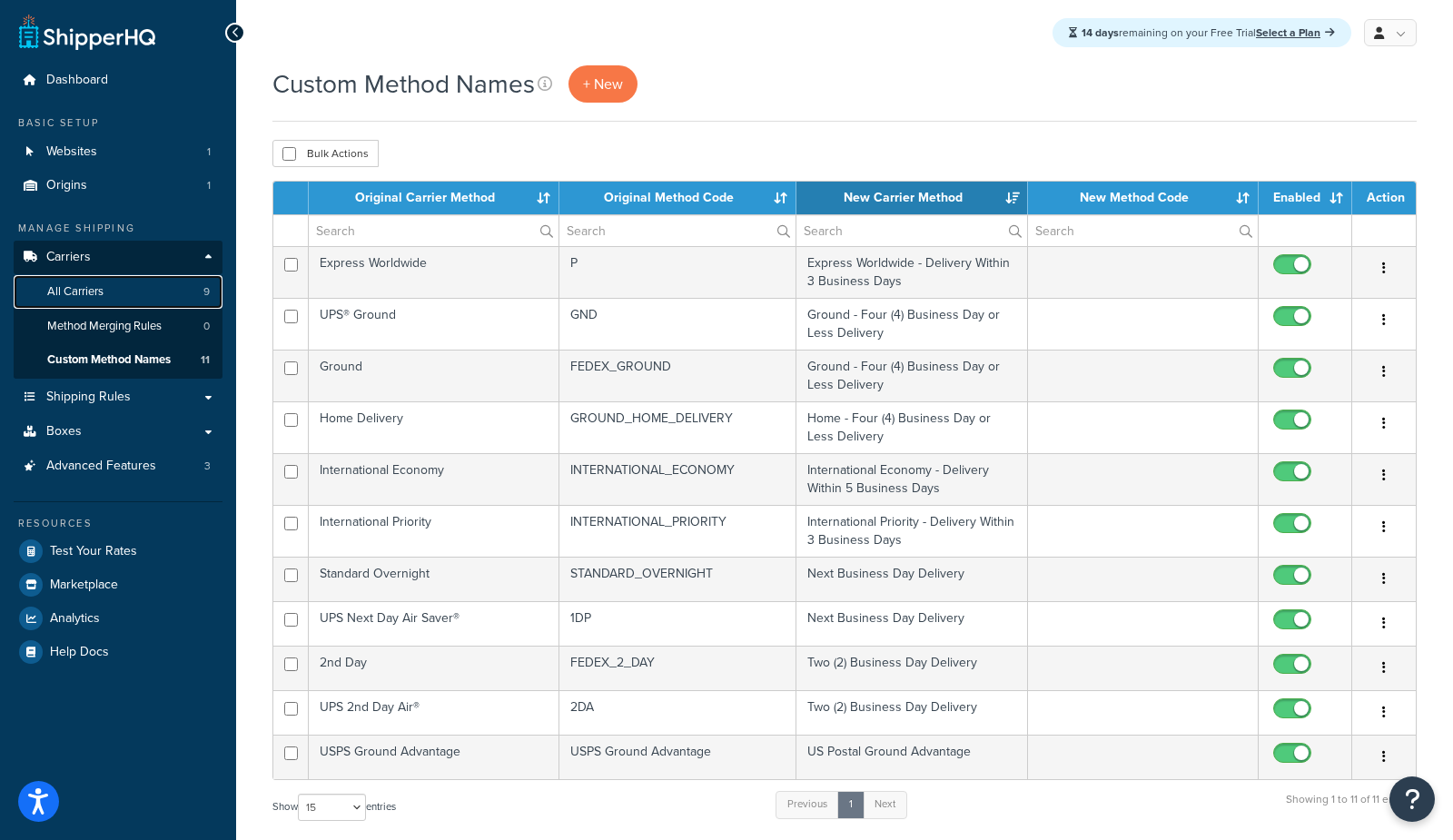
click at [102, 297] on span "All Carriers" at bounding box center [75, 291] width 56 height 15
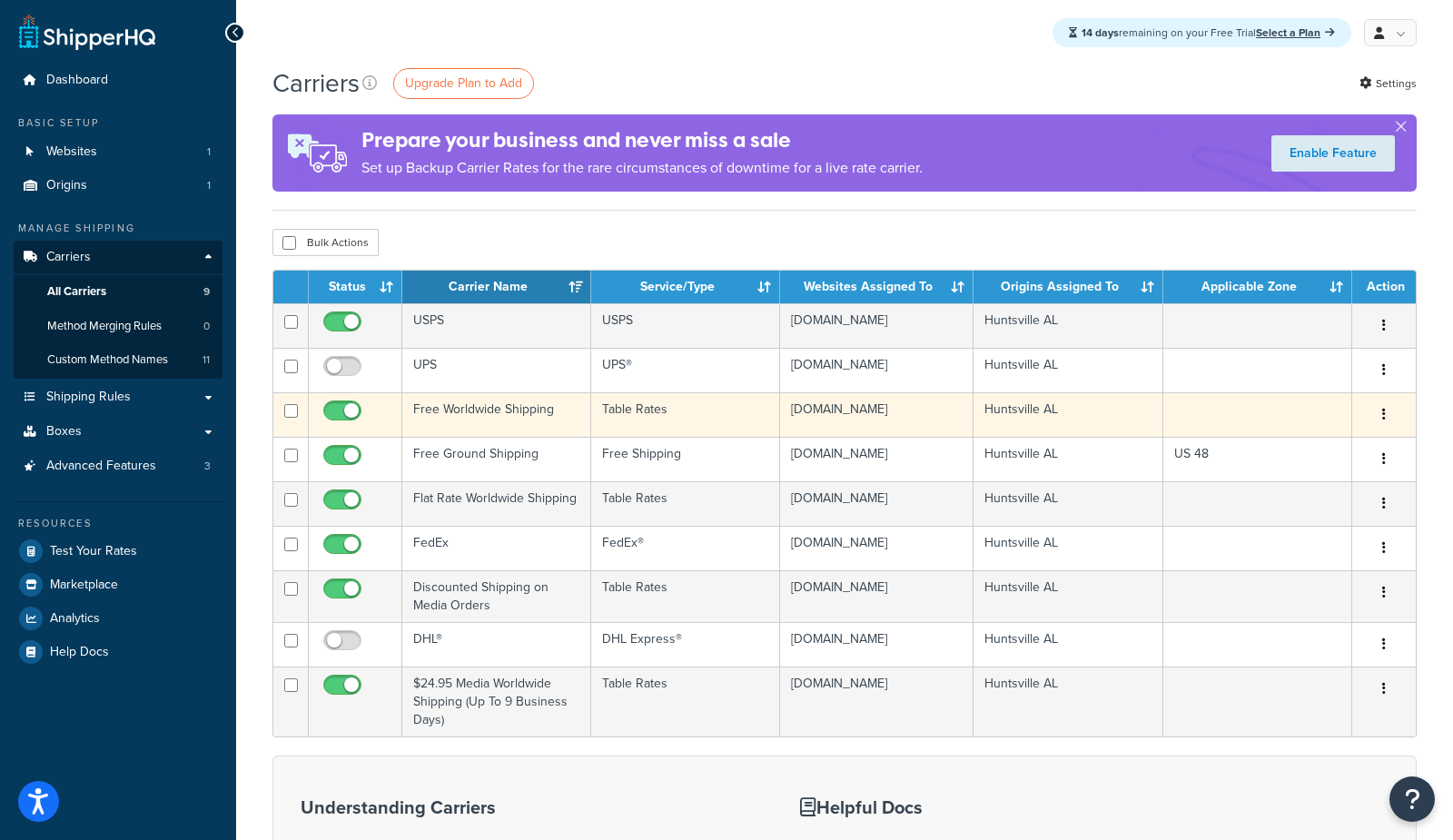
click at [523, 413] on td "Free Worldwide Shipping" at bounding box center [496, 413] width 189 height 44
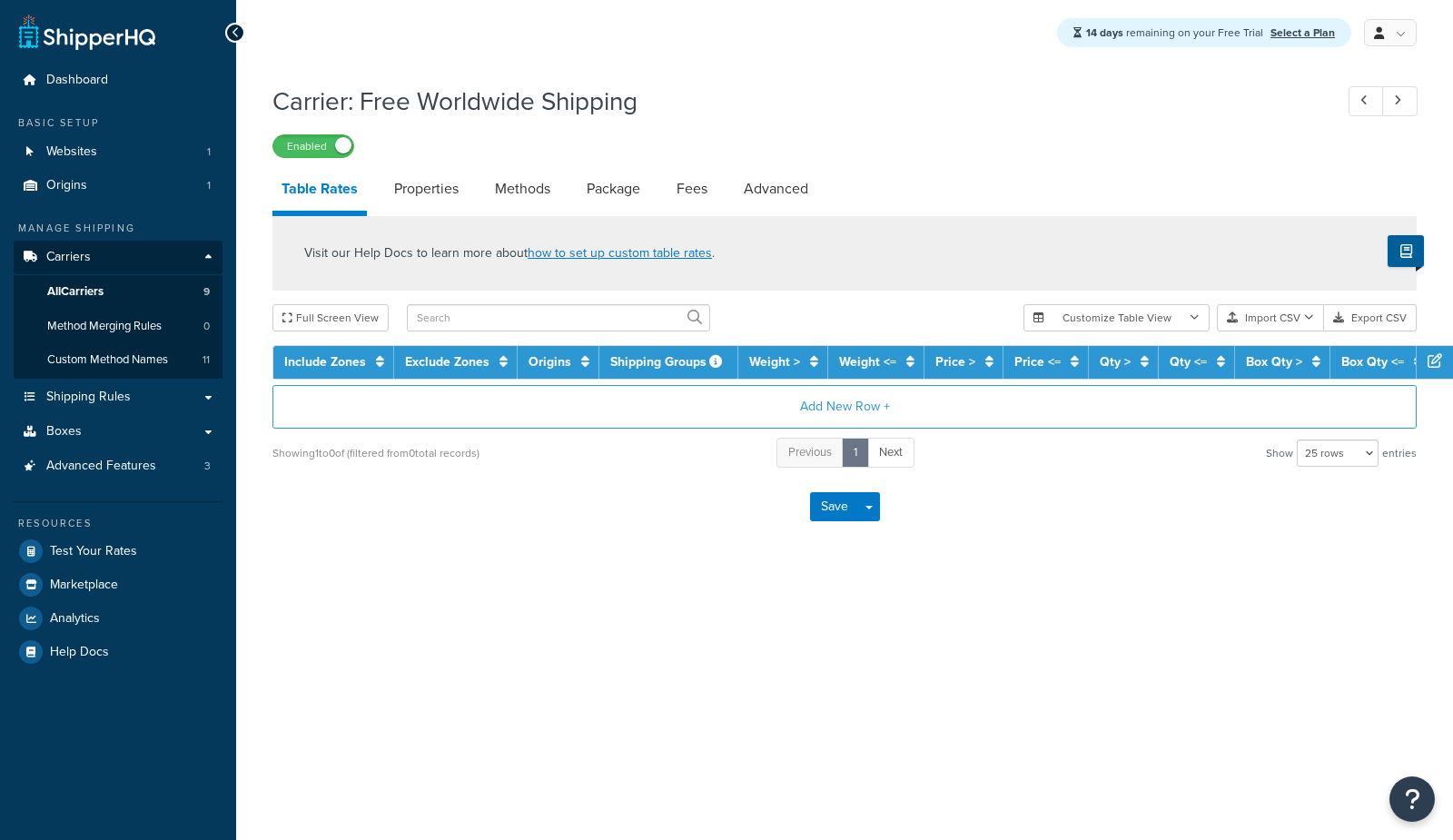
select select "25"
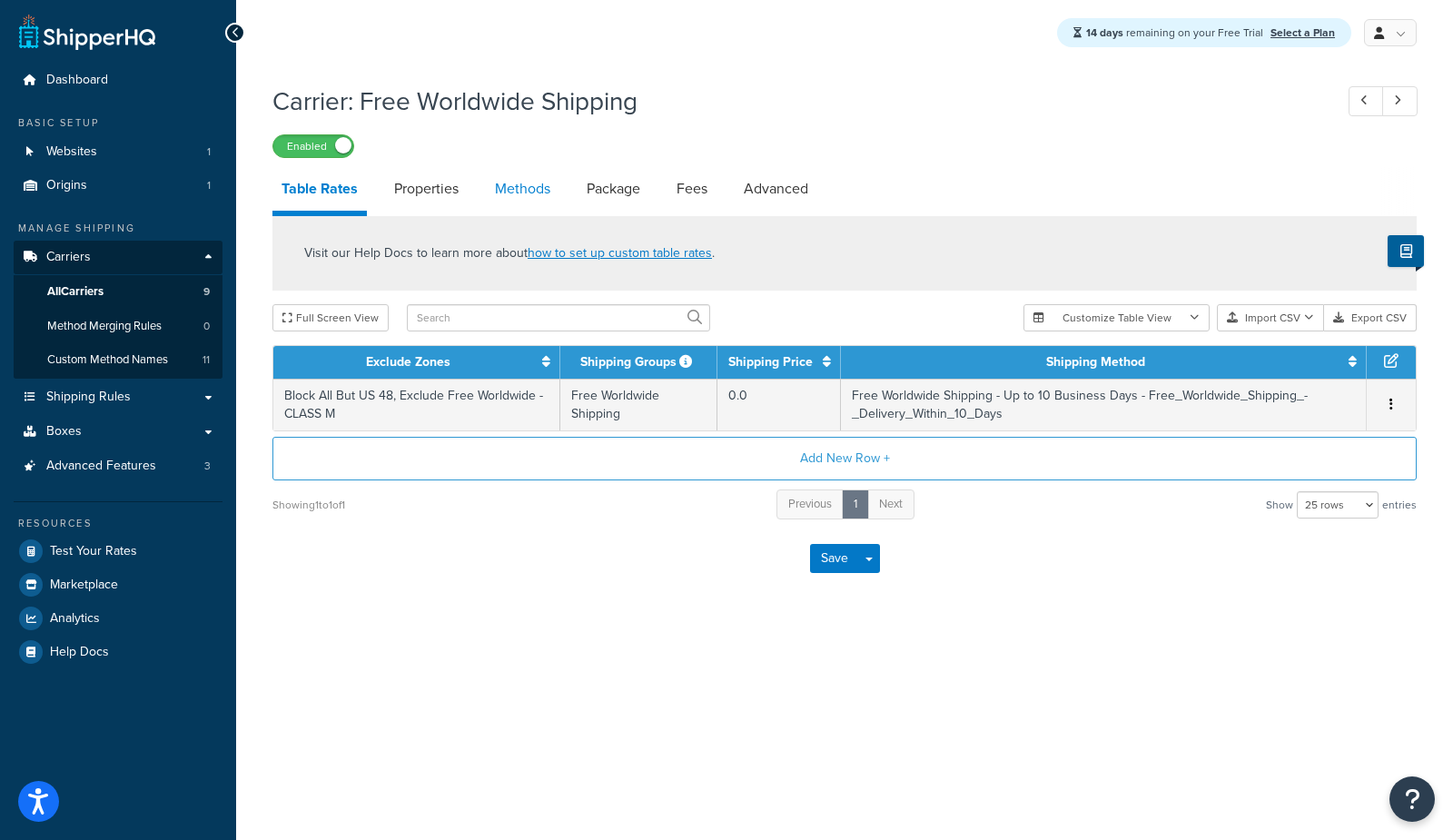
click at [519, 197] on link "Methods" at bounding box center [523, 189] width 73 height 43
select select "25"
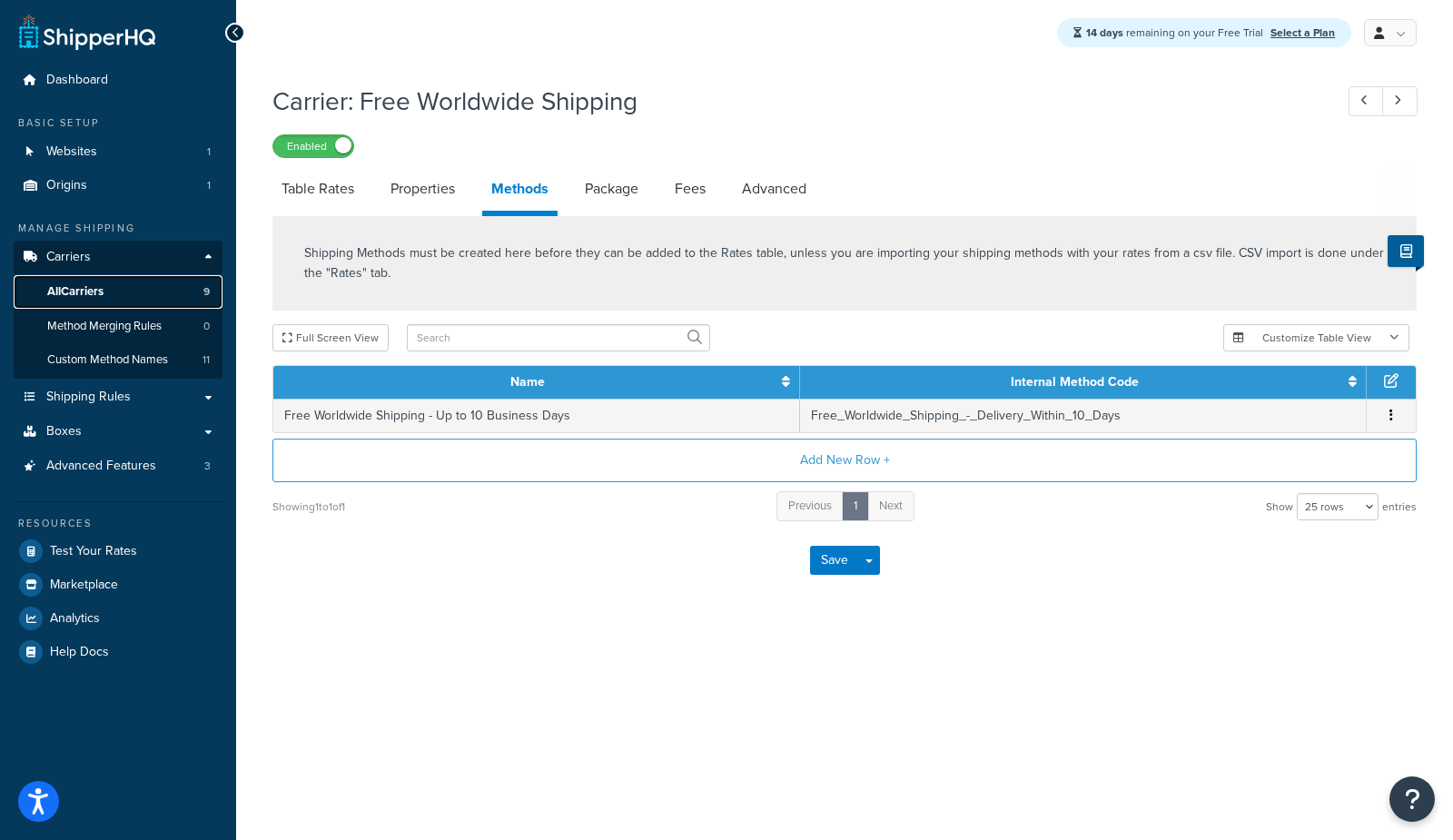
click at [139, 289] on link "All Carriers 9" at bounding box center [117, 292] width 209 height 34
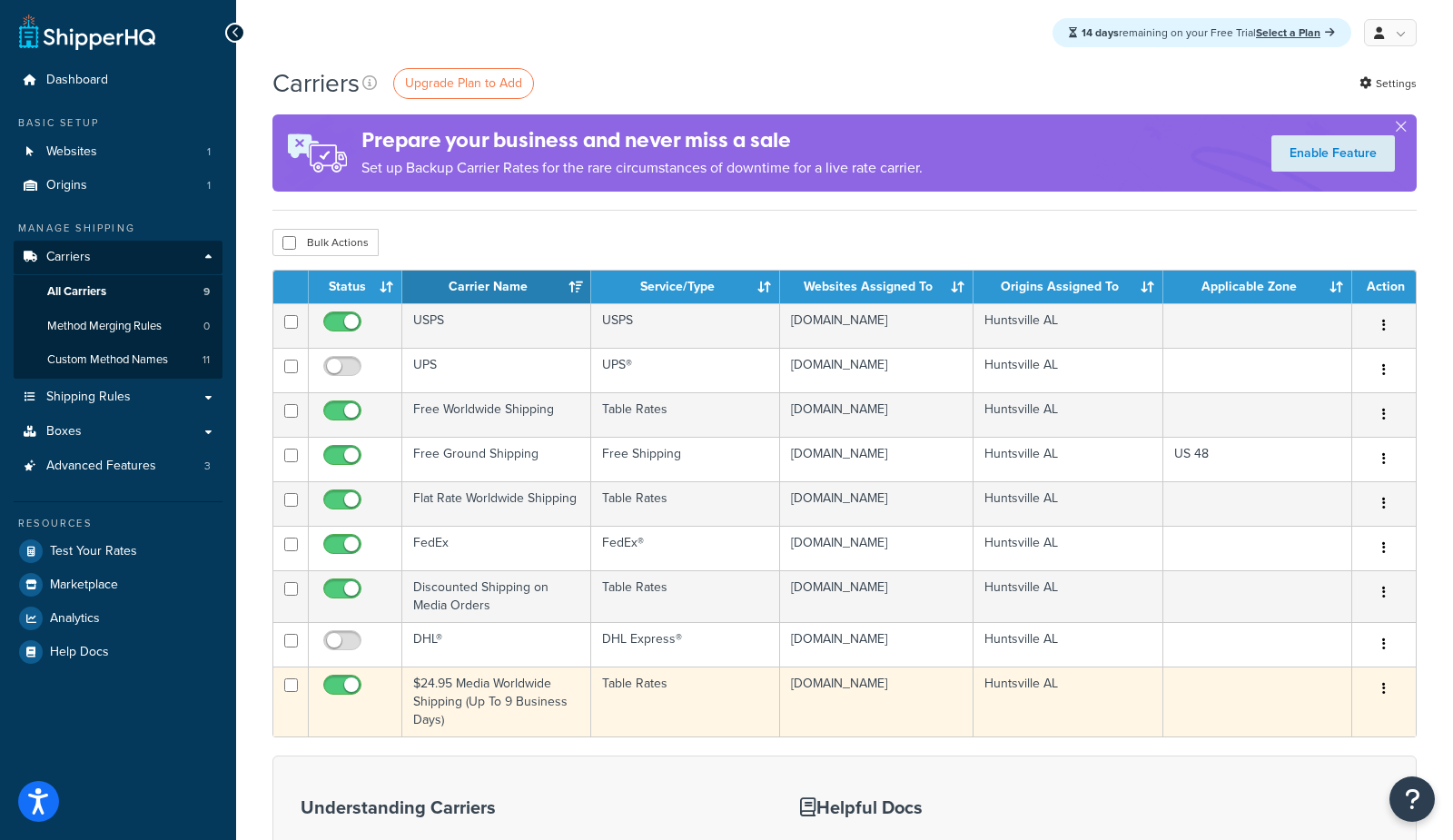
click at [513, 682] on td "$24.95 Media Worldwide Shipping (Up To 9 Business Days)" at bounding box center [496, 701] width 189 height 70
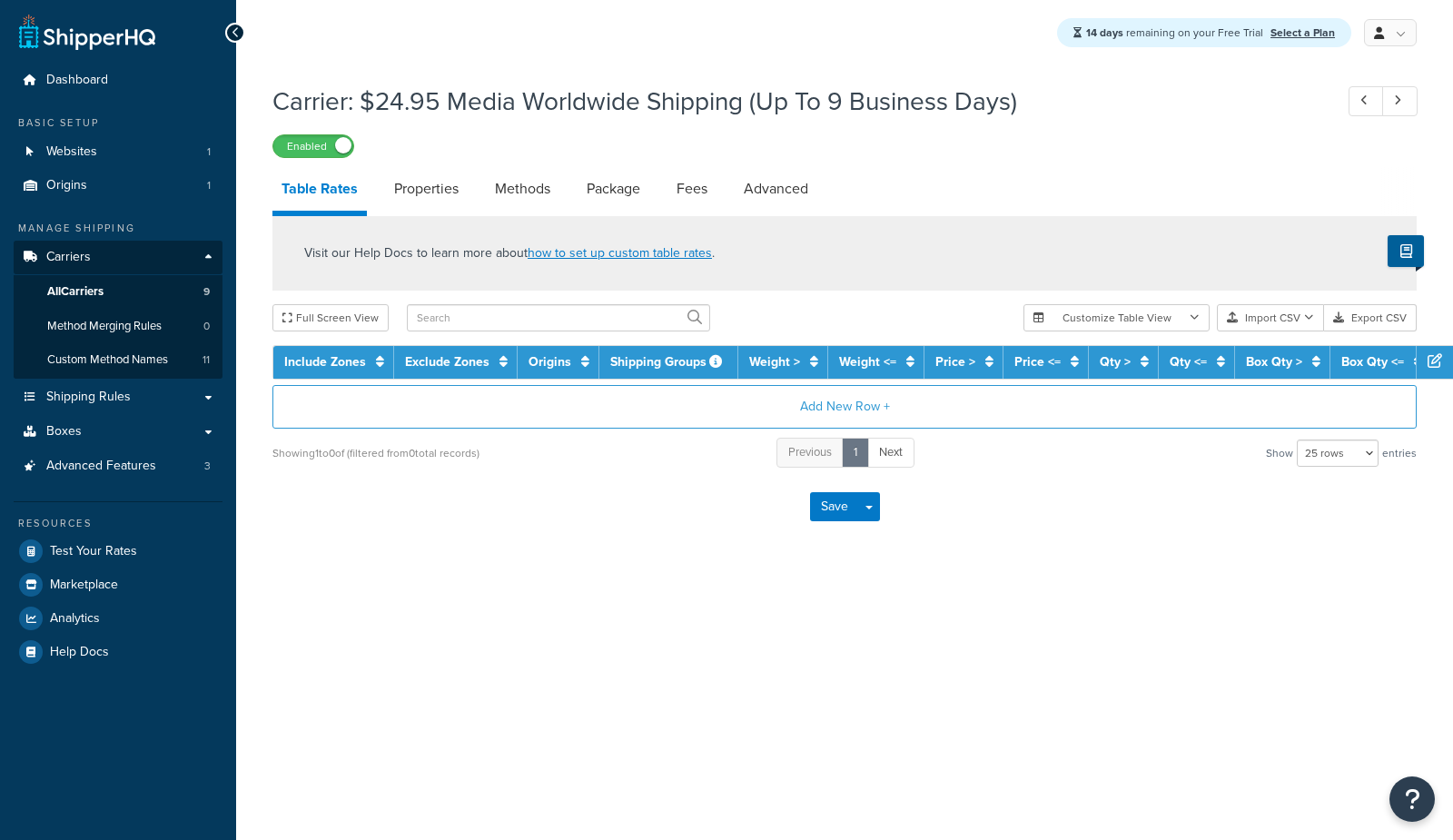
select select "25"
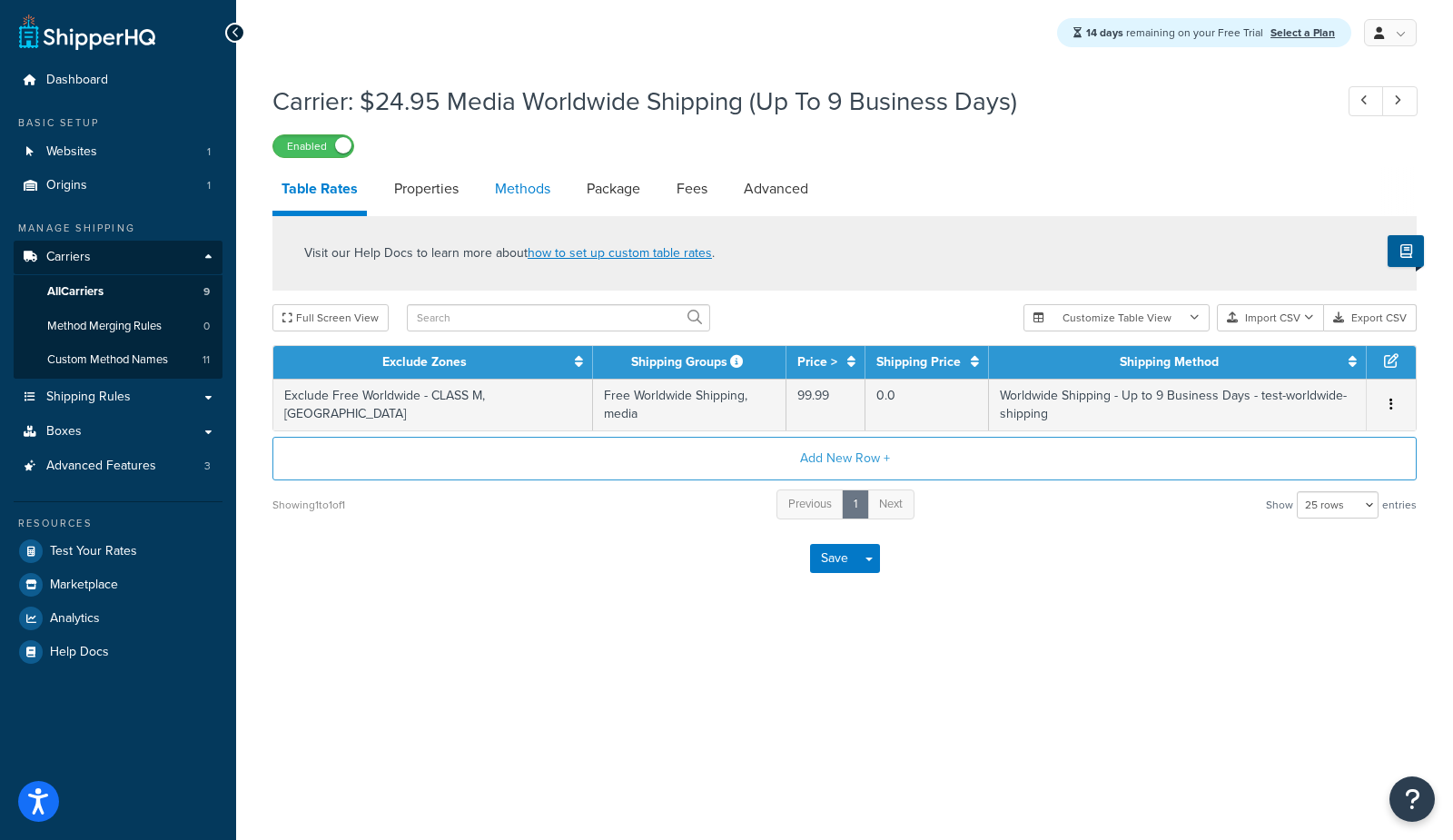
click at [502, 187] on link "Methods" at bounding box center [523, 189] width 73 height 43
select select "25"
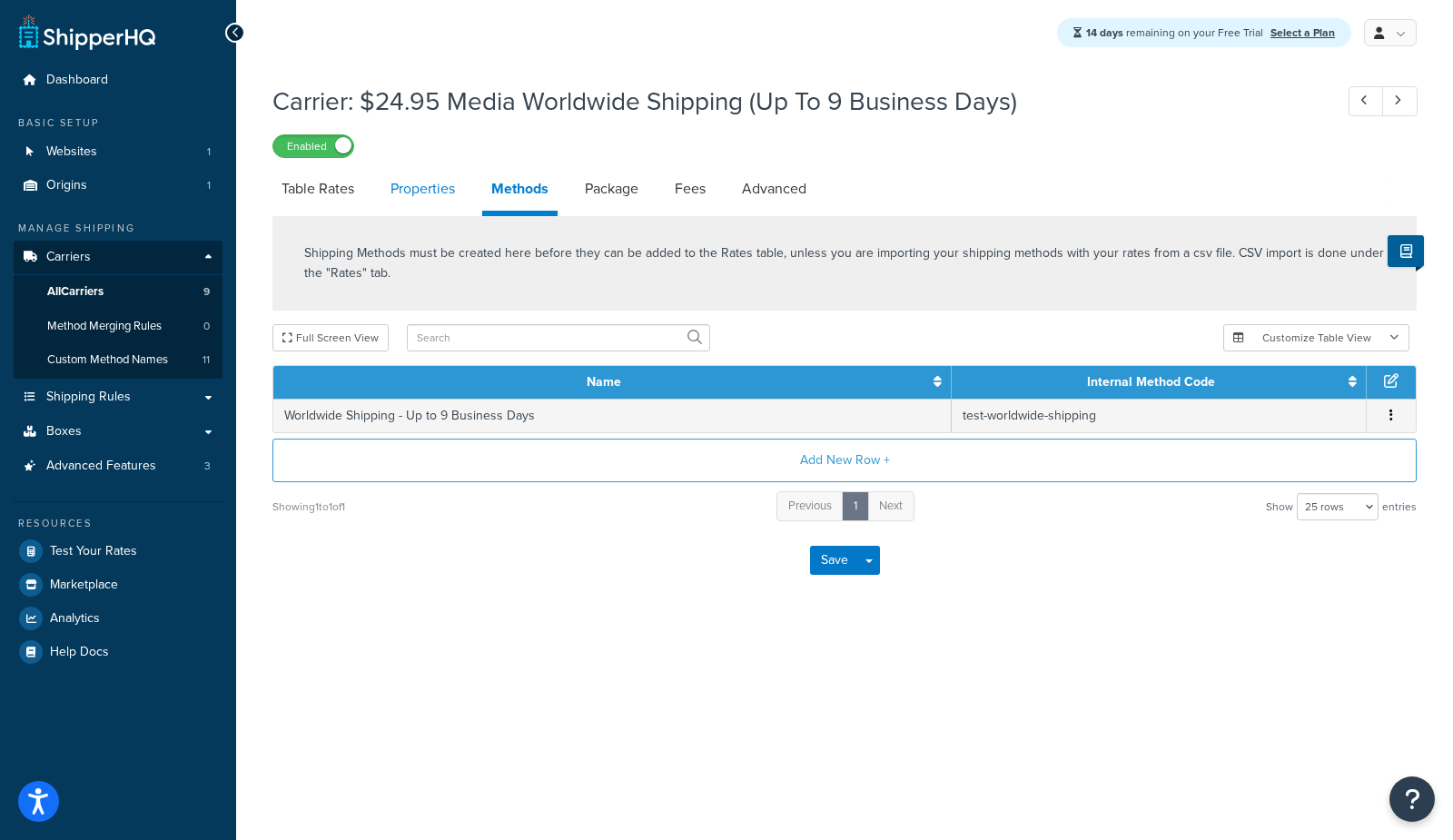
click at [400, 188] on link "Properties" at bounding box center [423, 189] width 83 height 43
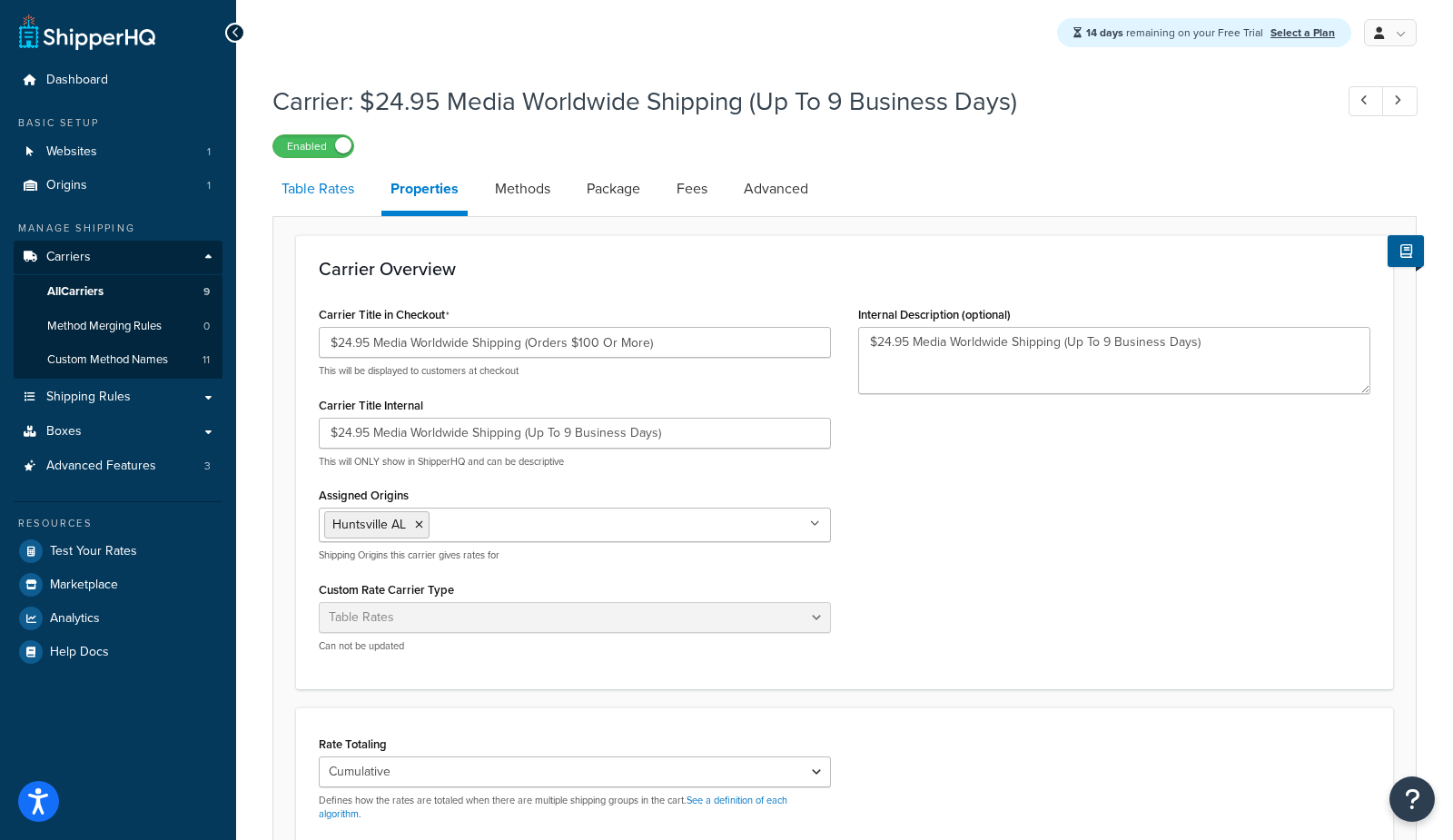
click at [316, 203] on link "Table Rates" at bounding box center [318, 189] width 91 height 43
select select "25"
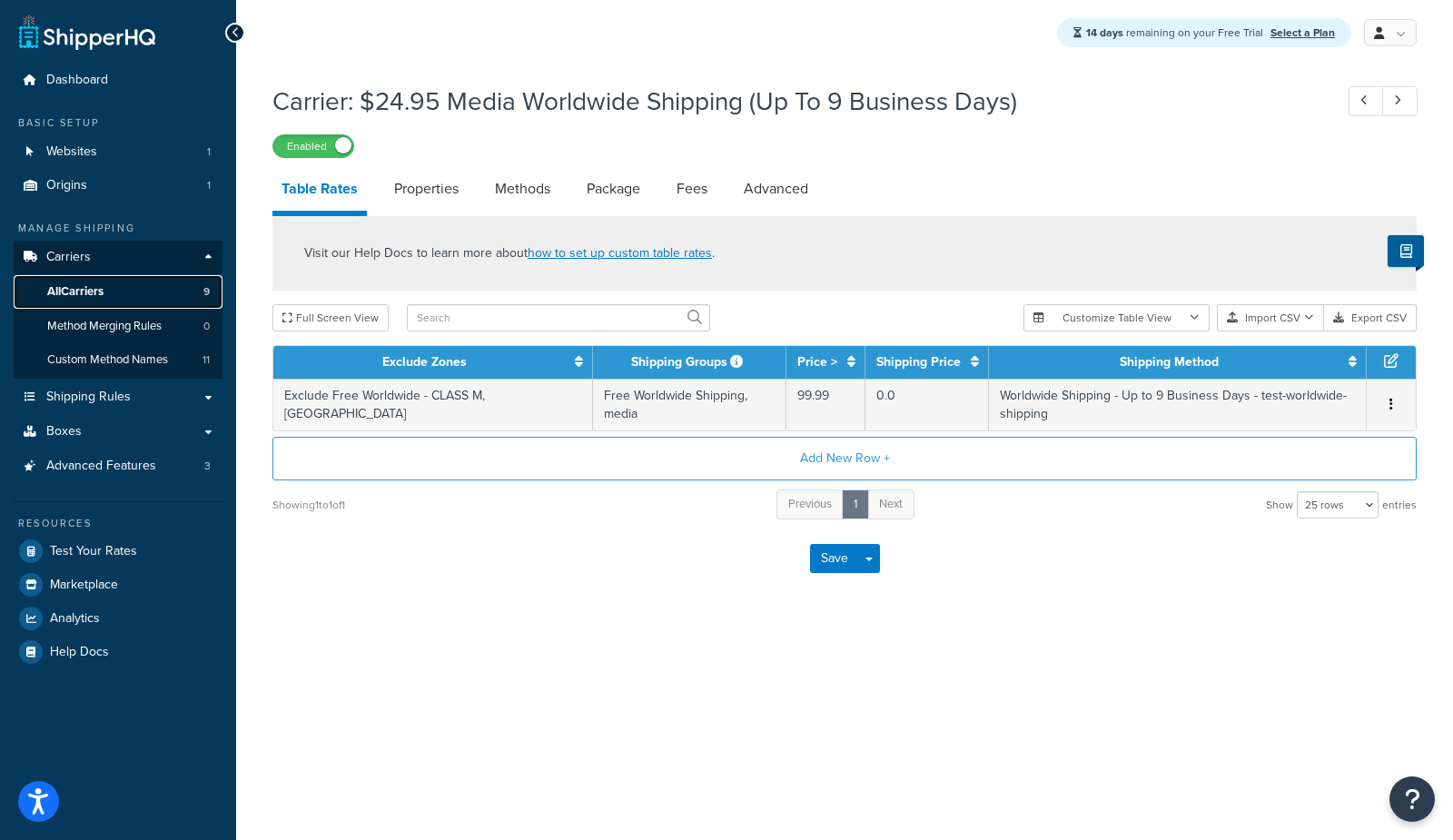
click at [126, 287] on link "All Carriers 9" at bounding box center [117, 292] width 209 height 34
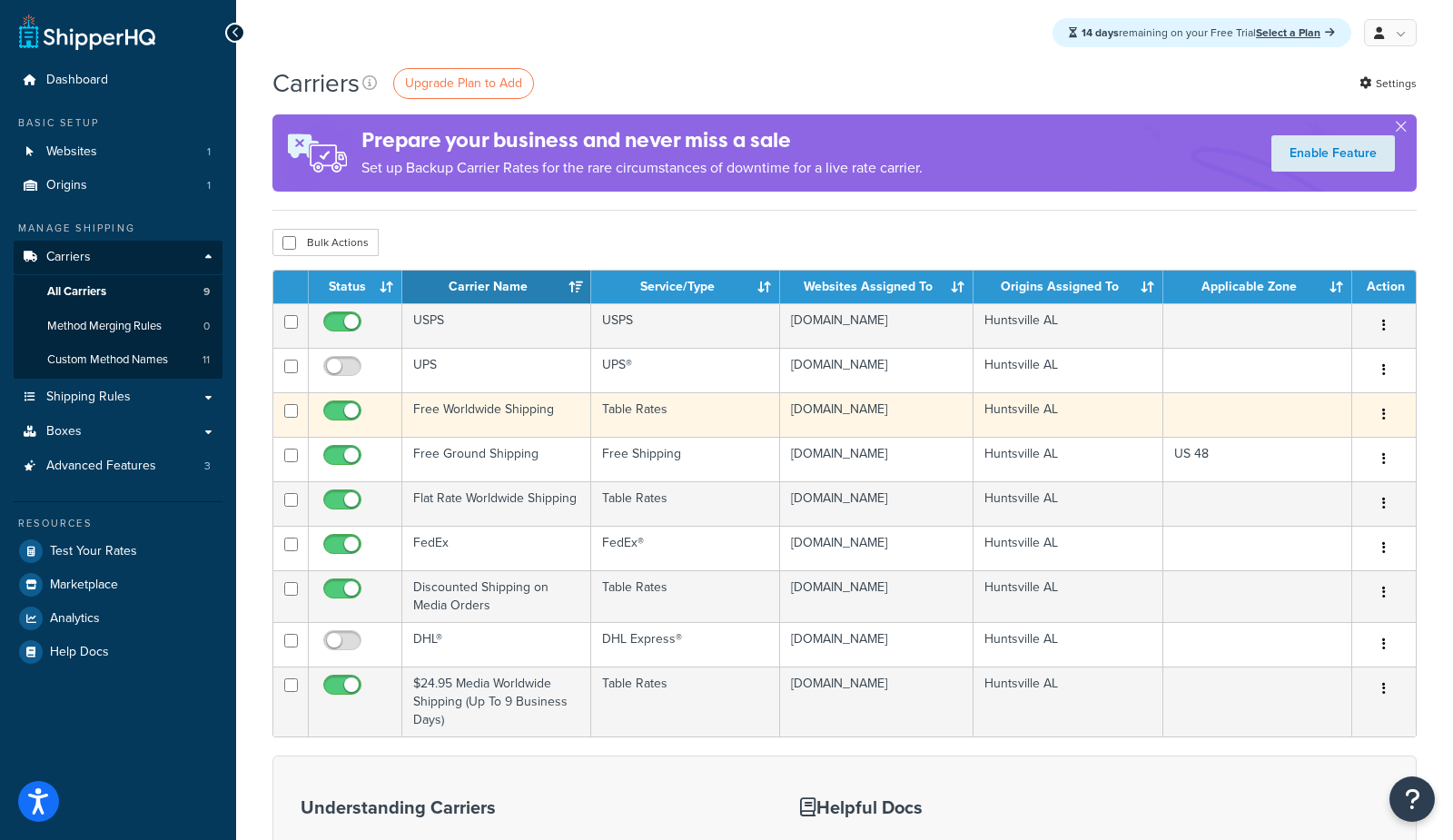
click at [440, 411] on td "Free Worldwide Shipping" at bounding box center [496, 413] width 189 height 44
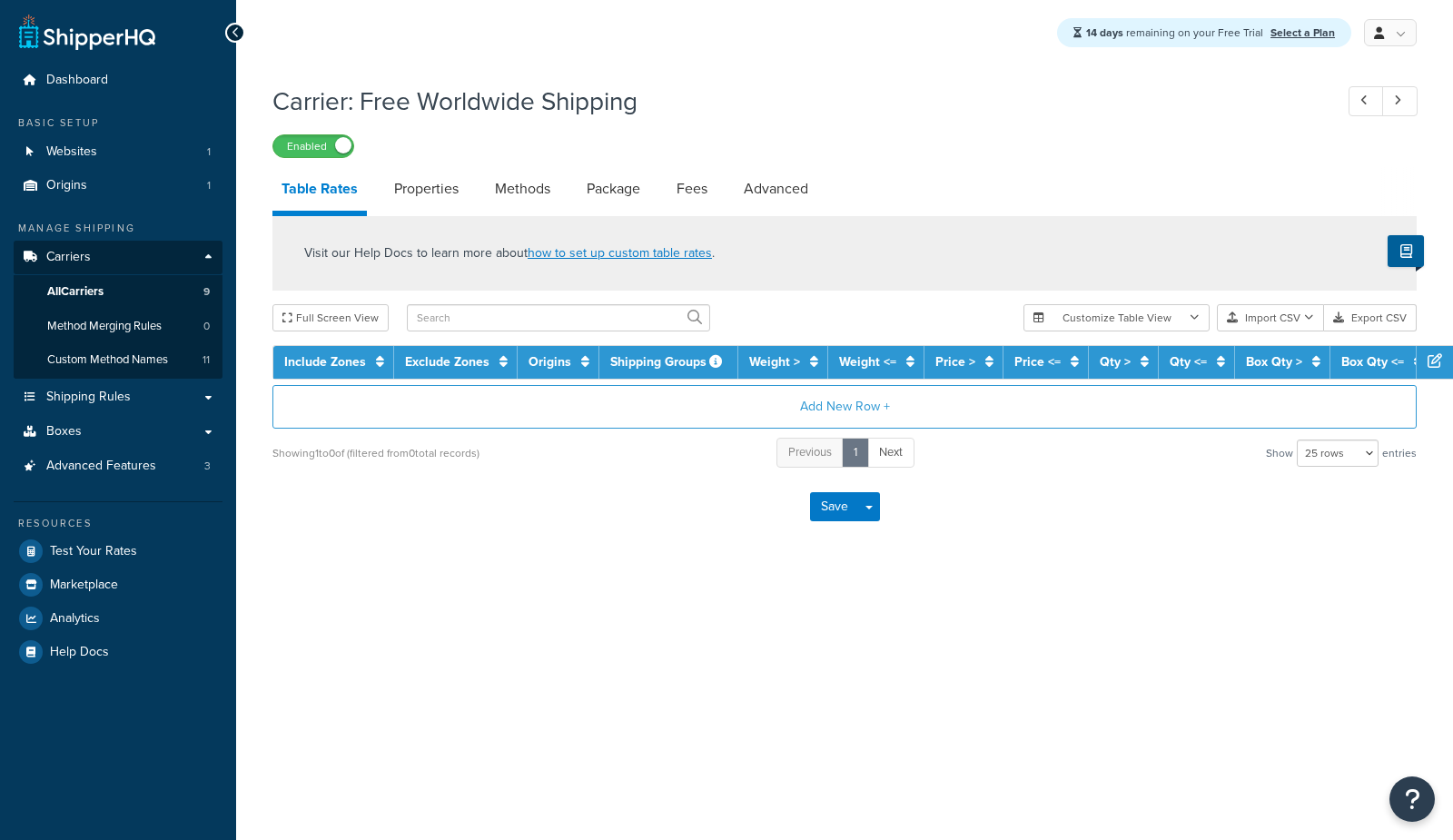
select select "25"
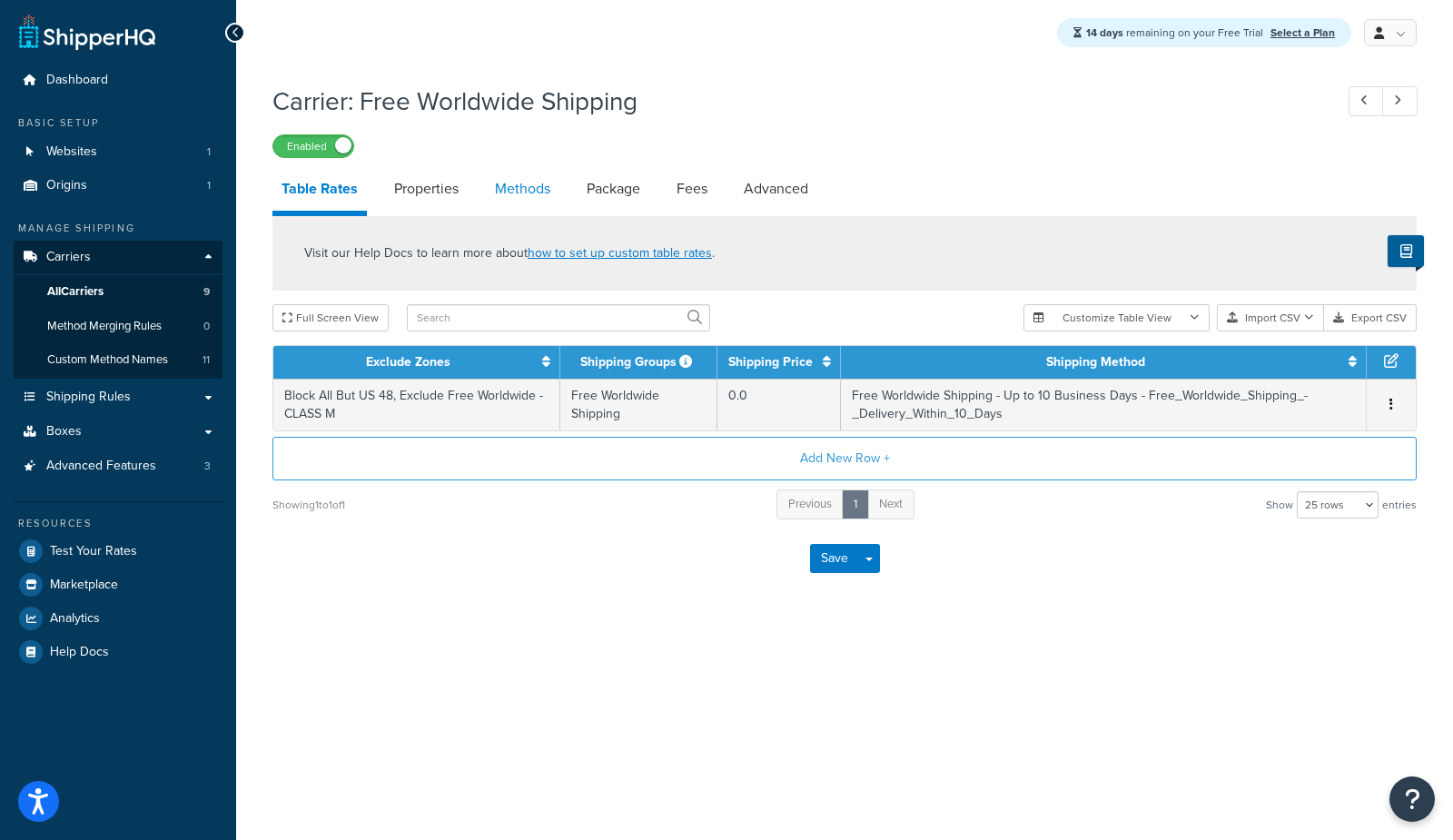
click at [524, 194] on link "Methods" at bounding box center [523, 189] width 73 height 43
select select "25"
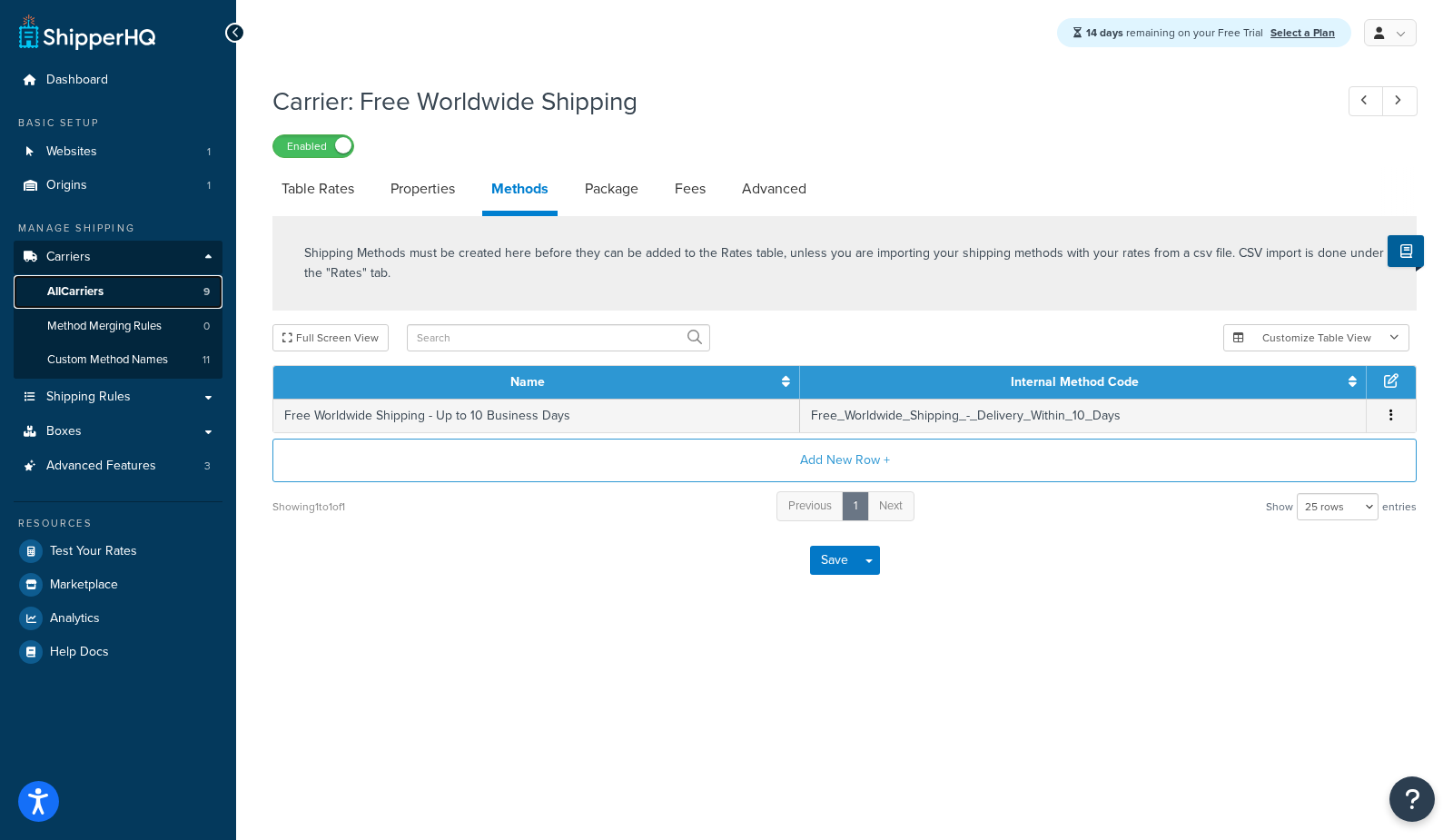
click at [117, 289] on link "All Carriers 9" at bounding box center [117, 292] width 209 height 34
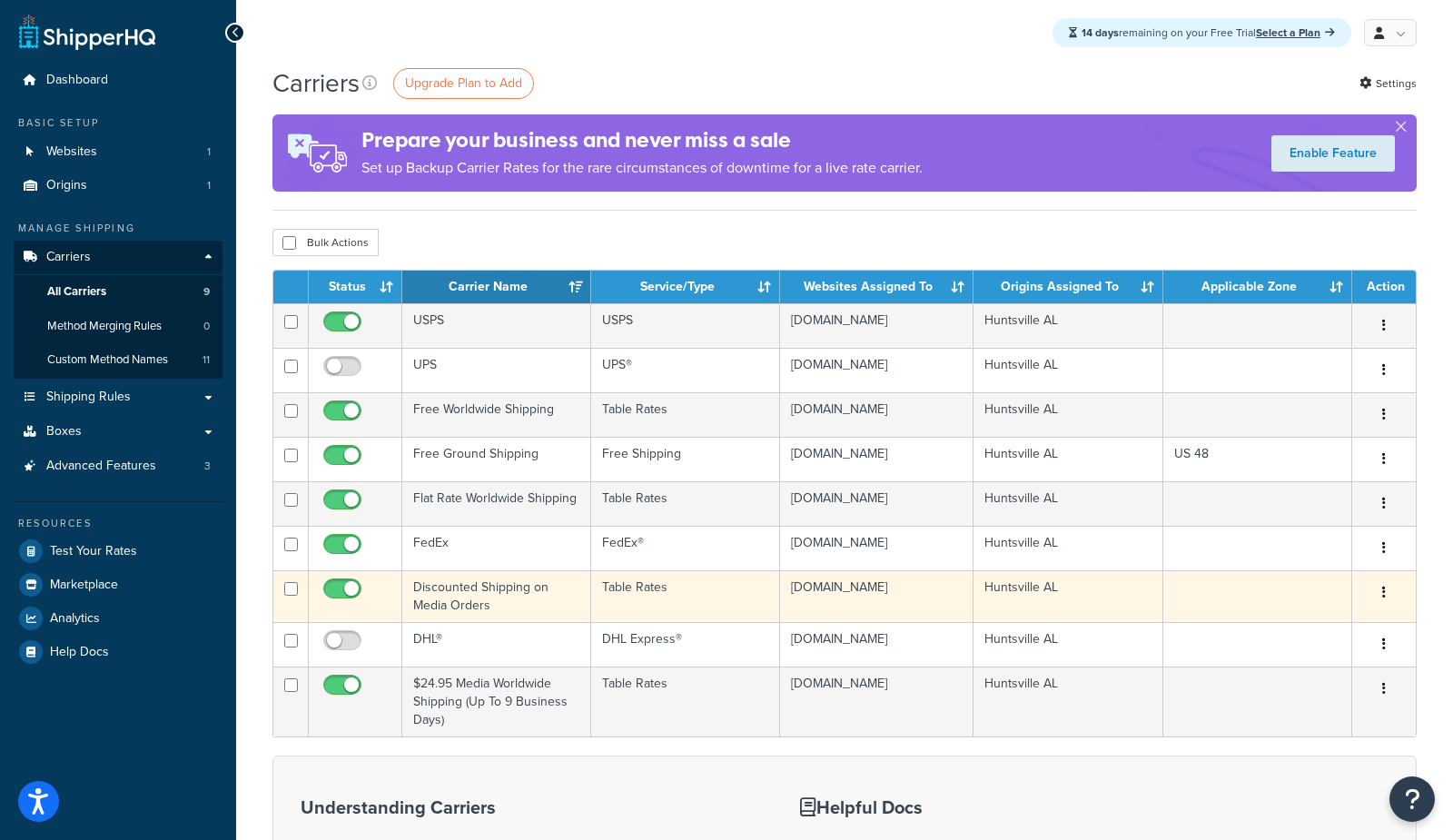
click at [526, 584] on td "Discounted Shipping on Media Orders" at bounding box center [496, 596] width 189 height 52
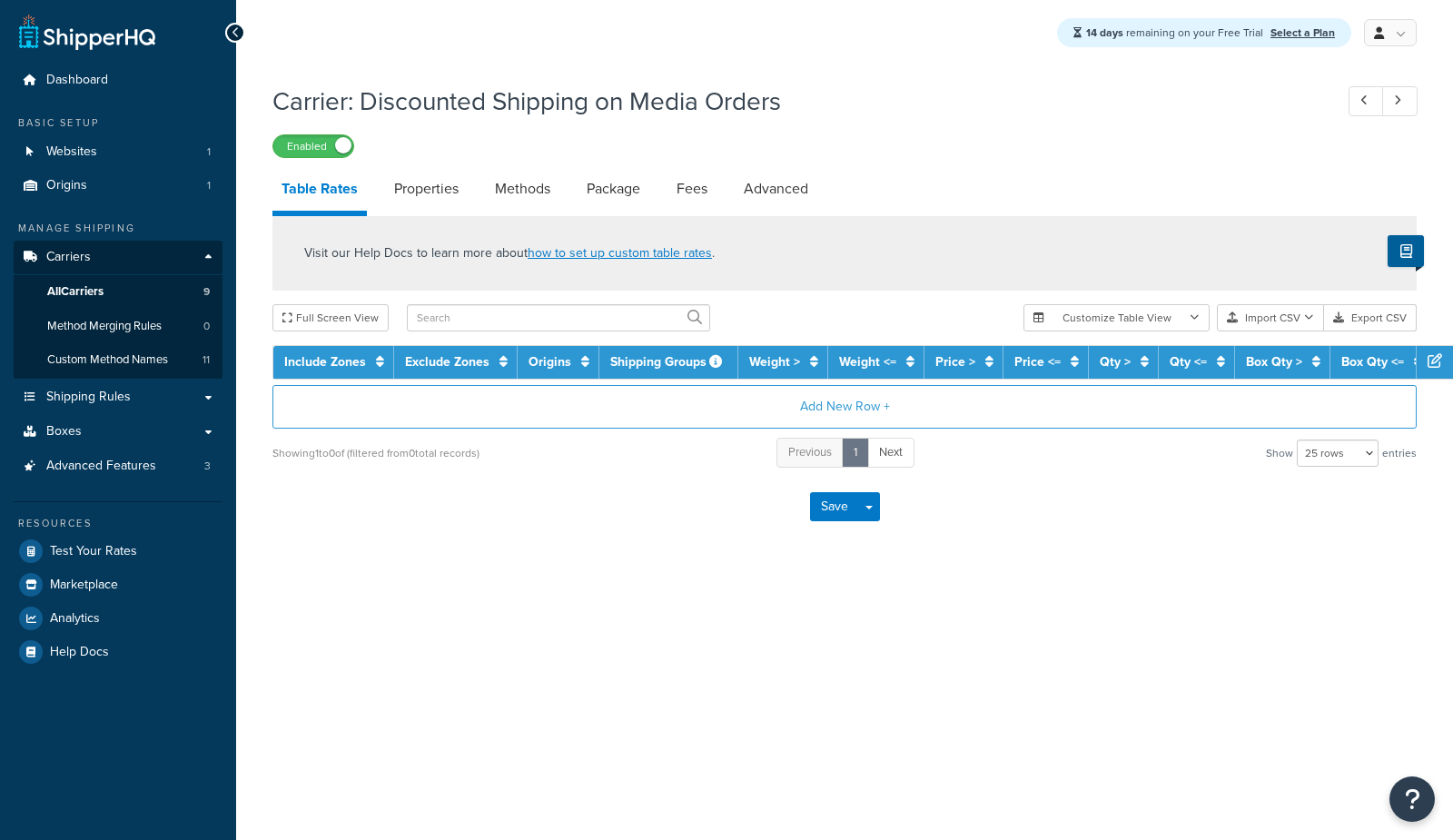
select select "25"
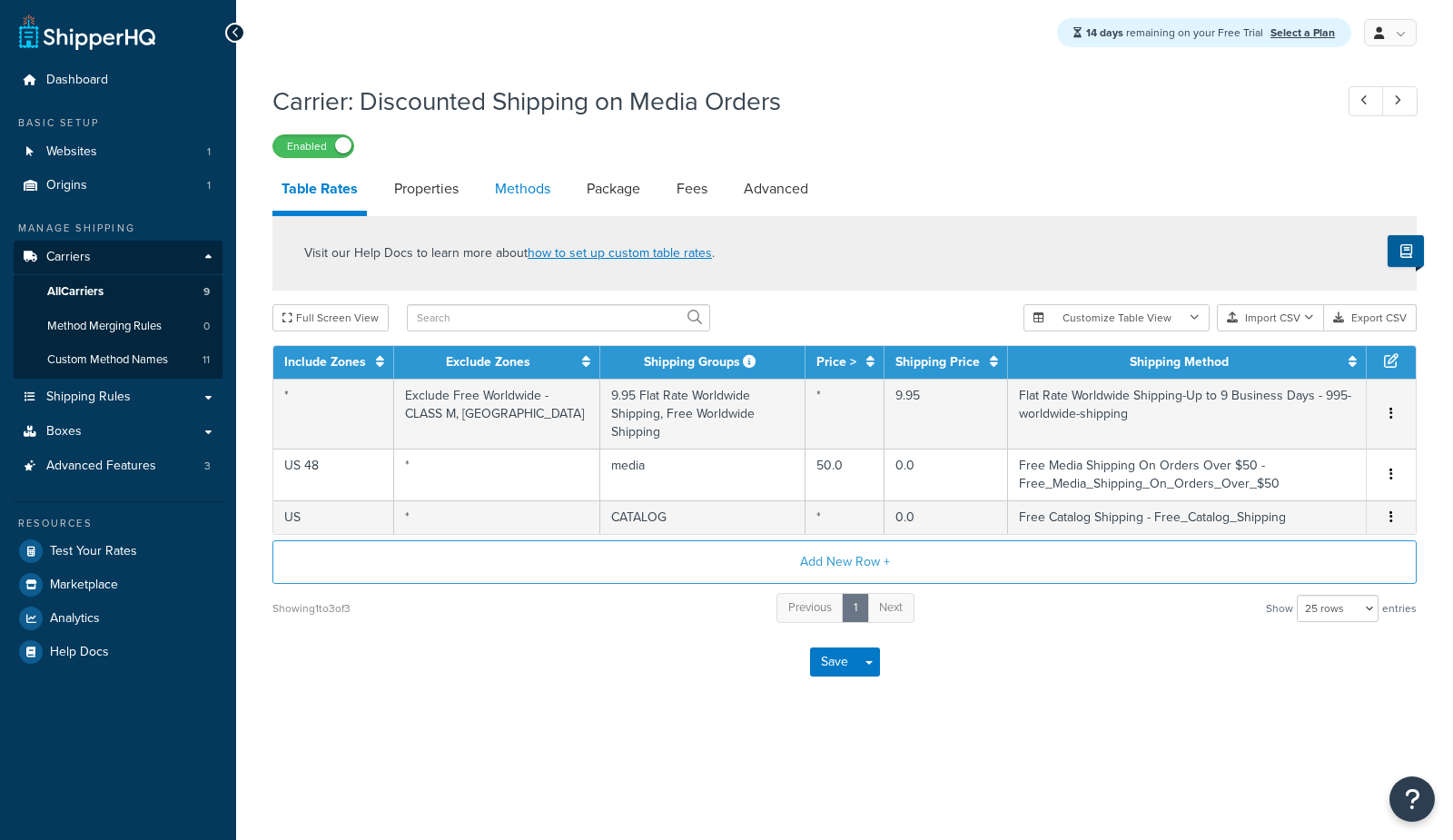
click at [527, 179] on link "Methods" at bounding box center [523, 189] width 73 height 43
select select "25"
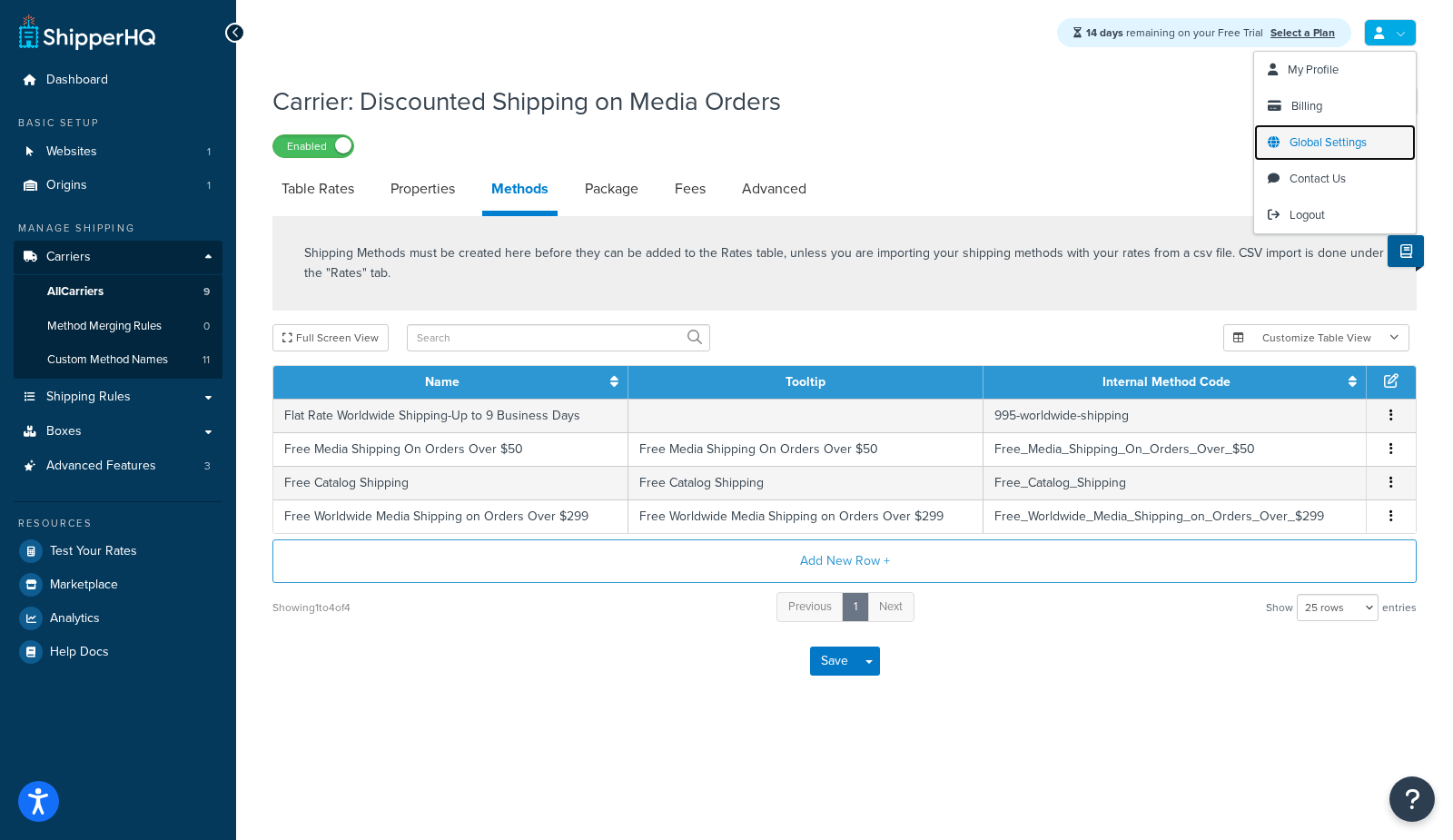
click at [1325, 142] on span "Global Settings" at bounding box center [1328, 142] width 77 height 17
